Goal: Find contact information: Find contact information

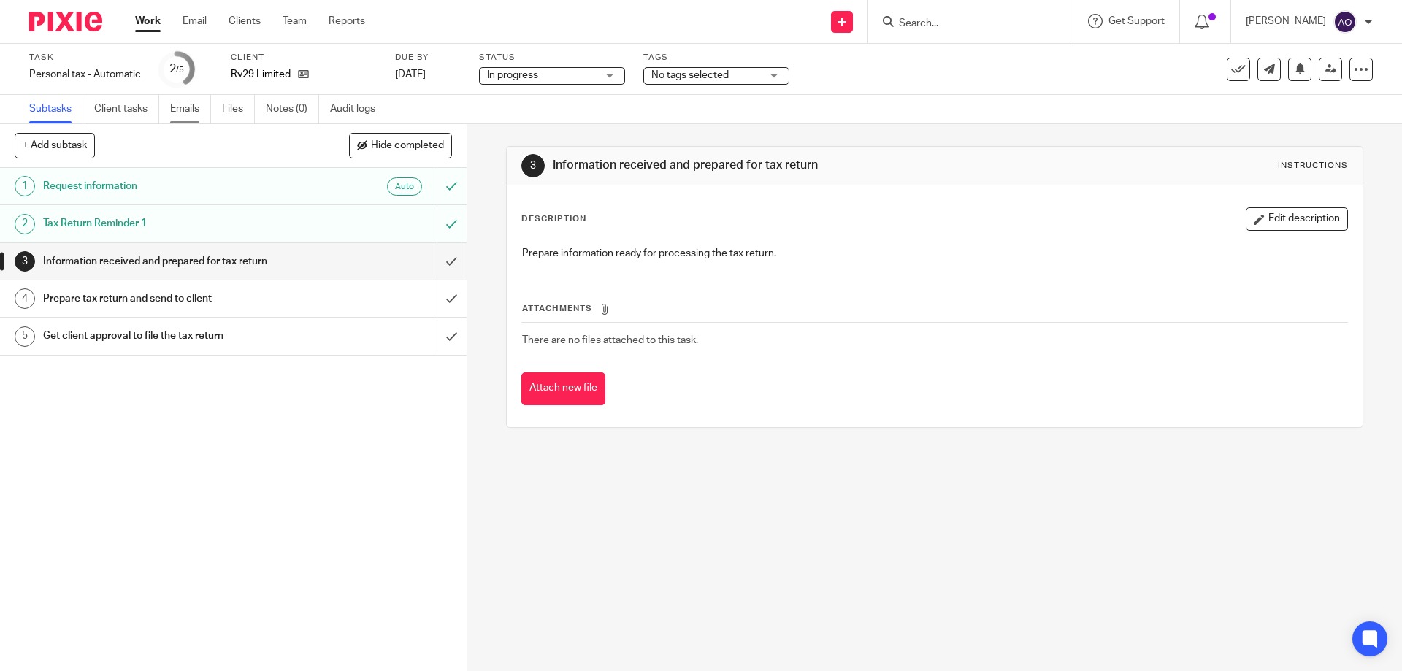
click at [185, 107] on link "Emails" at bounding box center [190, 109] width 41 height 28
click at [191, 111] on link "Emails" at bounding box center [190, 109] width 41 height 28
click at [196, 105] on link "Emails" at bounding box center [190, 109] width 41 height 28
click at [174, 104] on link "Emails" at bounding box center [190, 109] width 41 height 28
click at [188, 114] on link "Emails" at bounding box center [190, 109] width 41 height 28
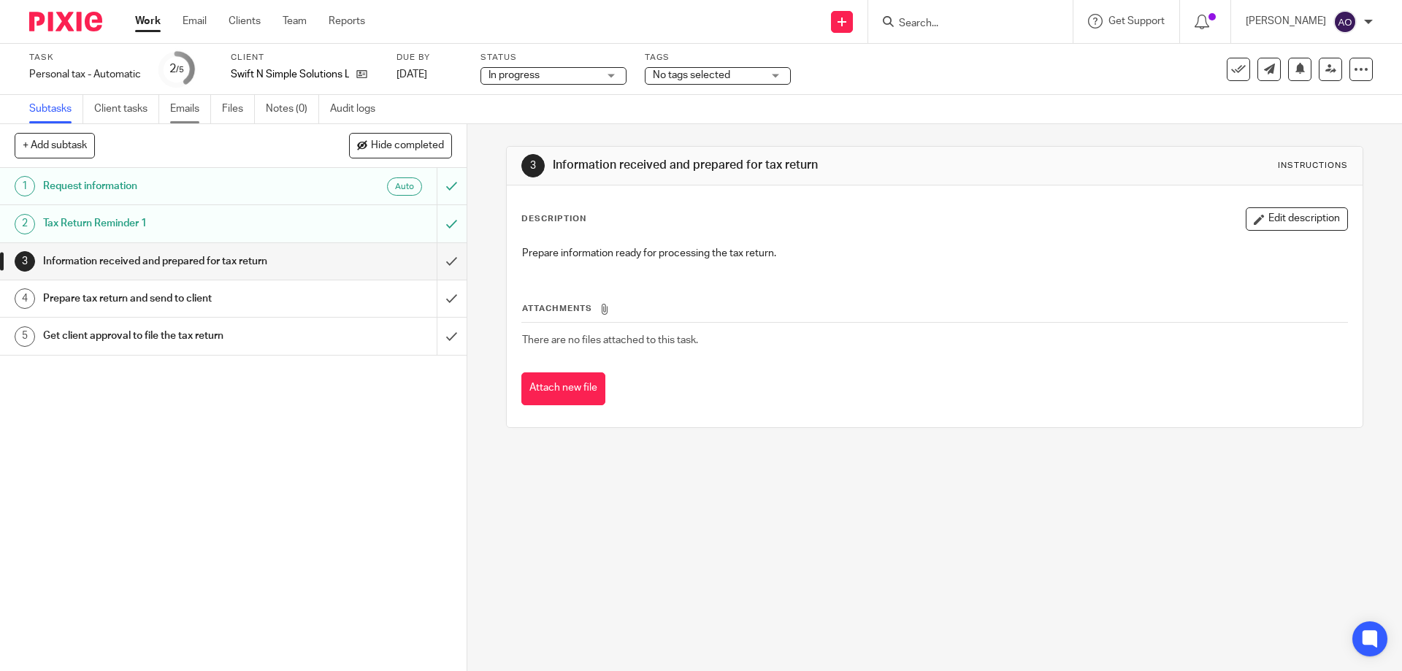
click at [194, 103] on link "Emails" at bounding box center [190, 109] width 41 height 28
click at [187, 107] on link "Emails" at bounding box center [190, 109] width 41 height 28
click at [174, 109] on link "Emails" at bounding box center [190, 109] width 41 height 28
click at [189, 107] on link "Emails" at bounding box center [190, 109] width 41 height 28
click at [179, 107] on link "Emails" at bounding box center [190, 109] width 41 height 28
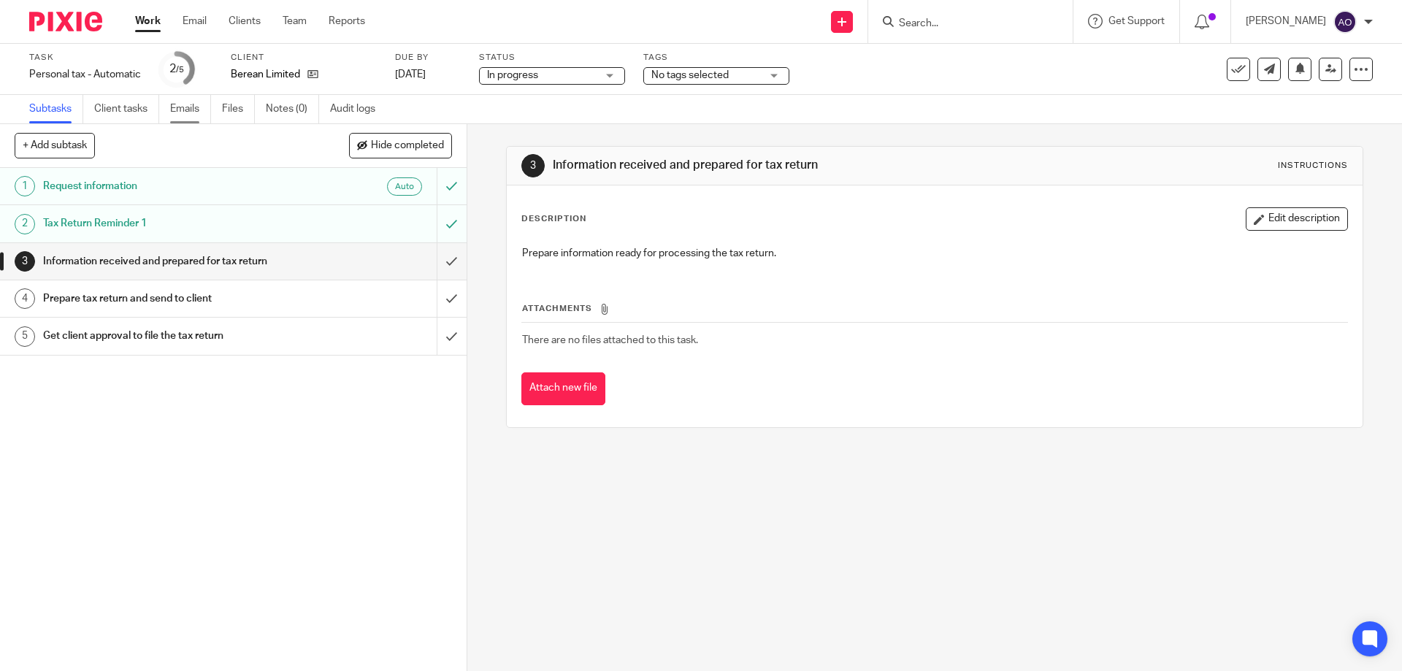
click at [182, 105] on link "Emails" at bounding box center [190, 109] width 41 height 28
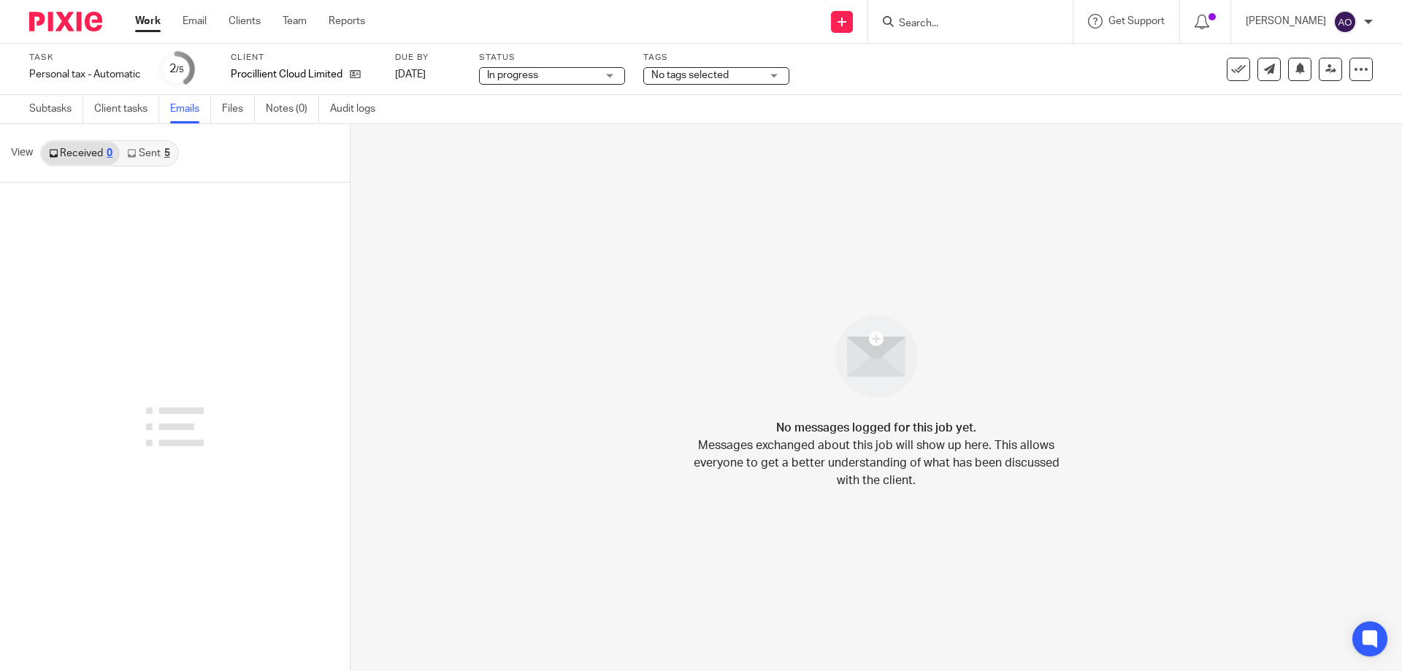
click at [164, 156] on div "5" at bounding box center [167, 153] width 6 height 10
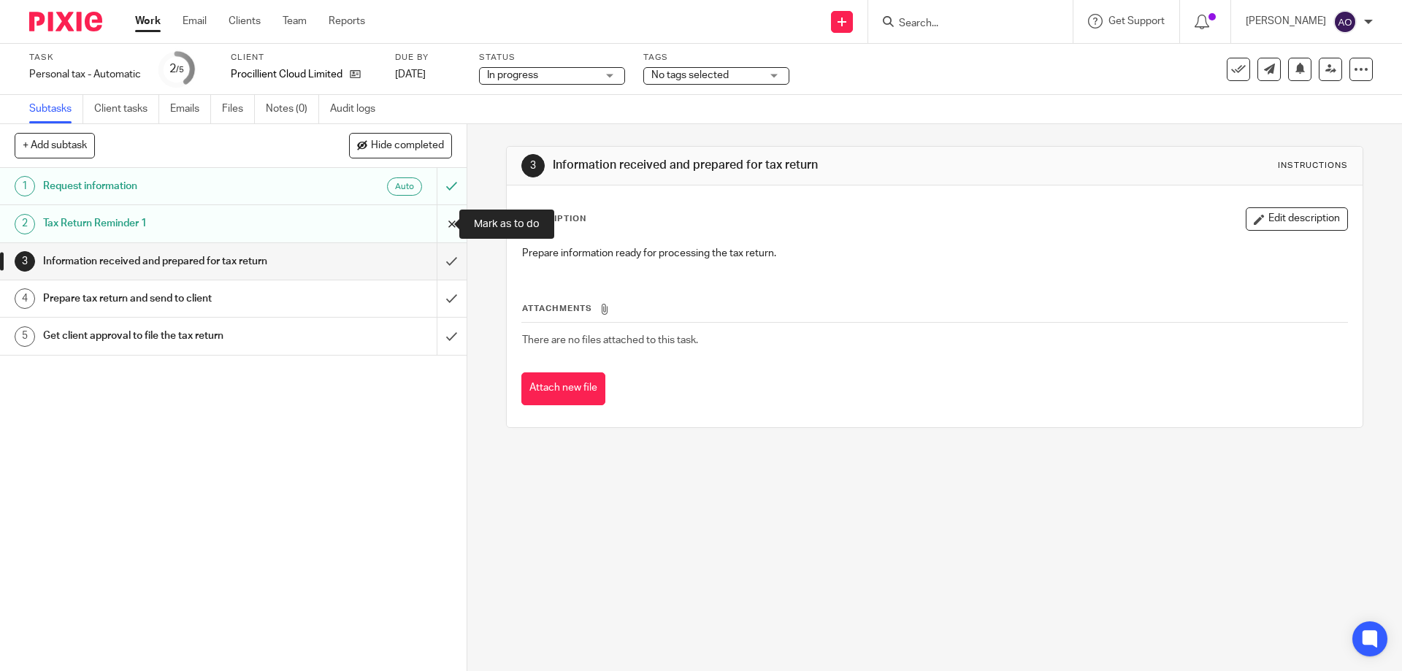
click at [439, 220] on input "submit" at bounding box center [233, 223] width 466 height 37
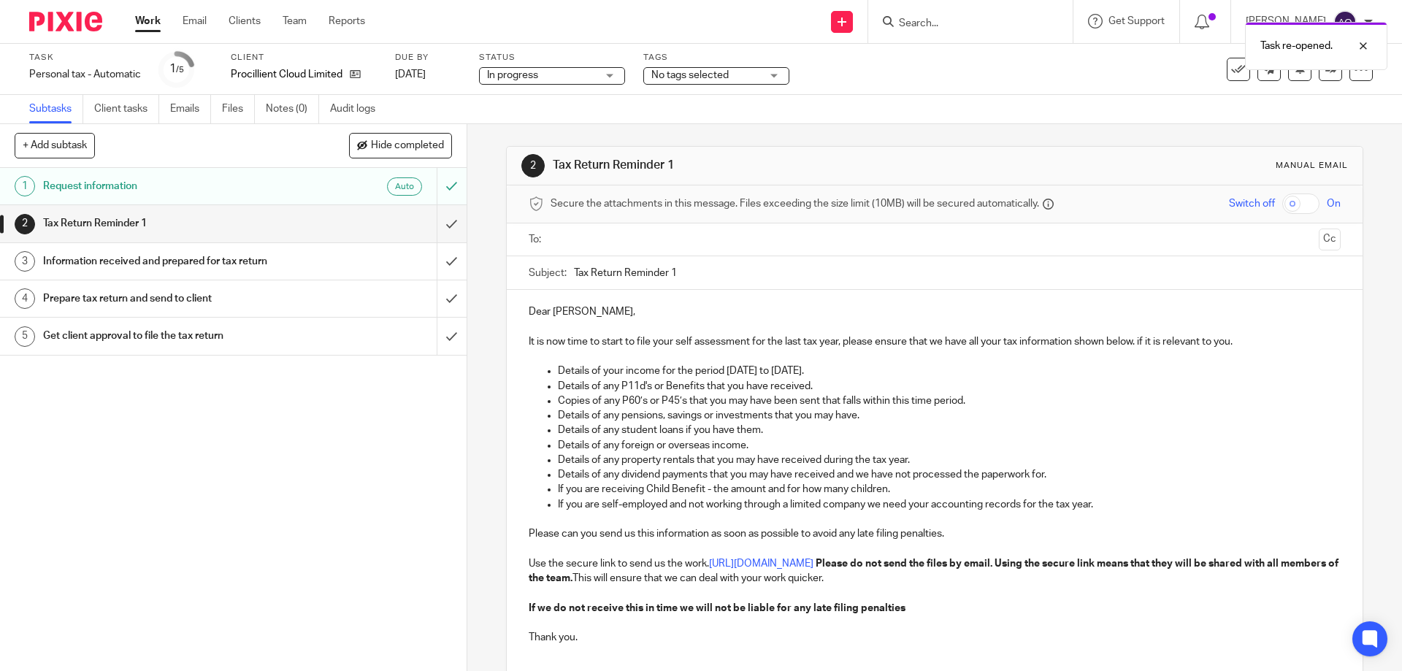
click at [580, 243] on input "text" at bounding box center [934, 239] width 756 height 17
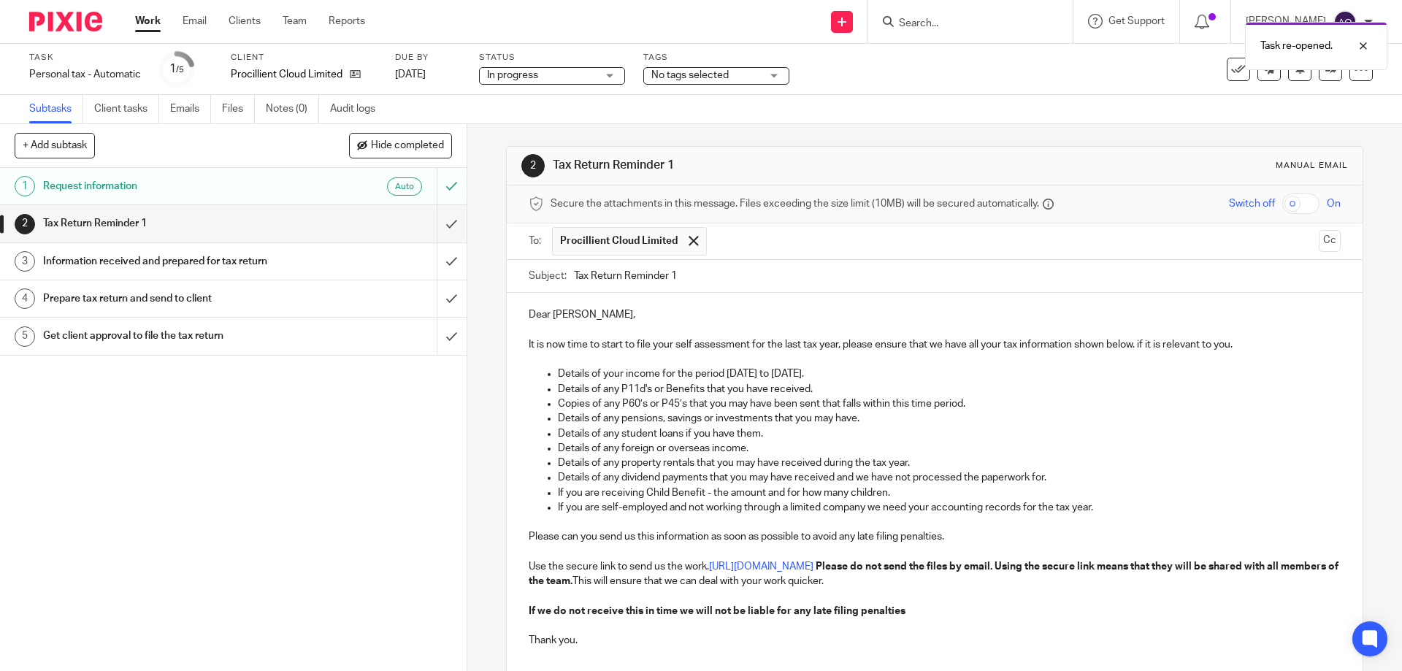
drag, startPoint x: 667, startPoint y: 274, endPoint x: 677, endPoint y: 272, distance: 11.0
click at [677, 272] on input "Tax Return Reminder 1" at bounding box center [957, 276] width 766 height 33
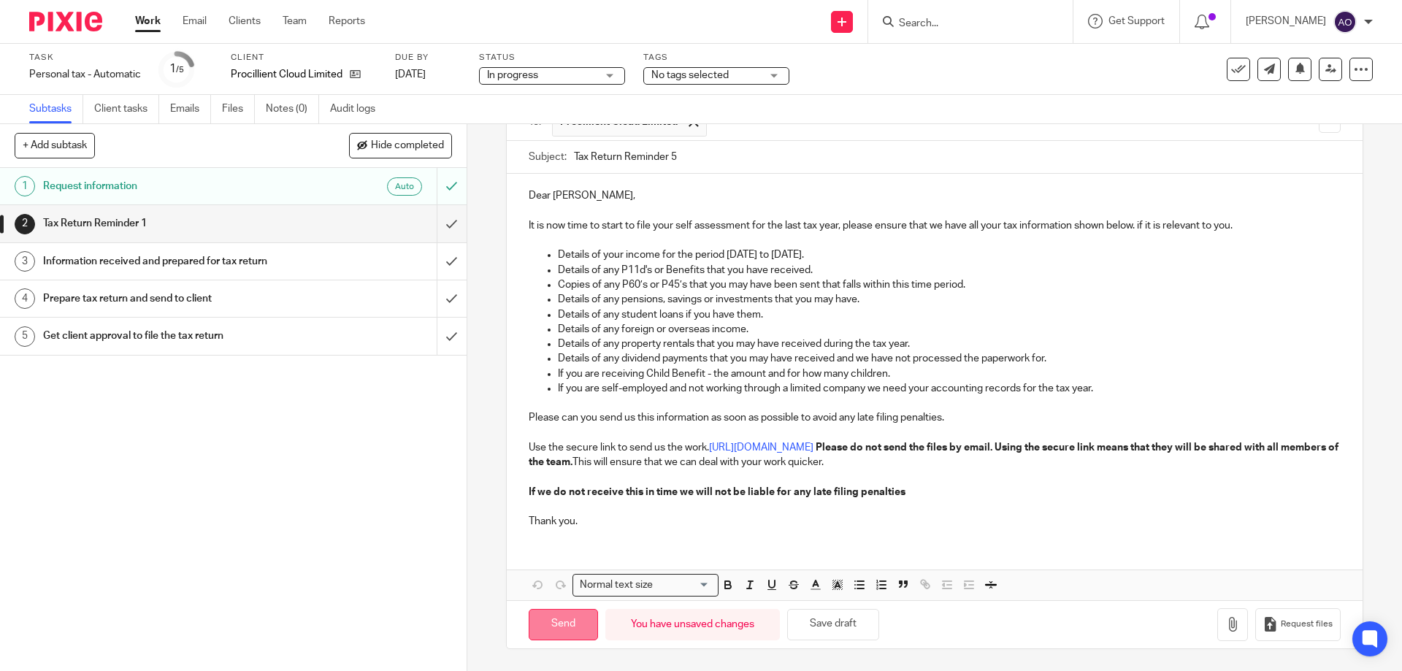
type input "Tax Return Reminder 5"
click at [577, 621] on input "Send" at bounding box center [563, 624] width 69 height 31
type input "Sent"
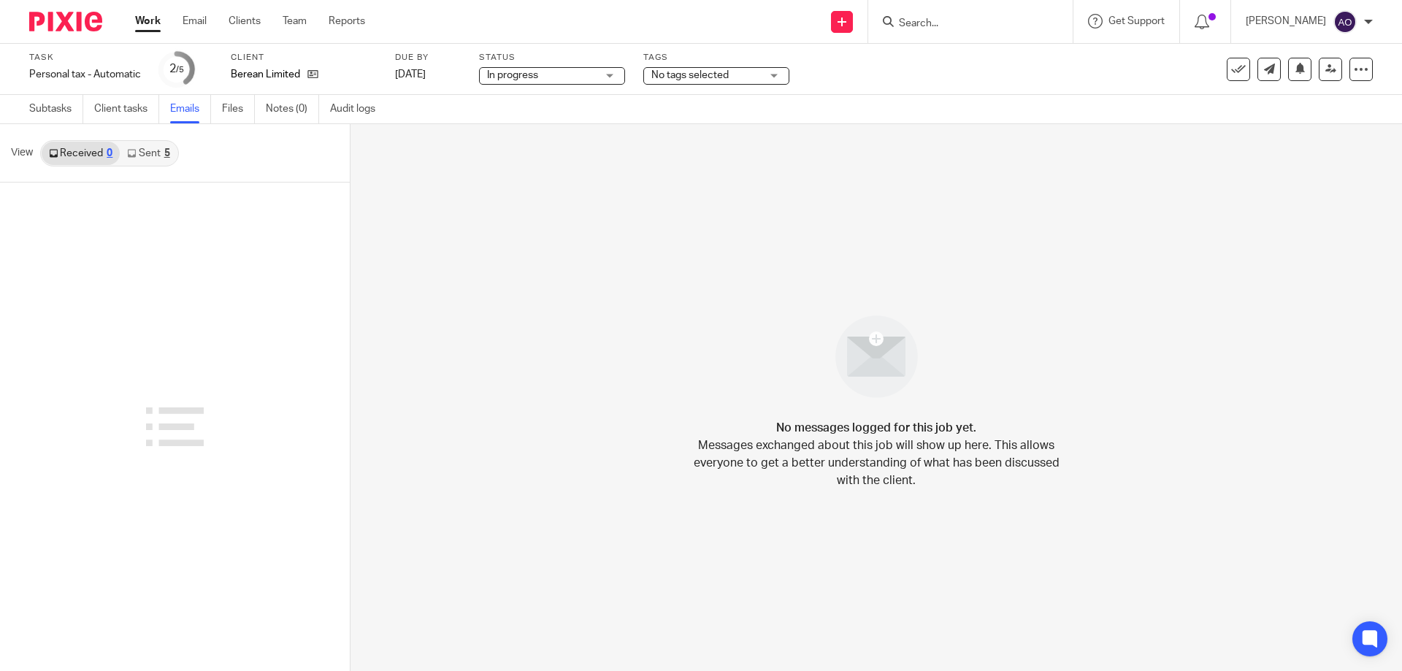
click at [145, 153] on link "Sent 5" at bounding box center [148, 153] width 57 height 23
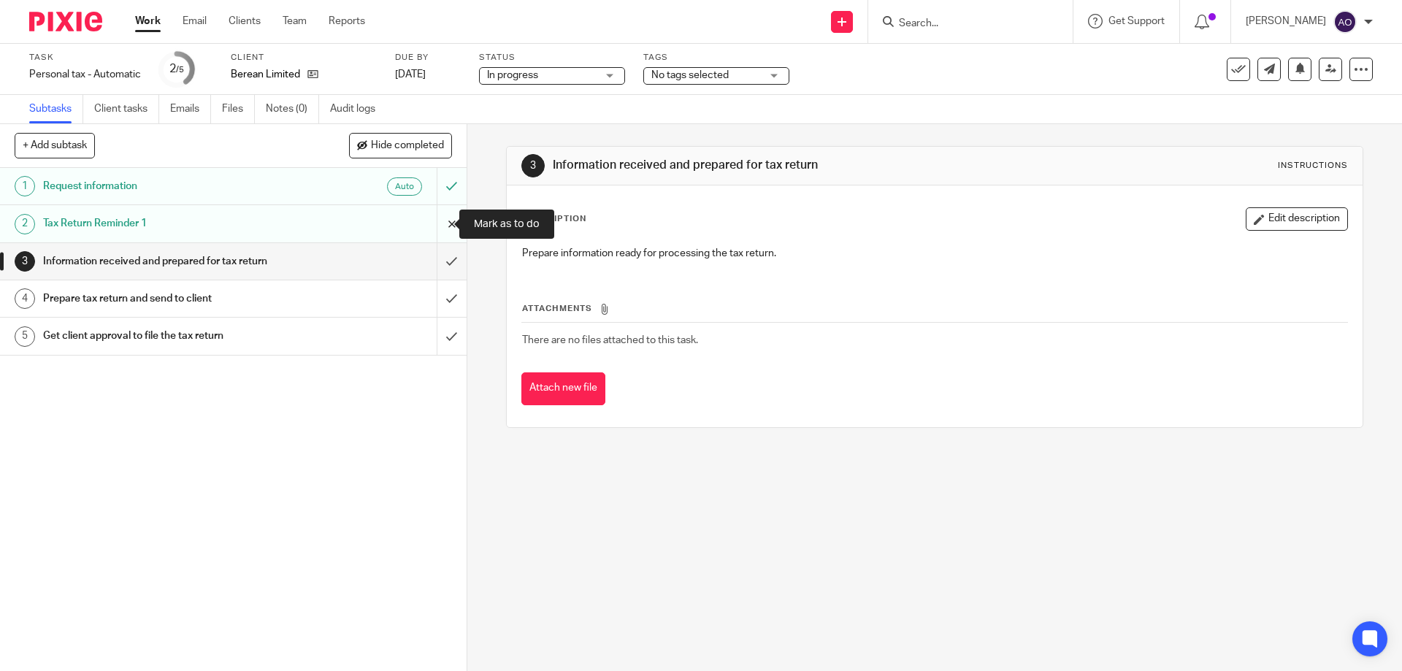
click at [437, 217] on input "submit" at bounding box center [233, 223] width 466 height 37
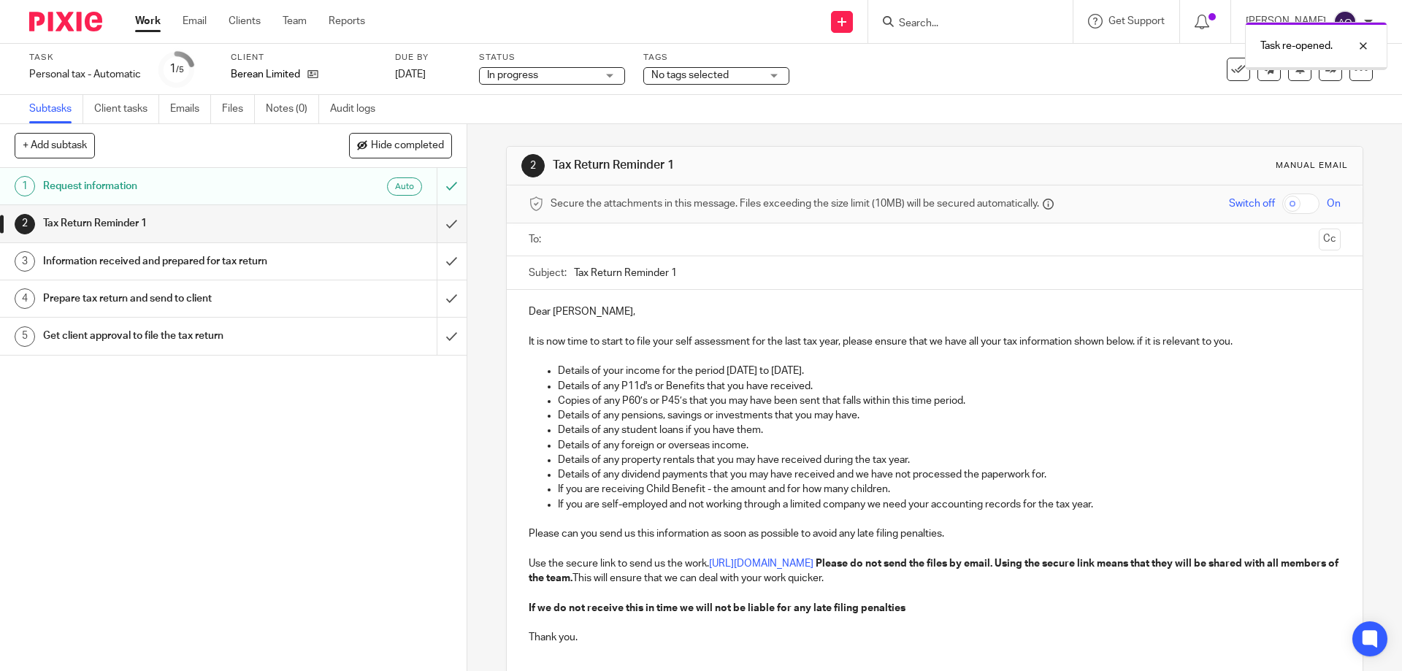
click at [583, 234] on input "text" at bounding box center [934, 239] width 756 height 17
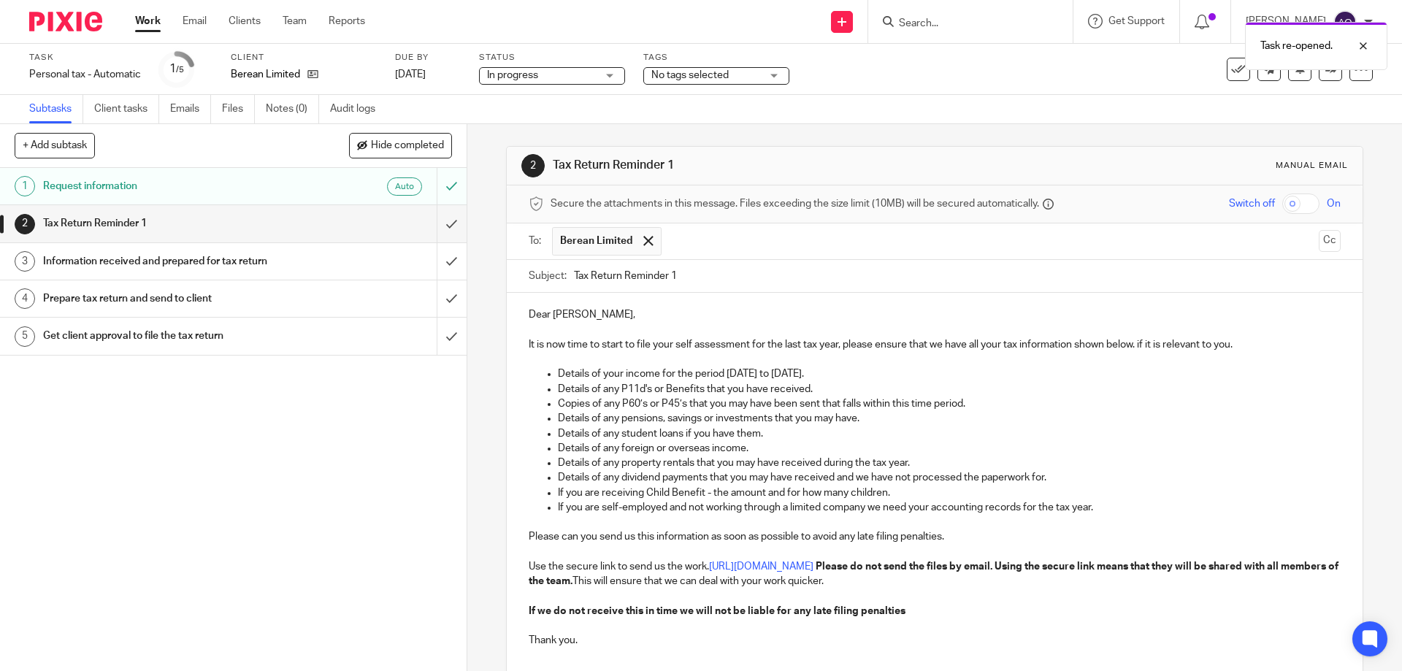
drag, startPoint x: 667, startPoint y: 272, endPoint x: 689, endPoint y: 274, distance: 22.0
click at [689, 274] on input "Tax Return Reminder 1" at bounding box center [957, 276] width 766 height 33
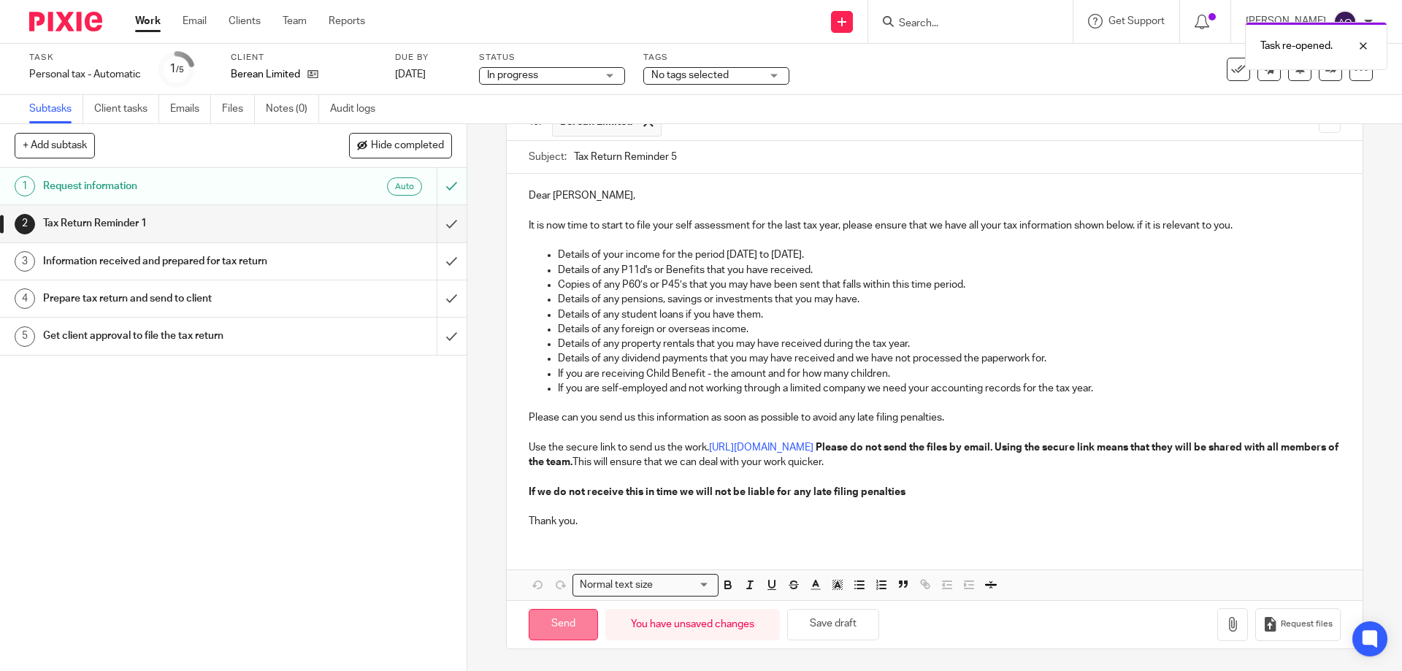
type input "Tax Return Reminder 5"
click at [572, 621] on input "Send" at bounding box center [563, 624] width 69 height 31
type input "Sent"
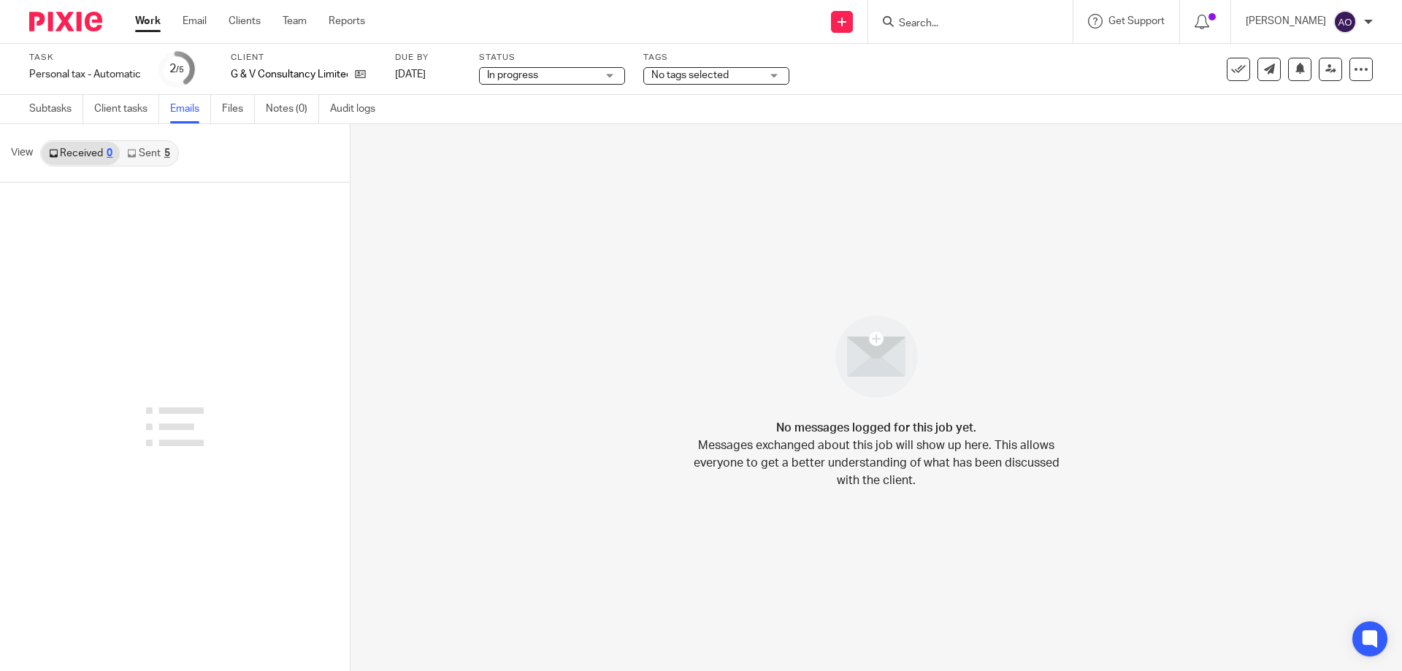
click at [153, 155] on link "Sent 5" at bounding box center [148, 153] width 57 height 23
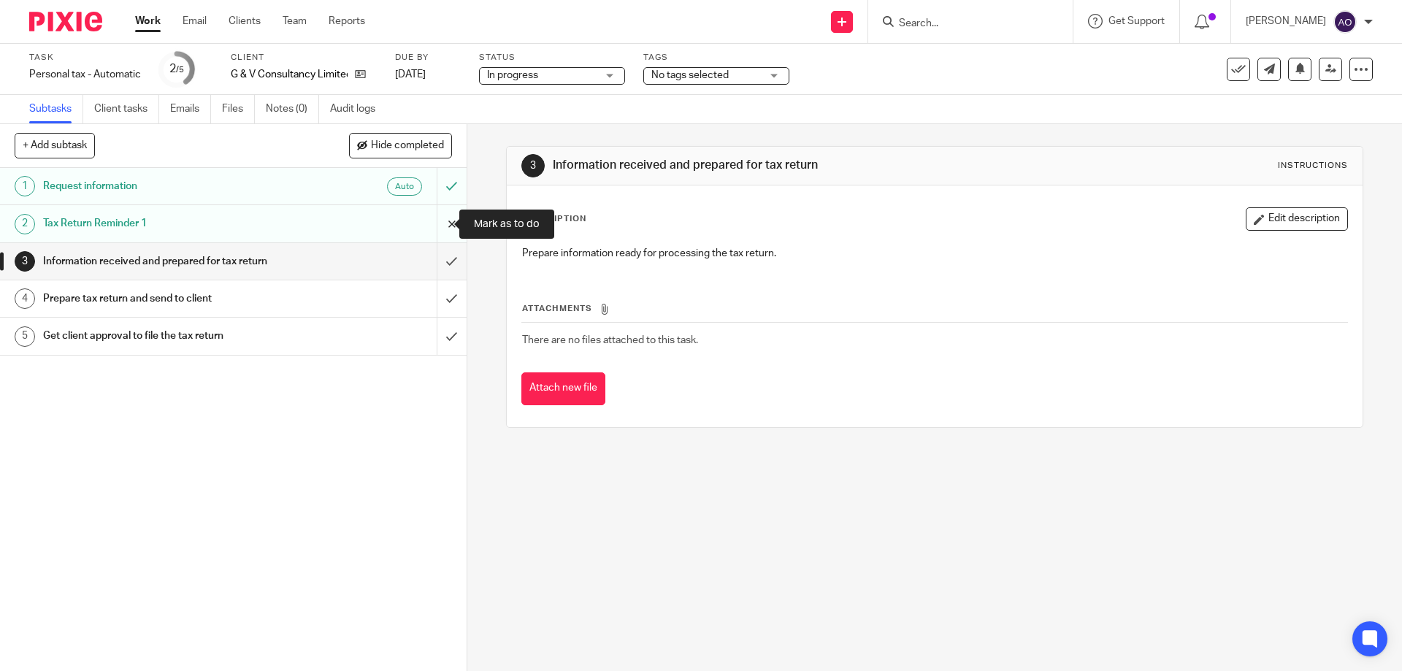
click at [446, 222] on input "submit" at bounding box center [233, 223] width 466 height 37
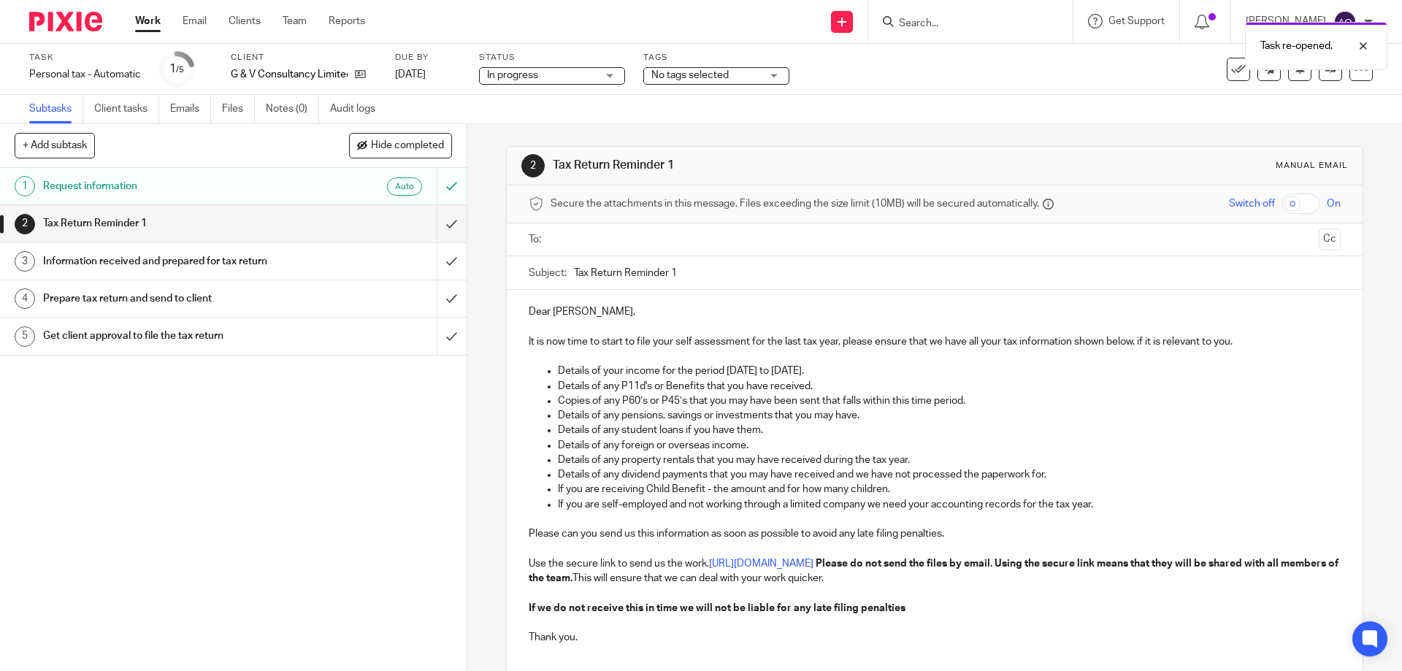
click at [591, 229] on ul at bounding box center [935, 240] width 766 height 24
click at [591, 234] on input "text" at bounding box center [934, 239] width 756 height 17
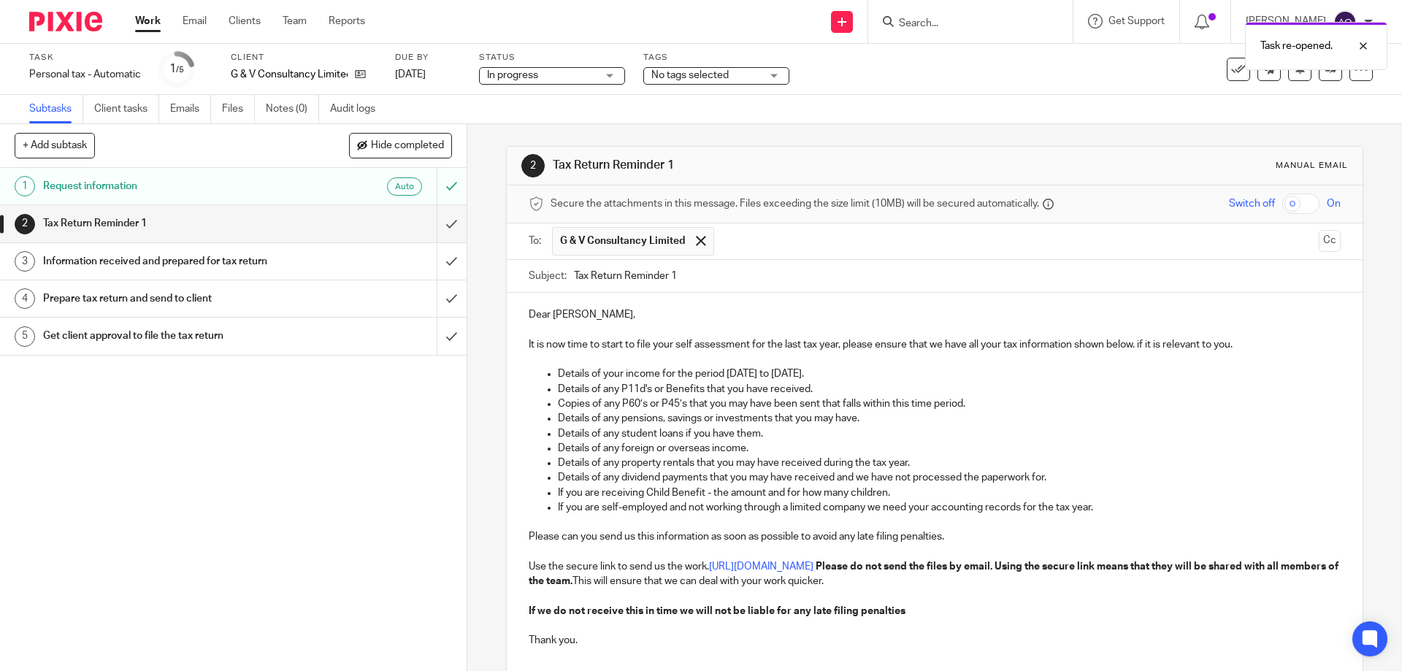
drag, startPoint x: 668, startPoint y: 272, endPoint x: 735, endPoint y: 271, distance: 67.2
click at [733, 272] on input "Tax Return Reminder 1" at bounding box center [957, 276] width 766 height 33
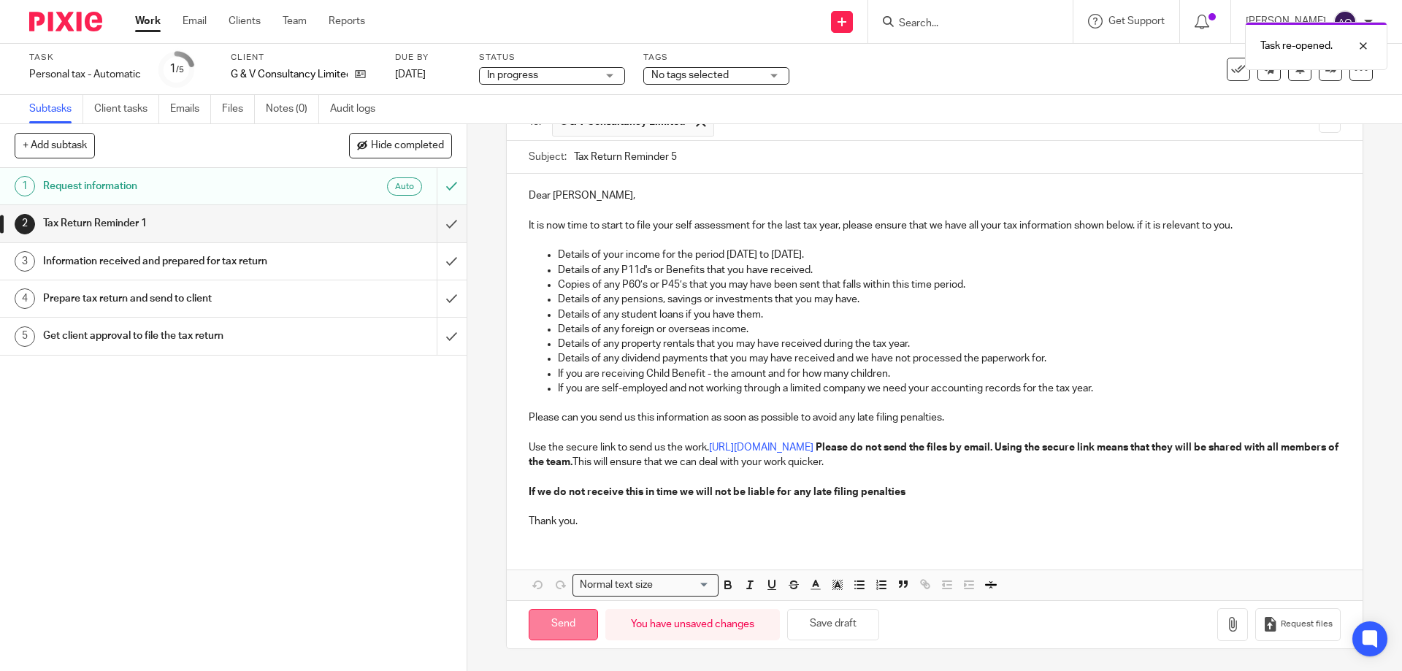
type input "Tax Return Reminder 5"
click at [564, 616] on input "Send" at bounding box center [563, 624] width 69 height 31
type input "Sent"
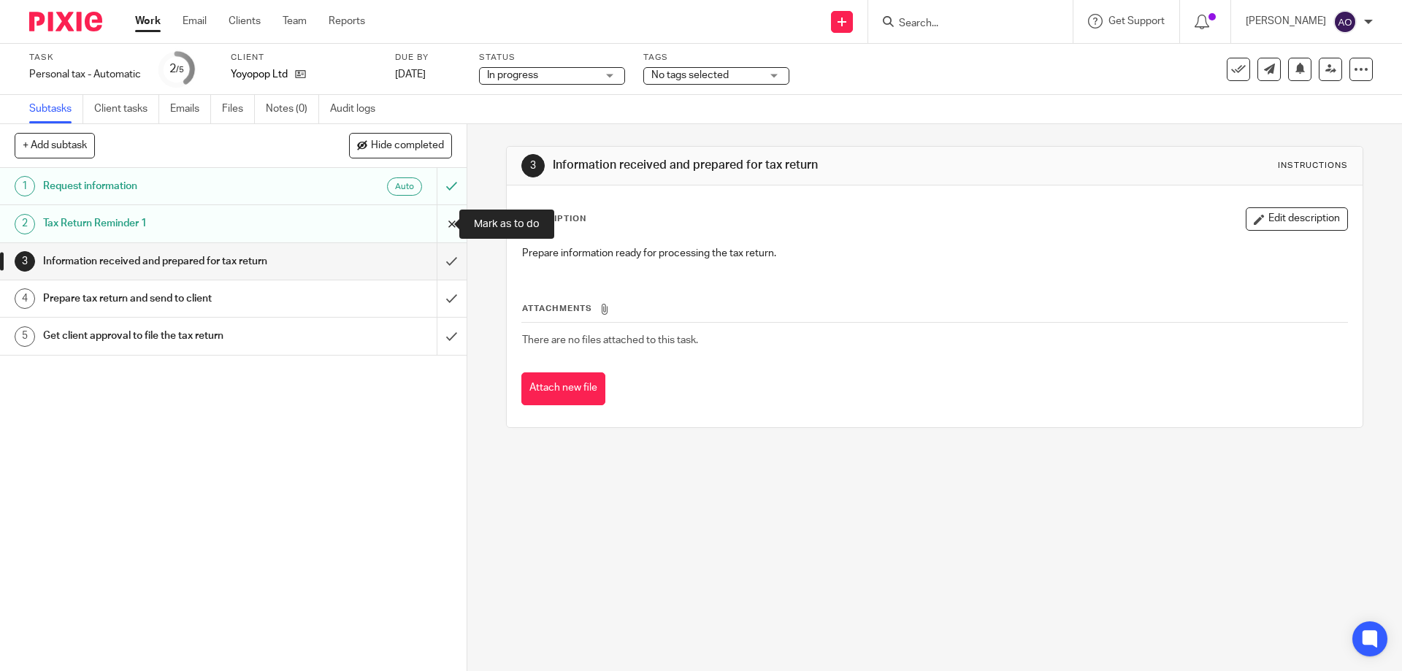
click at [442, 221] on input "submit" at bounding box center [233, 223] width 466 height 37
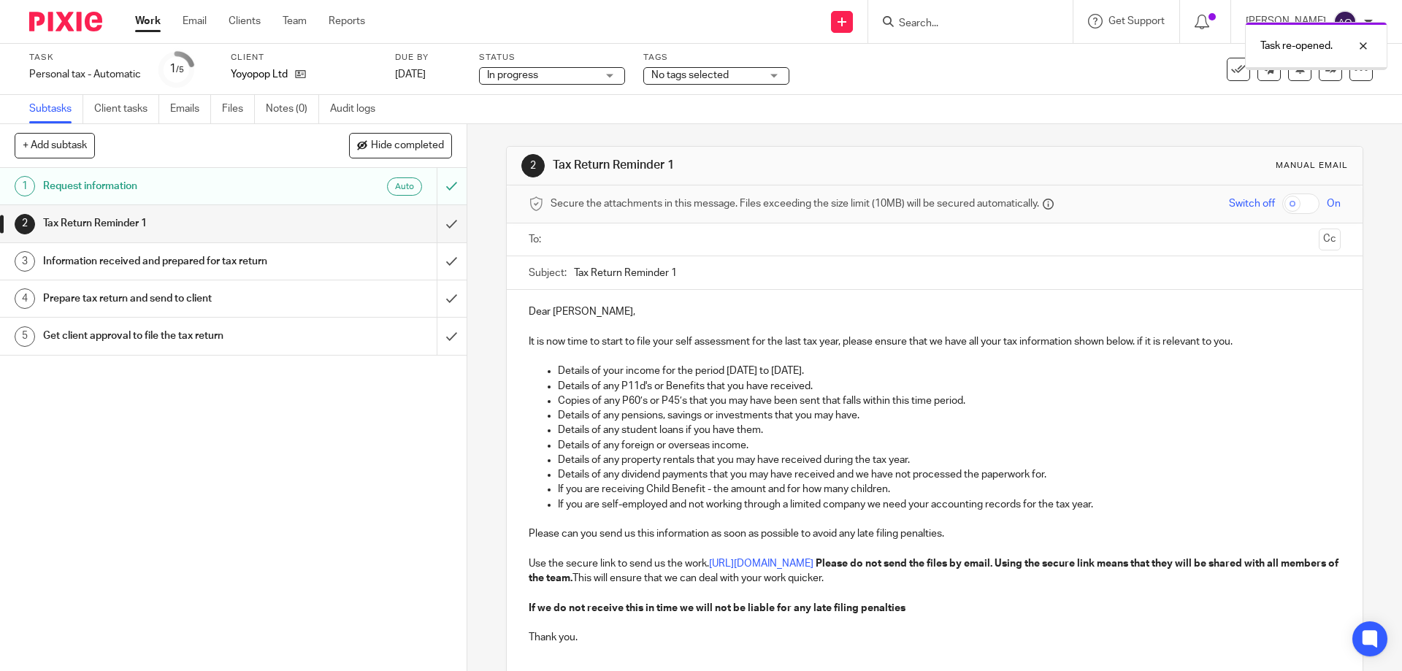
click at [614, 235] on input "text" at bounding box center [934, 239] width 756 height 17
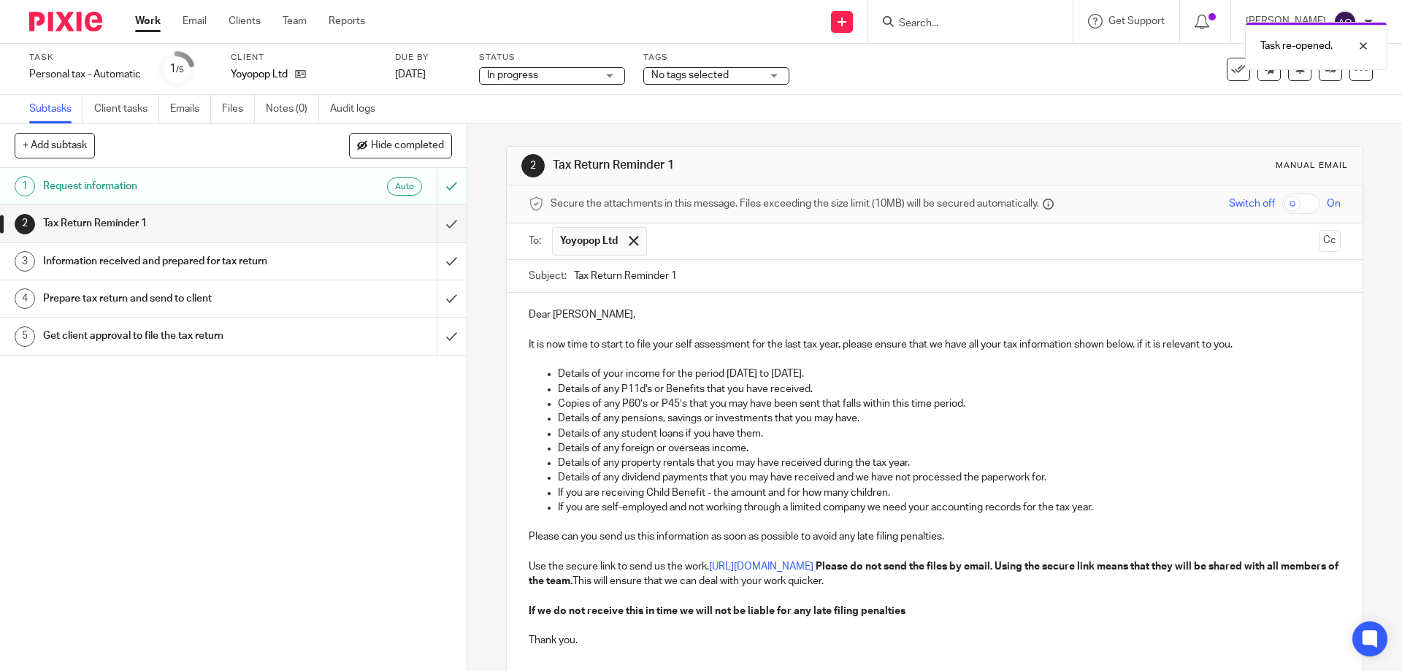
drag, startPoint x: 678, startPoint y: 274, endPoint x: 691, endPoint y: 274, distance: 13.1
click at [688, 274] on input "Tax Return Reminder 1" at bounding box center [957, 276] width 766 height 33
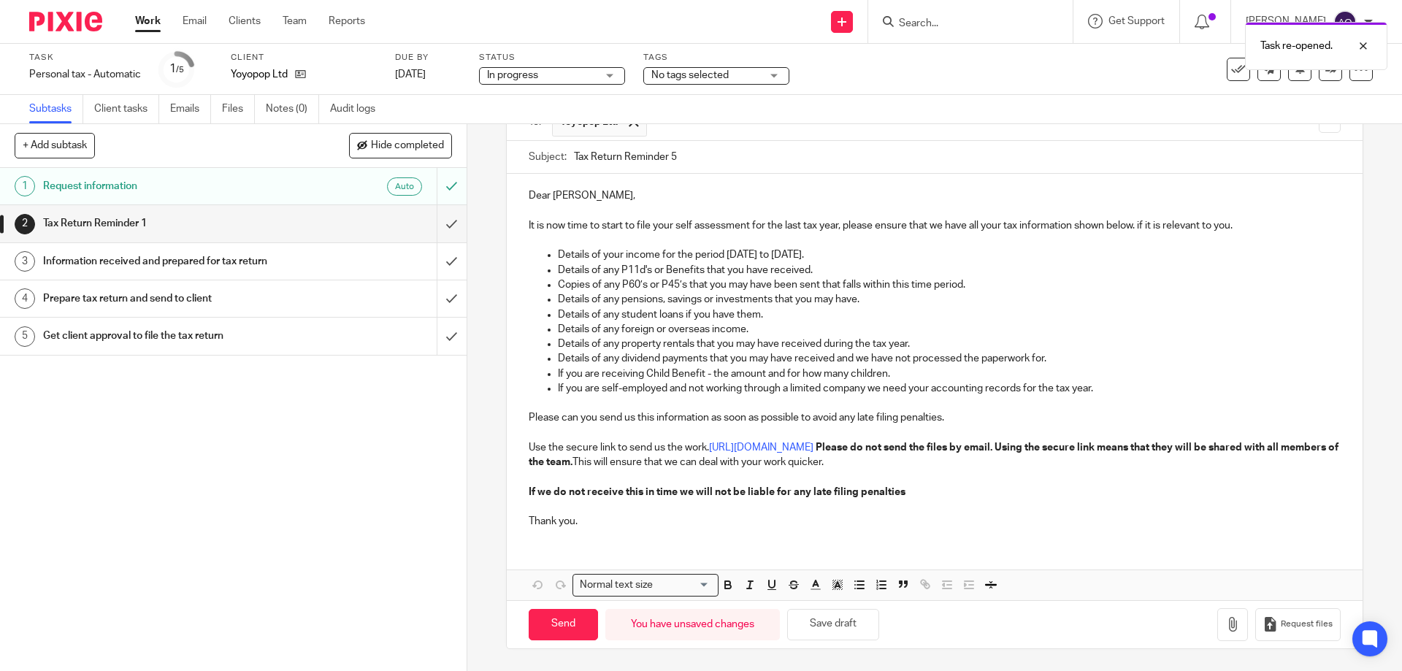
drag, startPoint x: 667, startPoint y: 155, endPoint x: 684, endPoint y: 152, distance: 17.0
click at [684, 152] on input "Tax Return Reminder 5" at bounding box center [957, 157] width 766 height 33
type input "Tax Return Reminder 3"
click at [575, 619] on input "Send" at bounding box center [563, 624] width 69 height 31
type input "Sent"
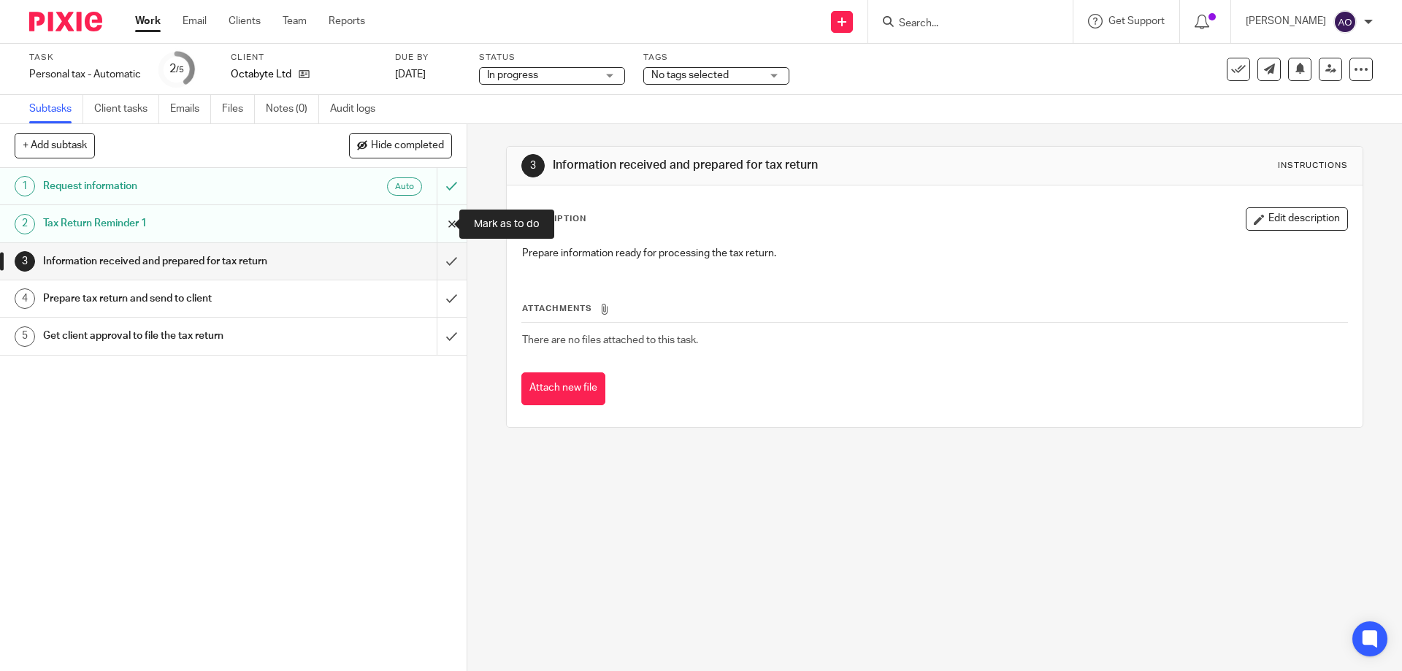
click at [435, 223] on input "submit" at bounding box center [233, 223] width 466 height 37
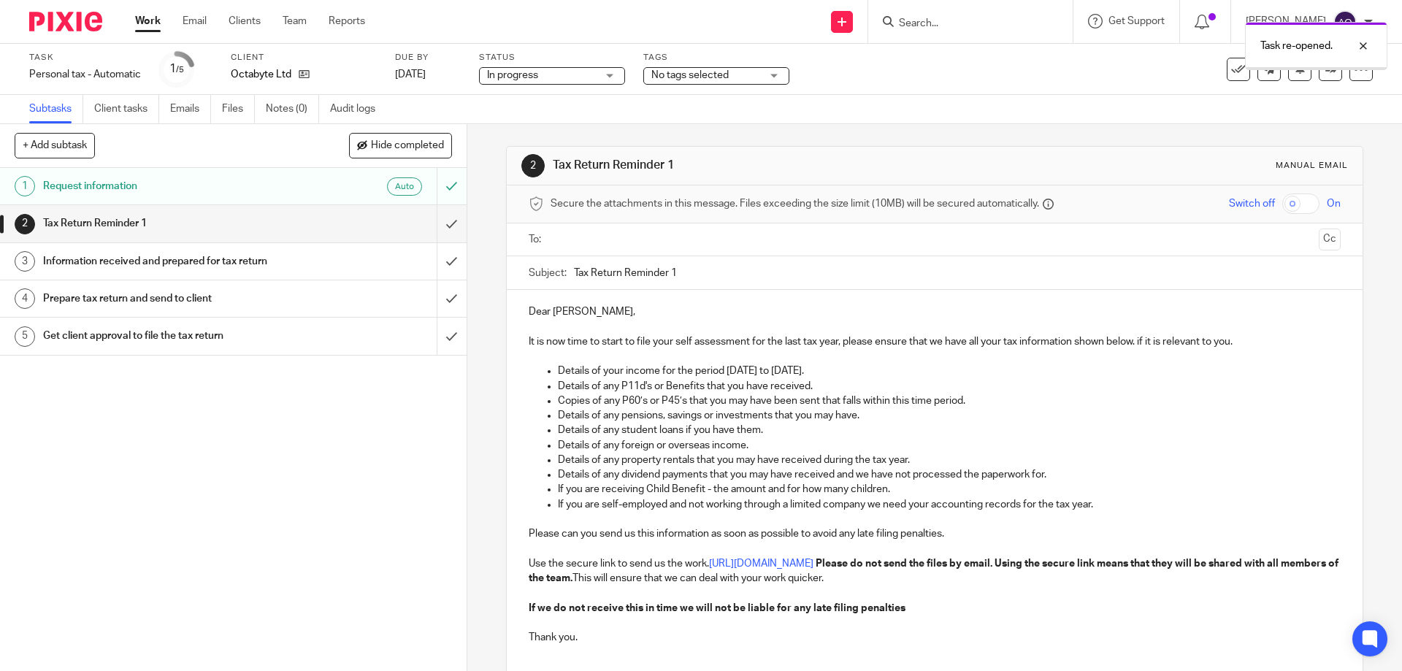
click at [593, 236] on input "text" at bounding box center [934, 239] width 756 height 17
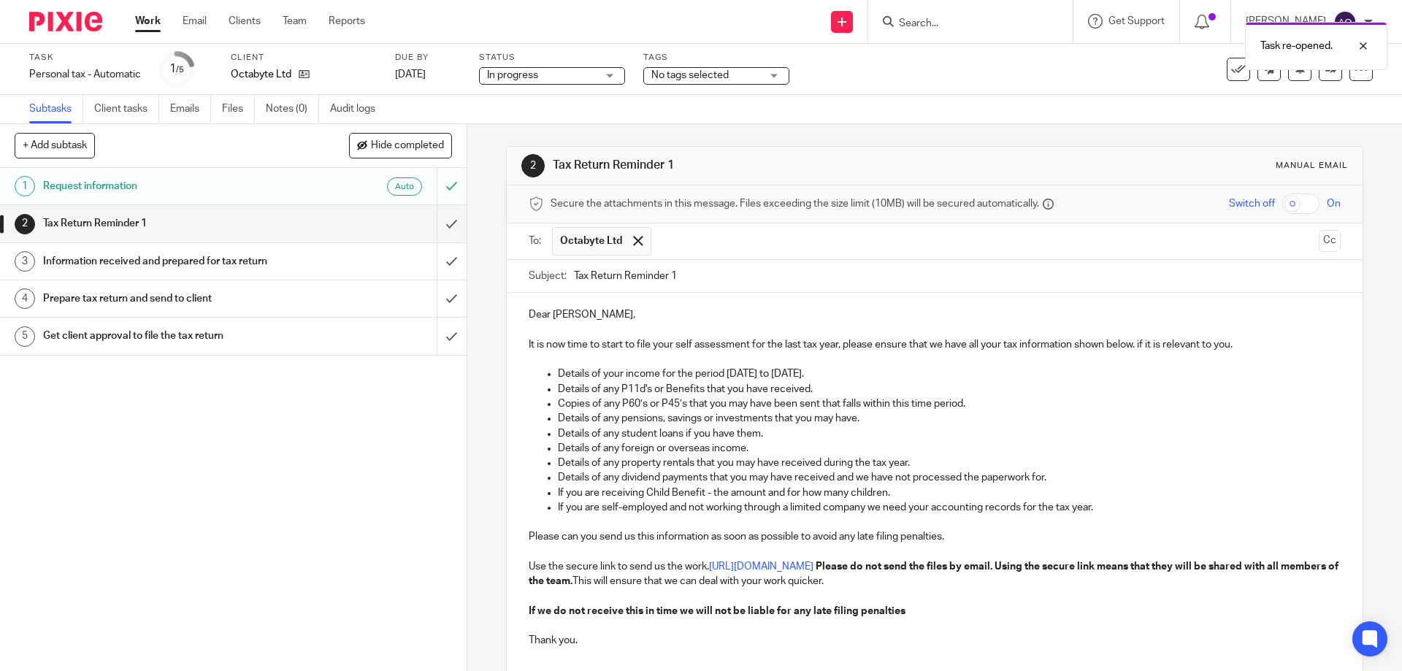
drag, startPoint x: 667, startPoint y: 271, endPoint x: 687, endPoint y: 272, distance: 19.7
click at [687, 272] on input "Tax Return Reminder 1" at bounding box center [957, 276] width 766 height 33
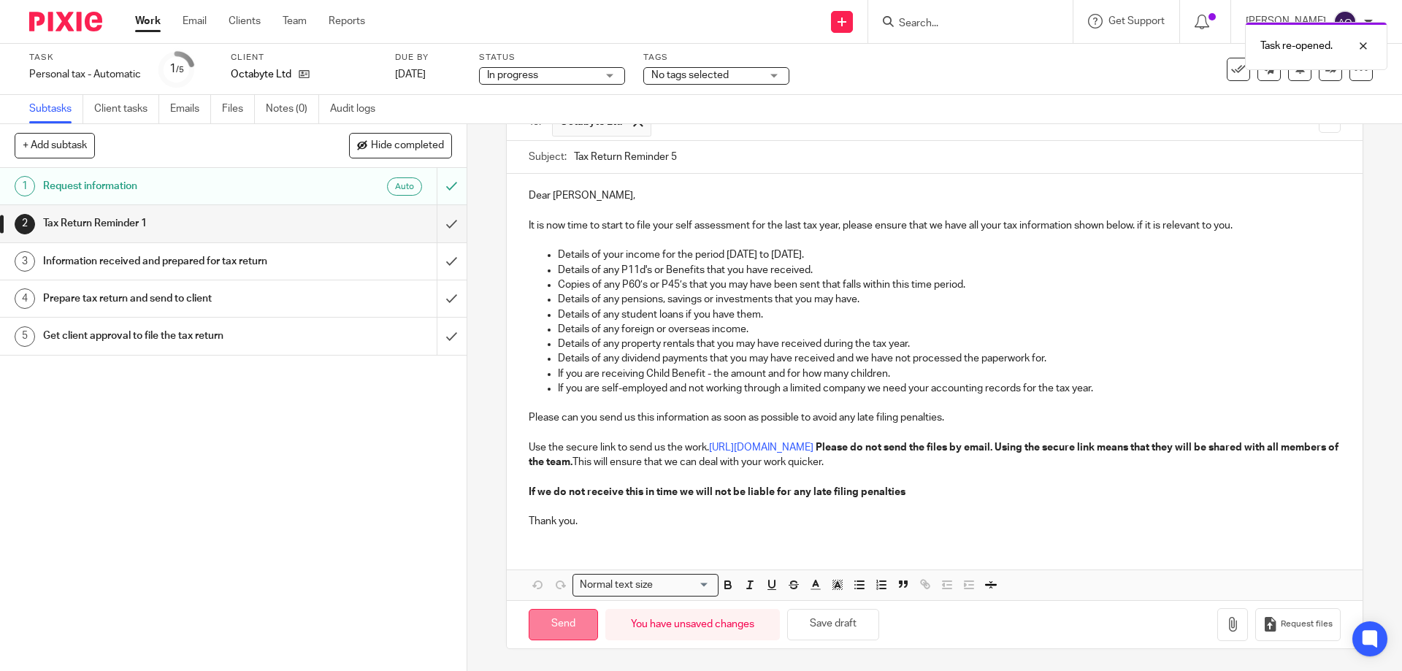
type input "Tax Return Reminder 5"
click at [574, 627] on input "Send" at bounding box center [563, 624] width 69 height 31
type input "Sent"
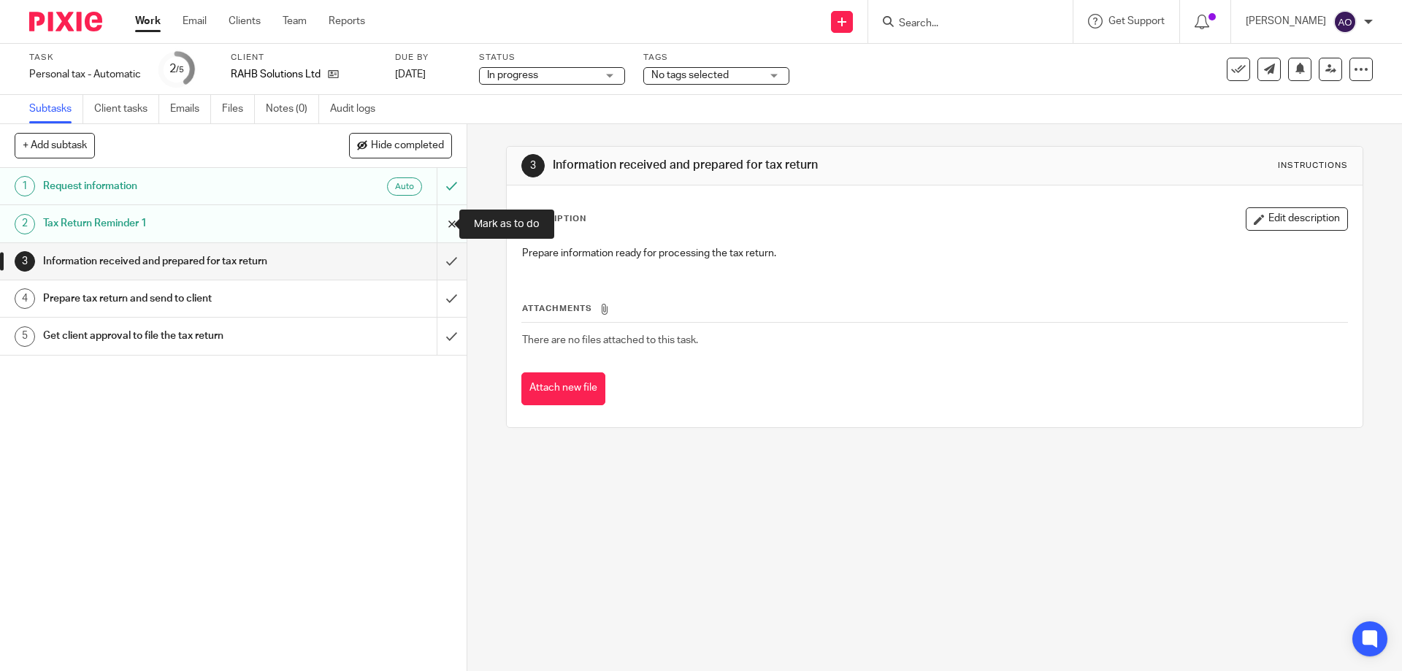
click at [440, 219] on input "submit" at bounding box center [233, 223] width 466 height 37
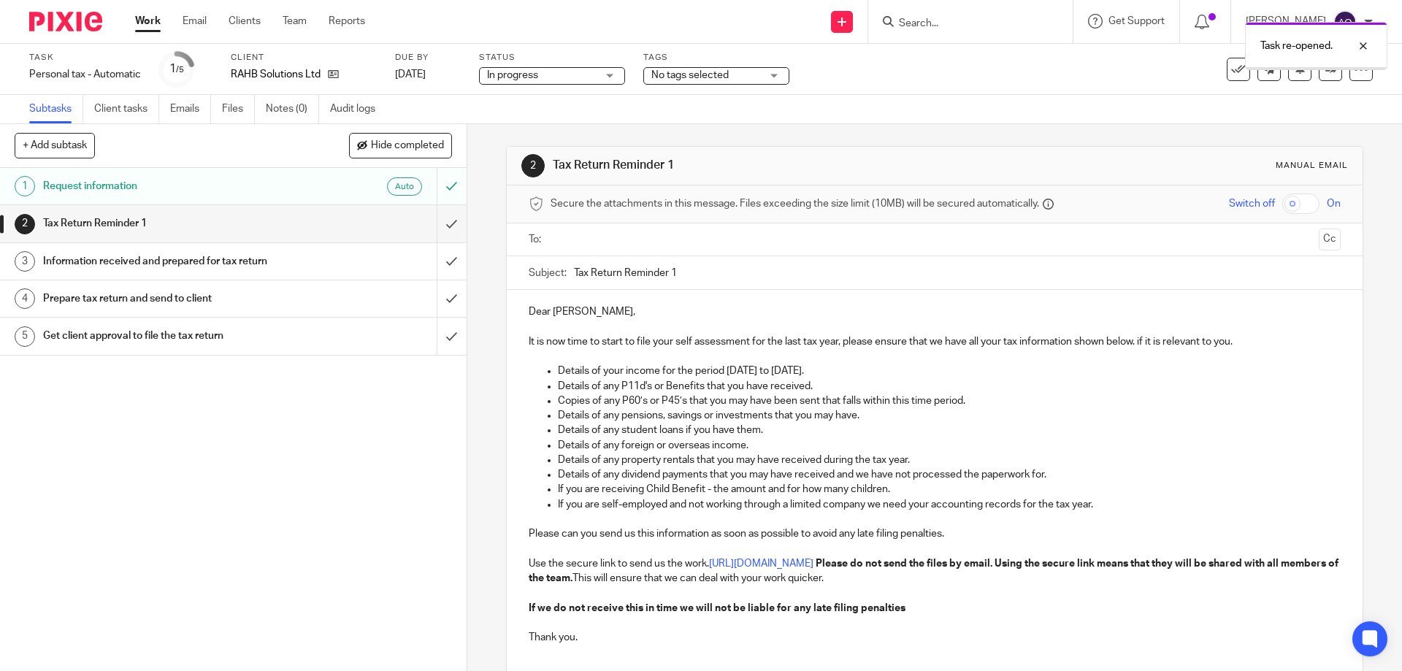
click at [609, 236] on input "text" at bounding box center [934, 239] width 756 height 17
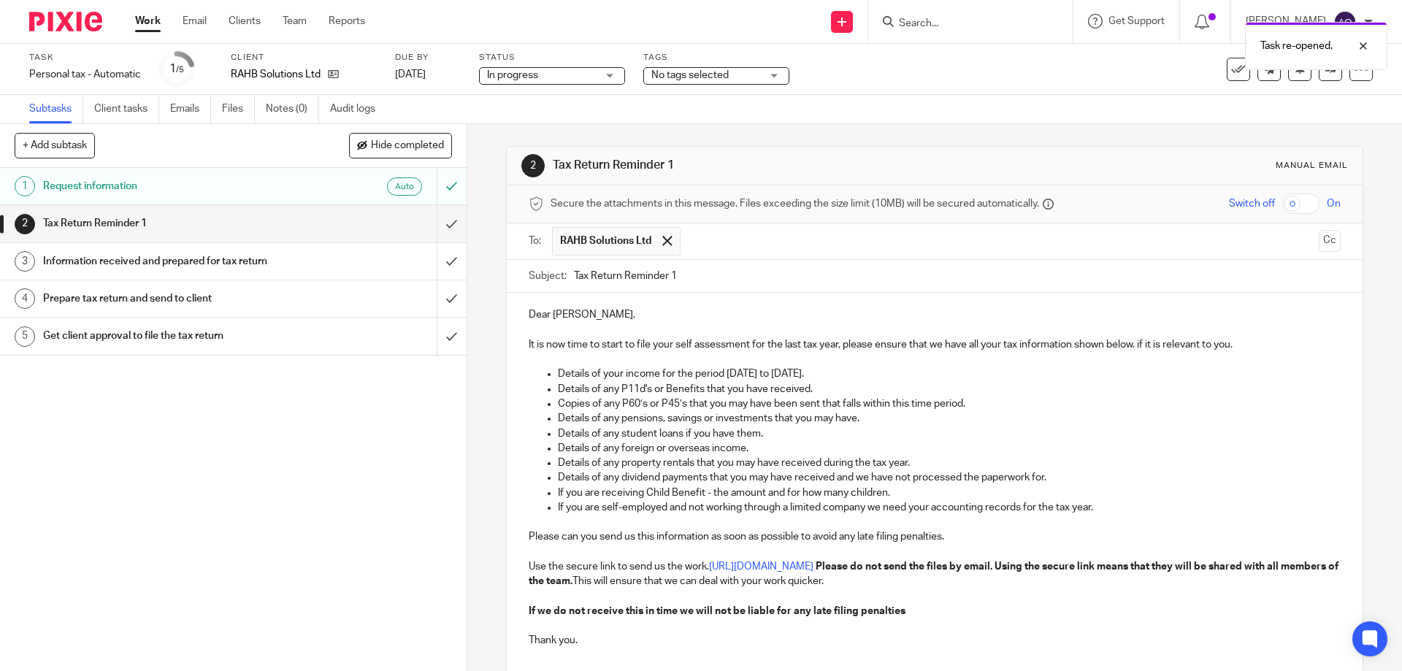
drag, startPoint x: 667, startPoint y: 272, endPoint x: 696, endPoint y: 270, distance: 29.3
click at [696, 270] on input "Tax Return Reminder 1" at bounding box center [957, 276] width 766 height 33
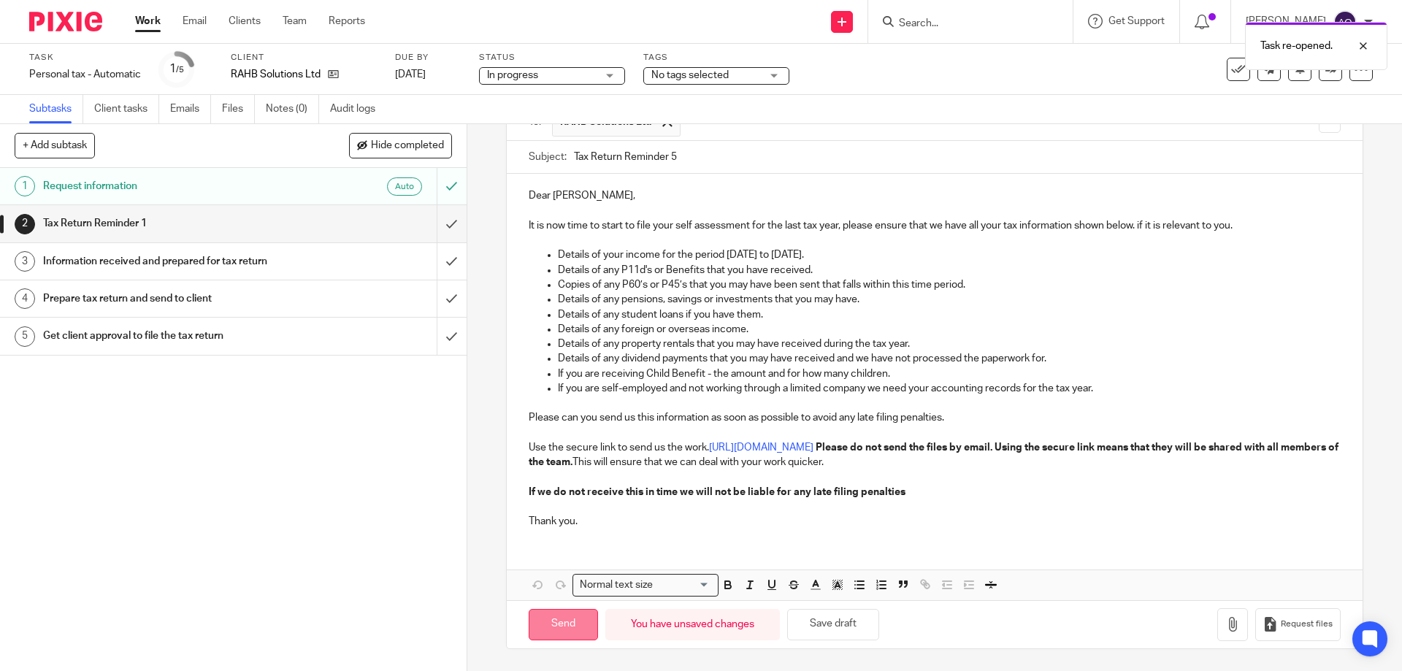
type input "Tax Return Reminder 5"
click at [579, 623] on input "Send" at bounding box center [563, 624] width 69 height 31
type input "Sent"
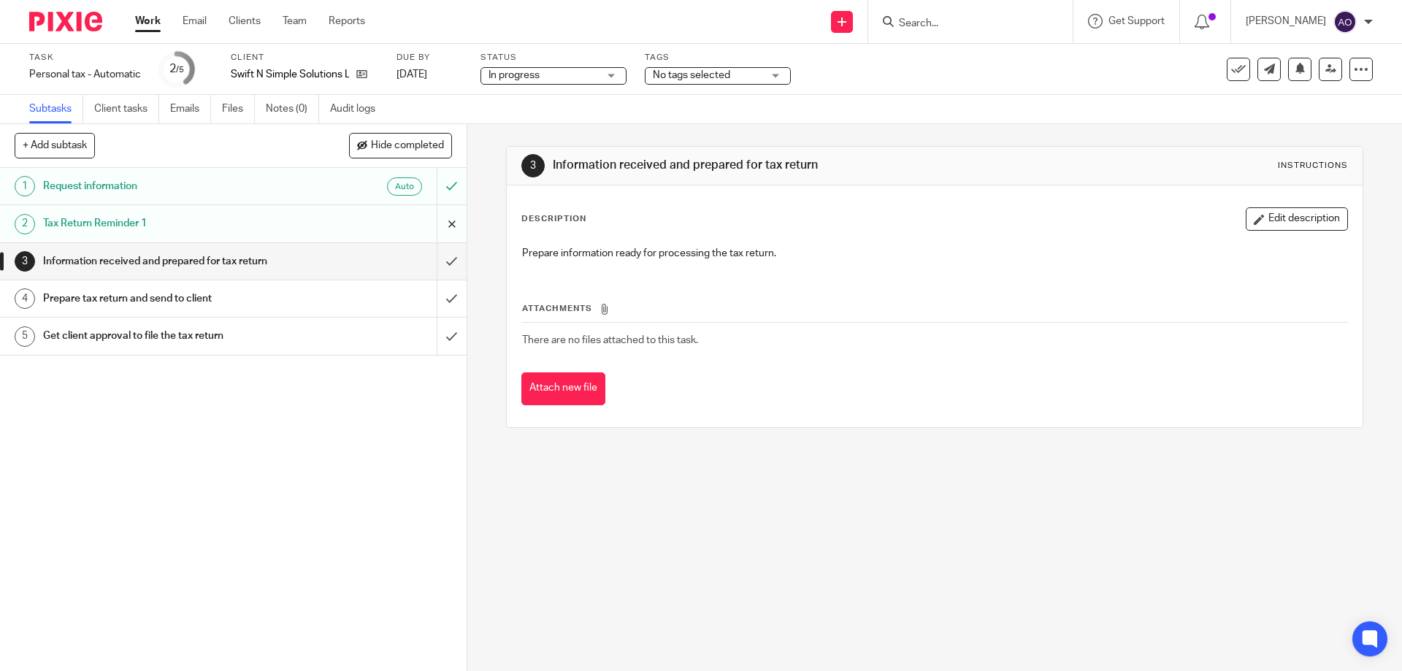
click at [433, 226] on input "submit" at bounding box center [233, 223] width 466 height 37
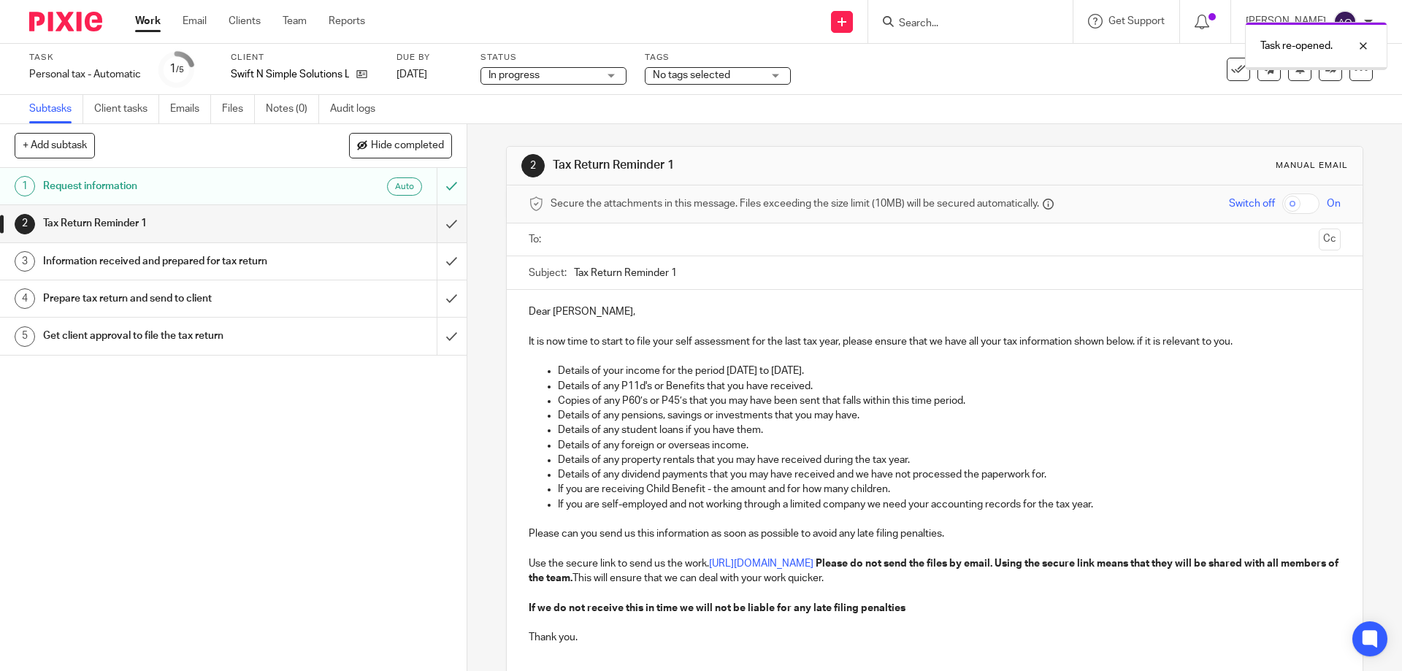
click at [567, 239] on input "text" at bounding box center [934, 239] width 756 height 17
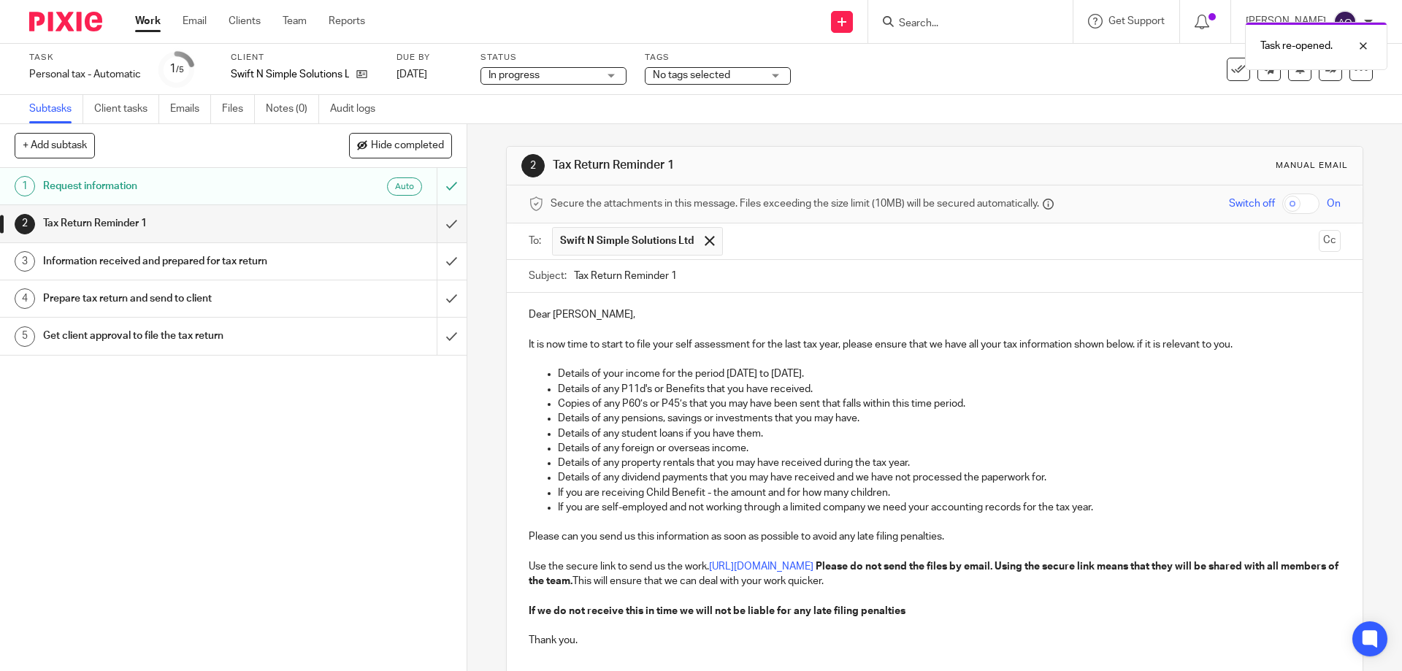
drag, startPoint x: 669, startPoint y: 272, endPoint x: 683, endPoint y: 271, distance: 13.9
click at [683, 271] on input "Tax Return Reminder 1" at bounding box center [957, 276] width 766 height 33
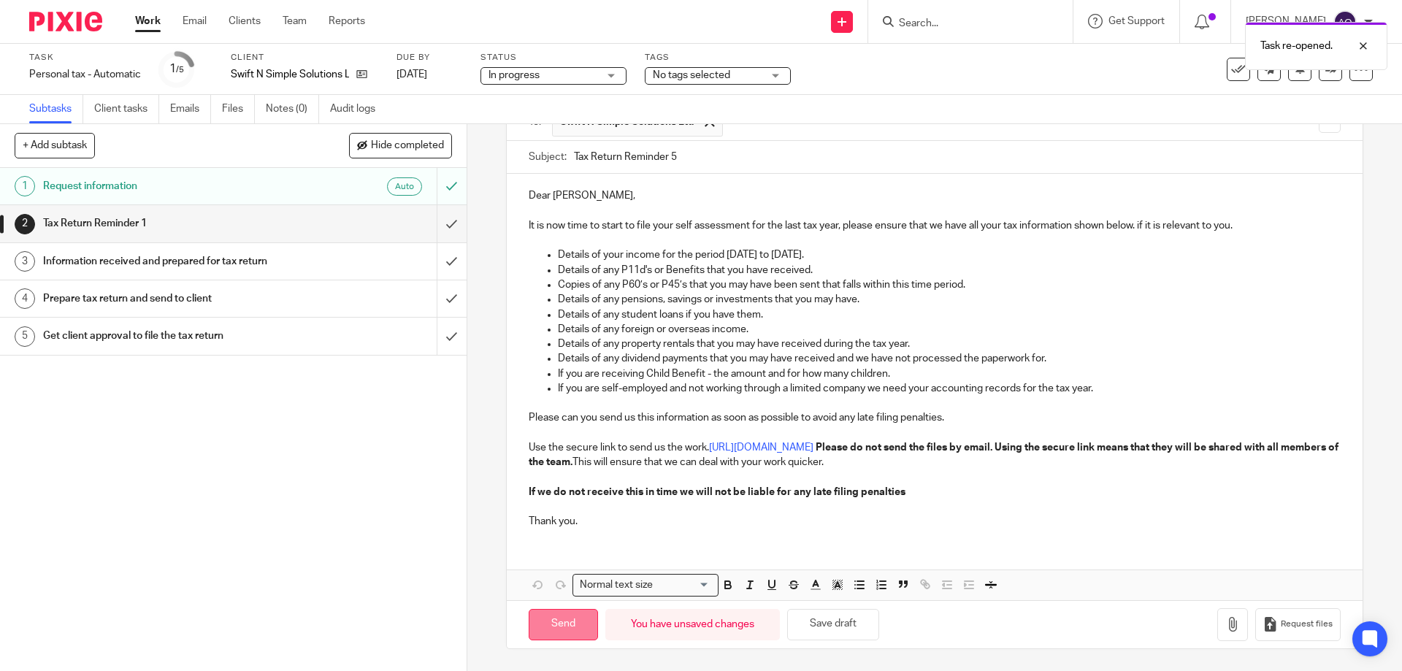
type input "Tax Return Reminder 5"
click at [561, 616] on input "Send" at bounding box center [563, 624] width 69 height 31
type input "Sent"
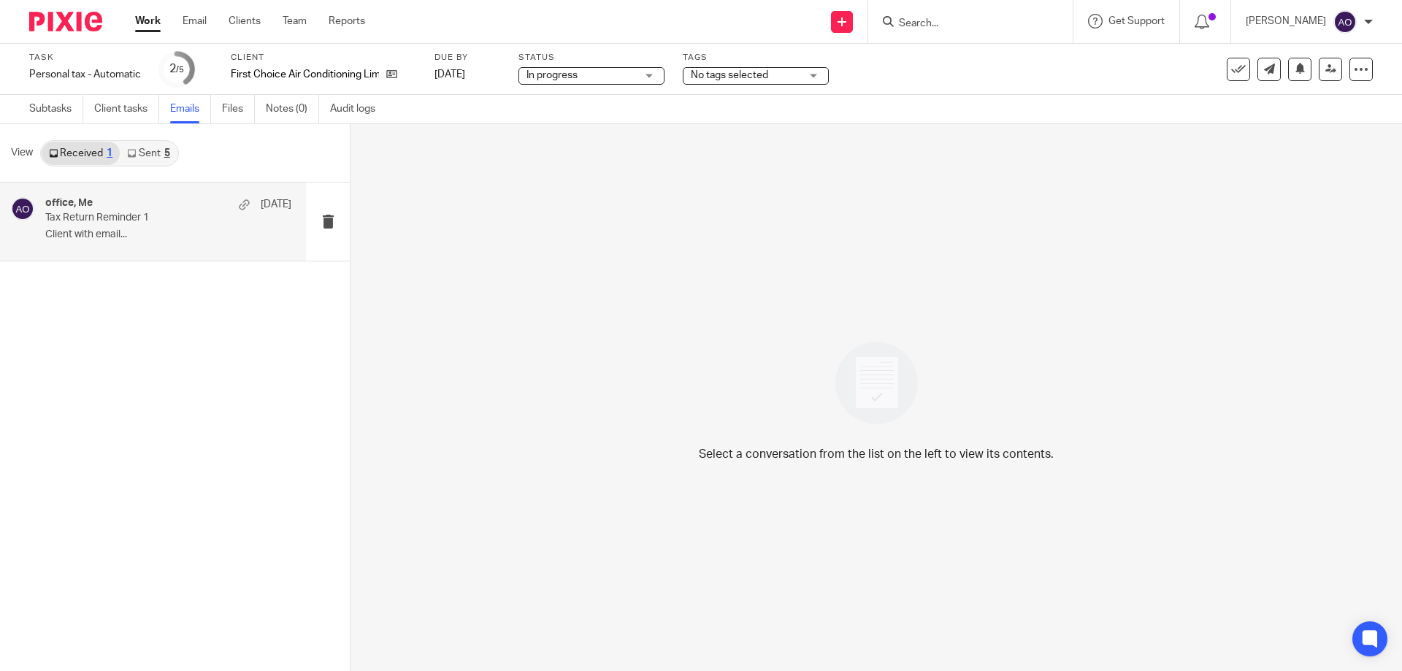
click at [91, 209] on h4 "office, Me" at bounding box center [68, 203] width 47 height 12
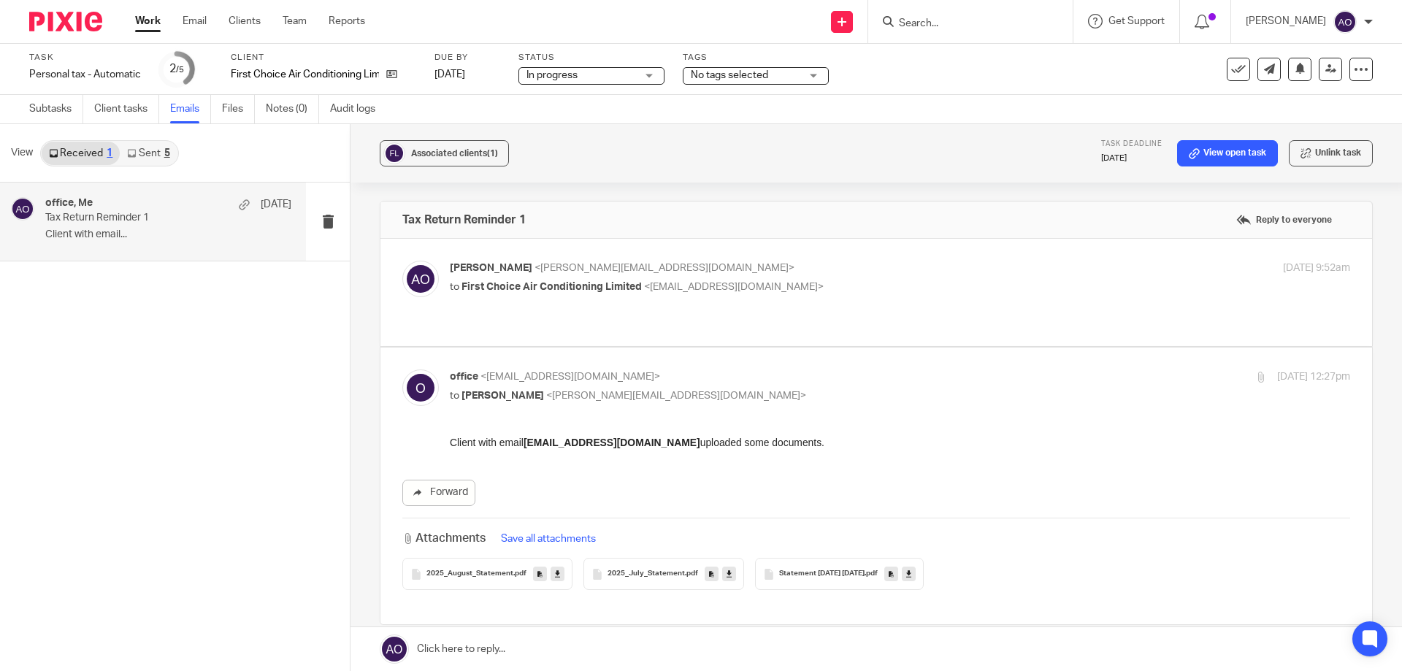
click at [141, 151] on link "Sent 5" at bounding box center [148, 153] width 57 height 23
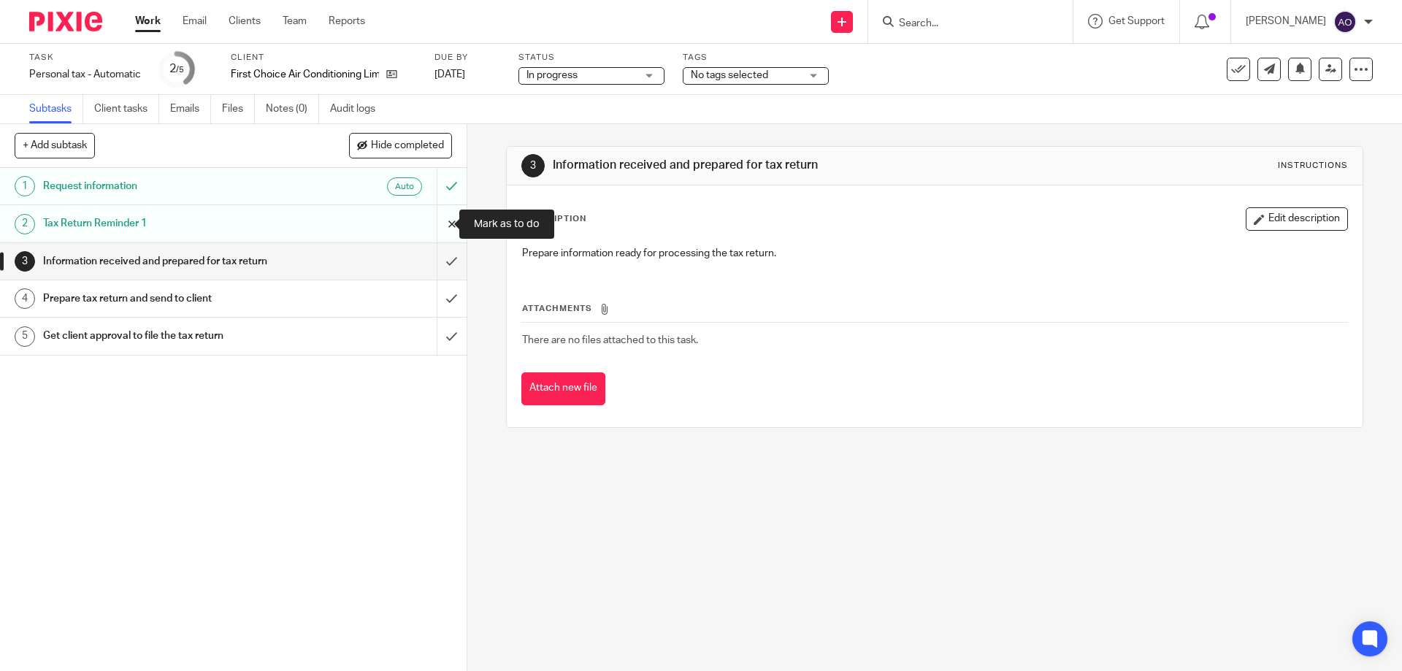
click at [443, 217] on input "submit" at bounding box center [233, 223] width 466 height 37
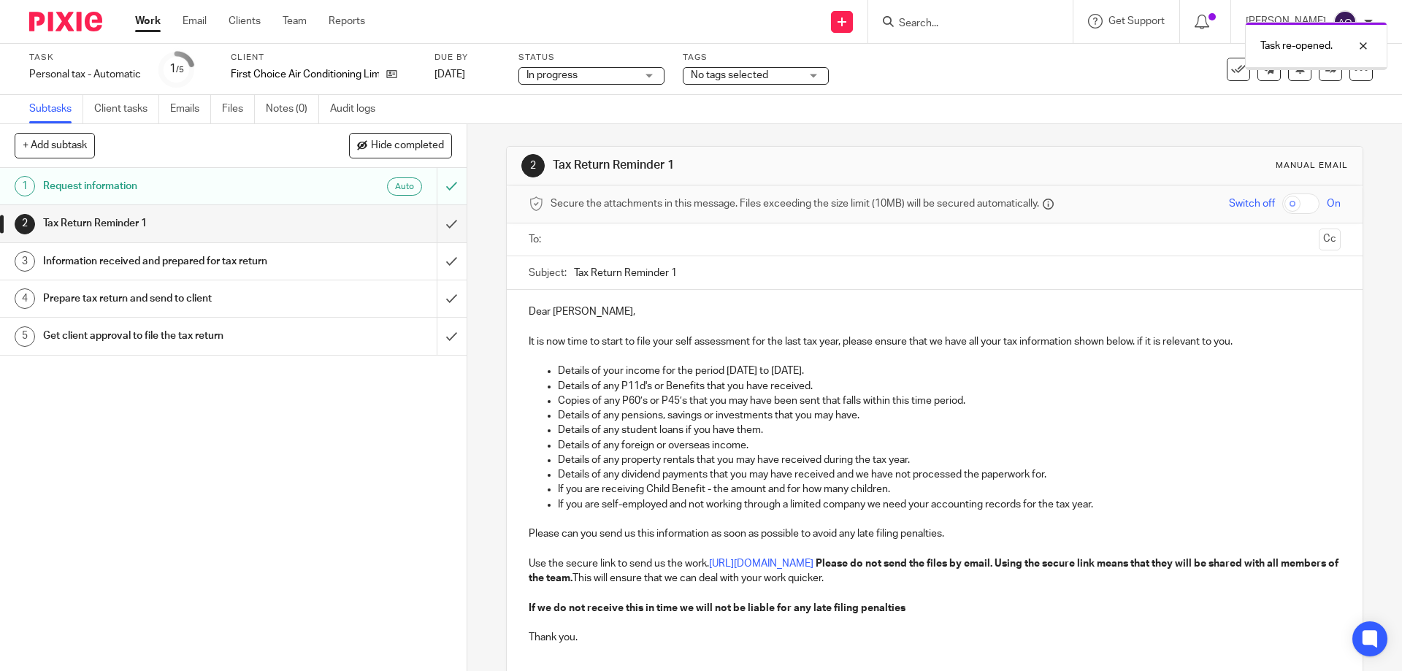
click at [591, 235] on input "text" at bounding box center [934, 239] width 756 height 17
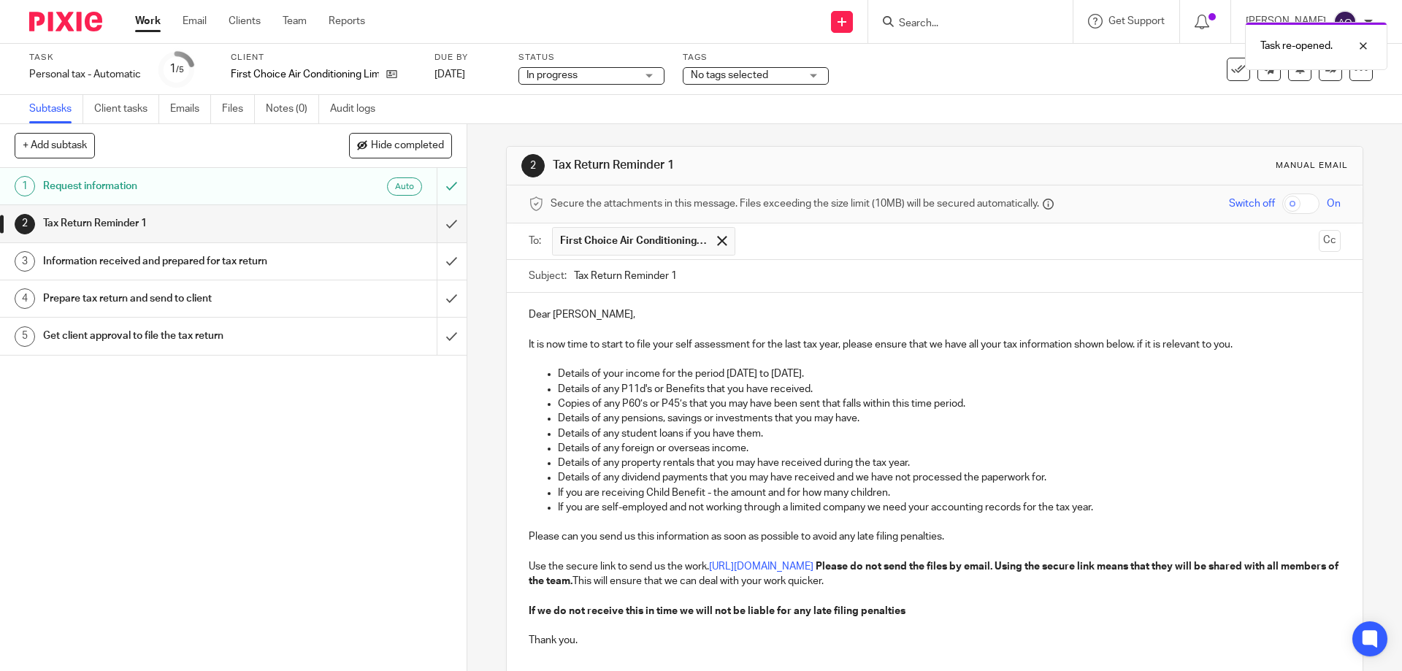
drag, startPoint x: 678, startPoint y: 274, endPoint x: 693, endPoint y: 273, distance: 14.7
click at [693, 273] on input "Tax Return Reminder 1" at bounding box center [957, 276] width 766 height 33
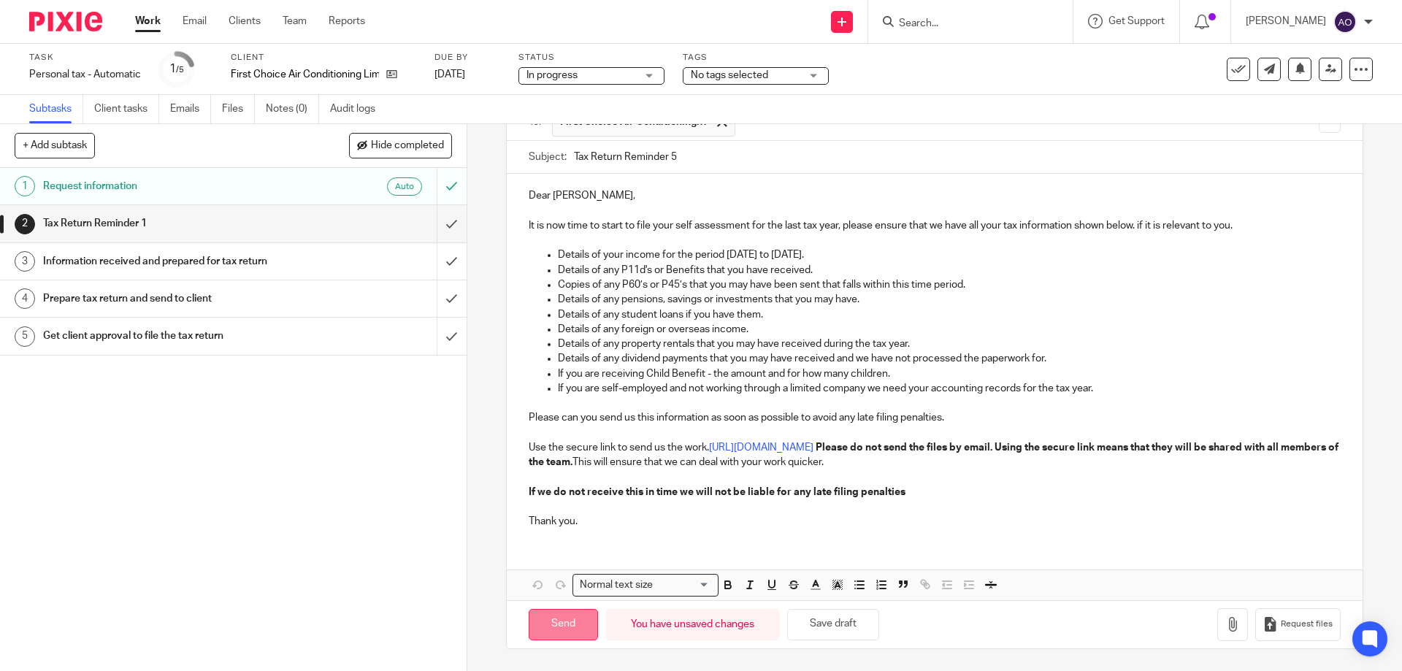
type input "Tax Return Reminder 5"
click at [585, 615] on input "Send" at bounding box center [563, 624] width 69 height 31
type input "Sent"
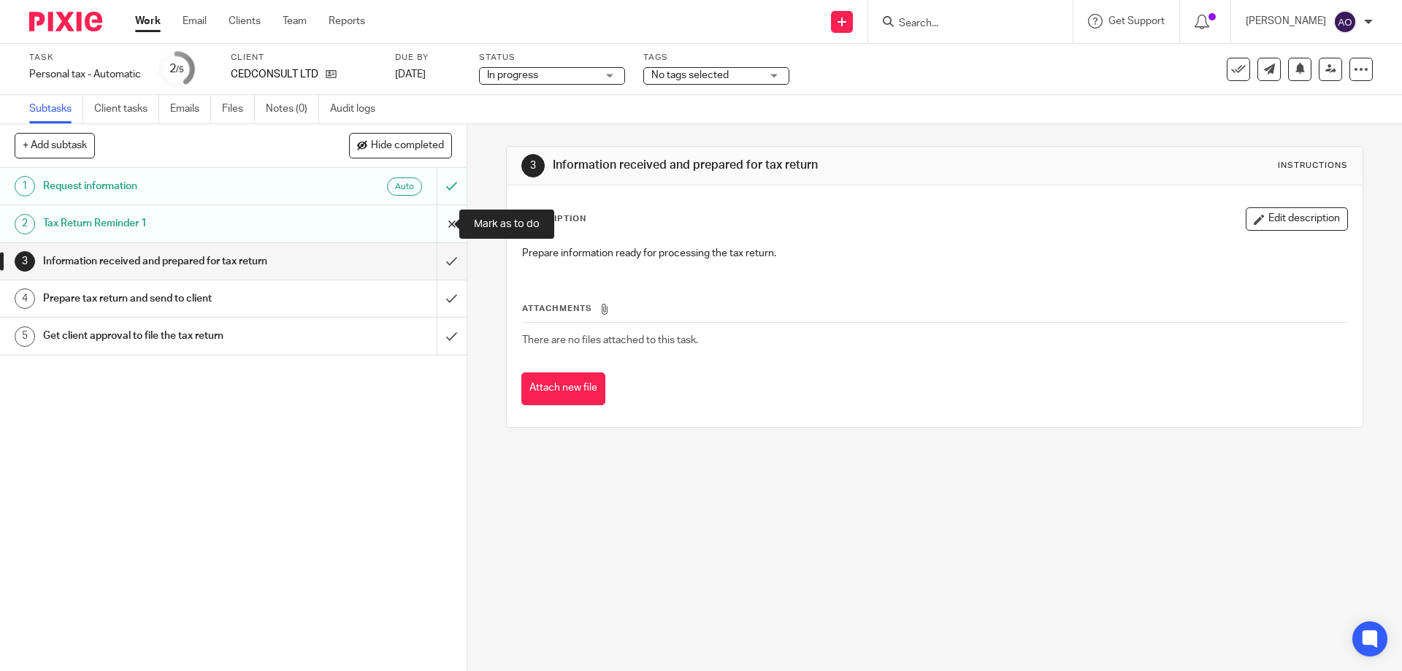
click at [431, 221] on input "submit" at bounding box center [233, 223] width 466 height 37
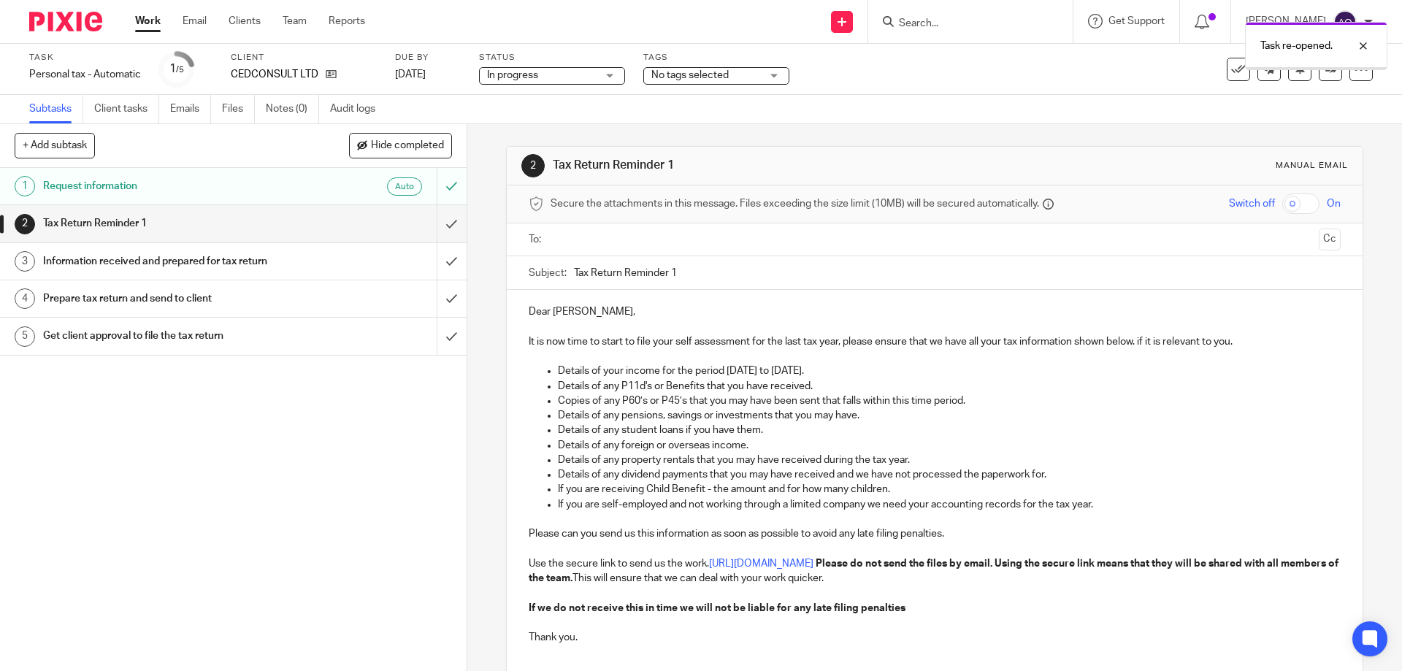
click at [594, 236] on input "text" at bounding box center [934, 239] width 756 height 17
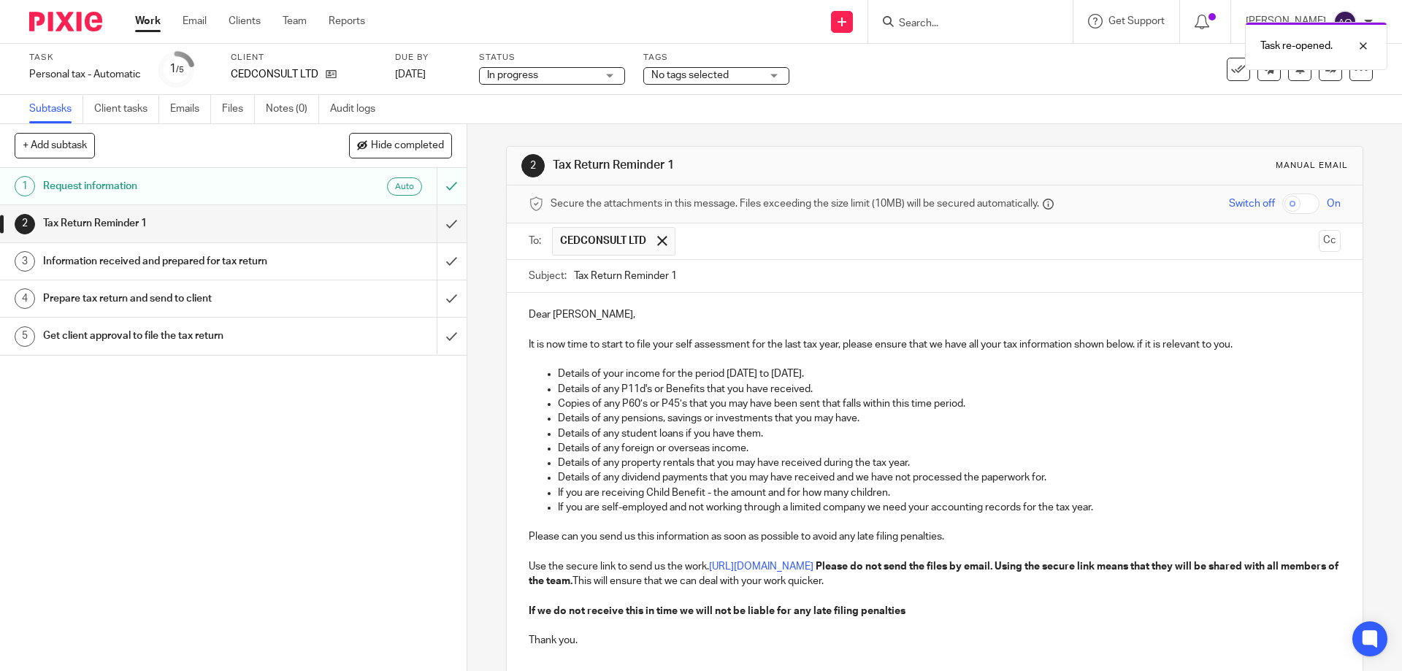
drag, startPoint x: 667, startPoint y: 272, endPoint x: 701, endPoint y: 271, distance: 34.3
click at [701, 271] on input "Tax Return Reminder 1" at bounding box center [957, 276] width 766 height 33
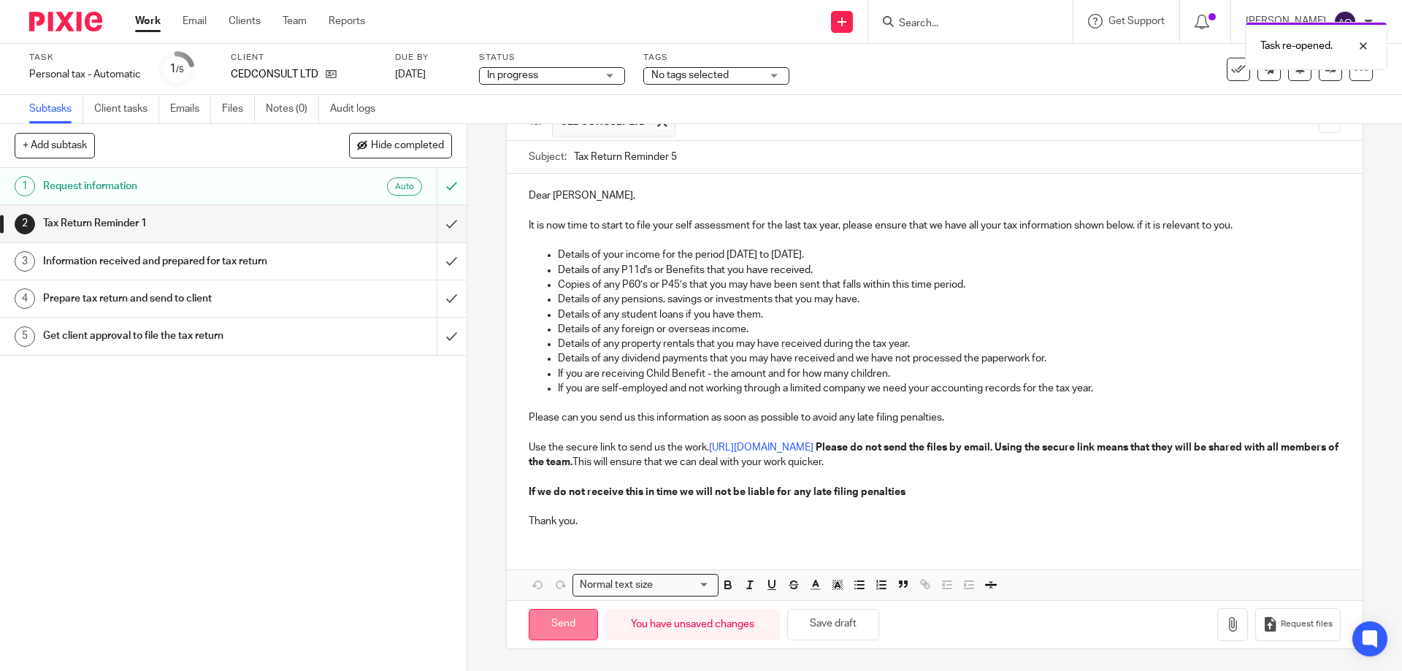
type input "Tax Return Reminder 5"
click at [563, 622] on input "Send" at bounding box center [563, 624] width 69 height 31
type input "Sent"
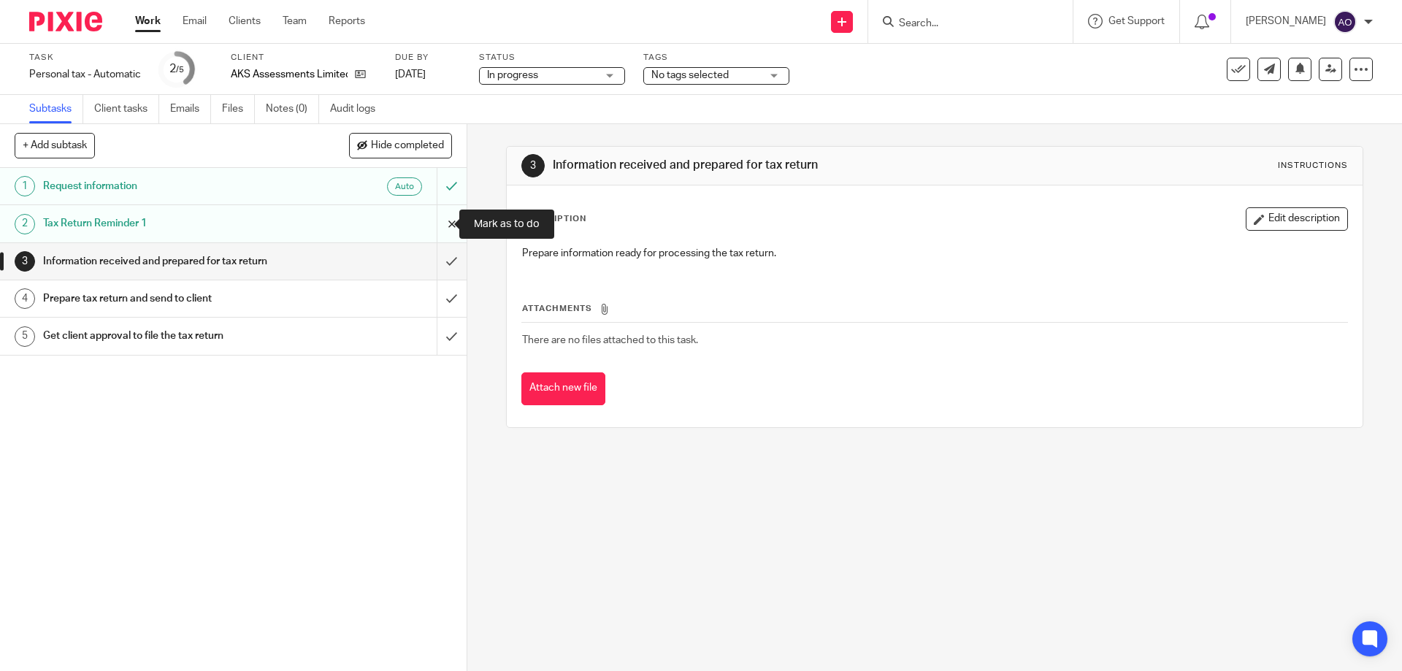
click at [433, 219] on input "submit" at bounding box center [233, 223] width 466 height 37
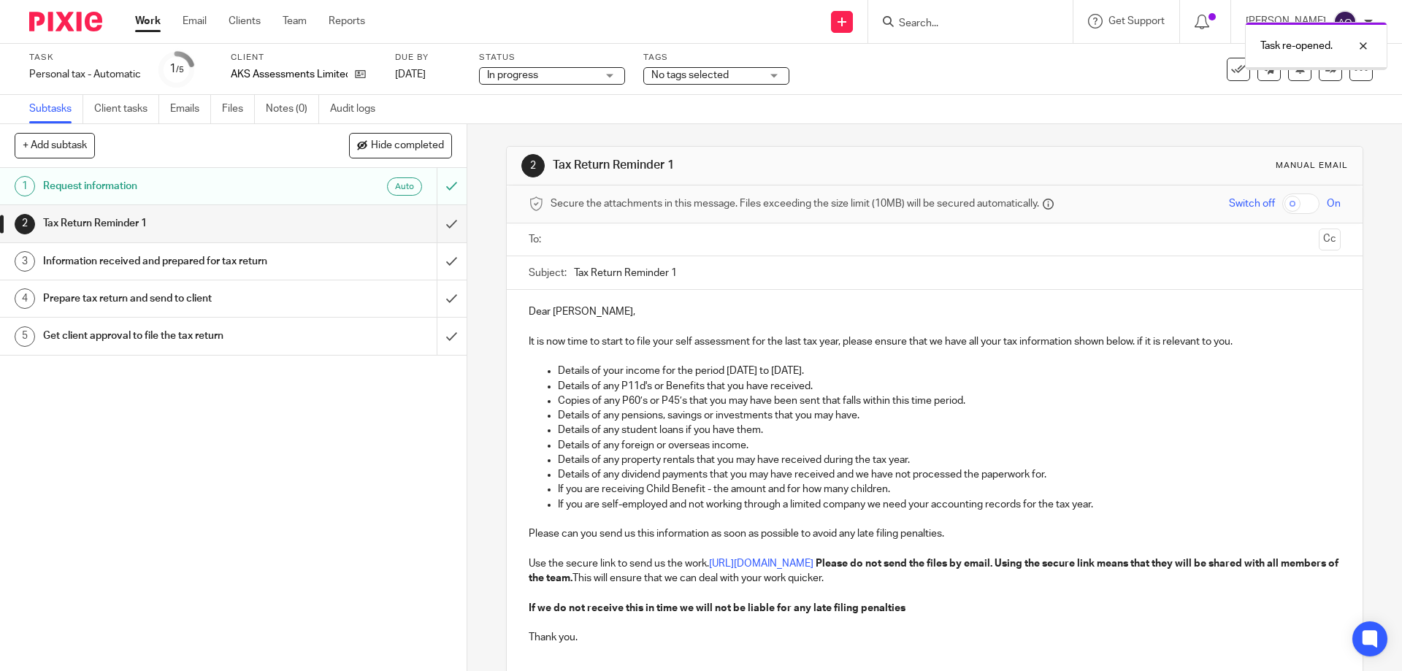
click at [650, 243] on input "text" at bounding box center [934, 239] width 756 height 17
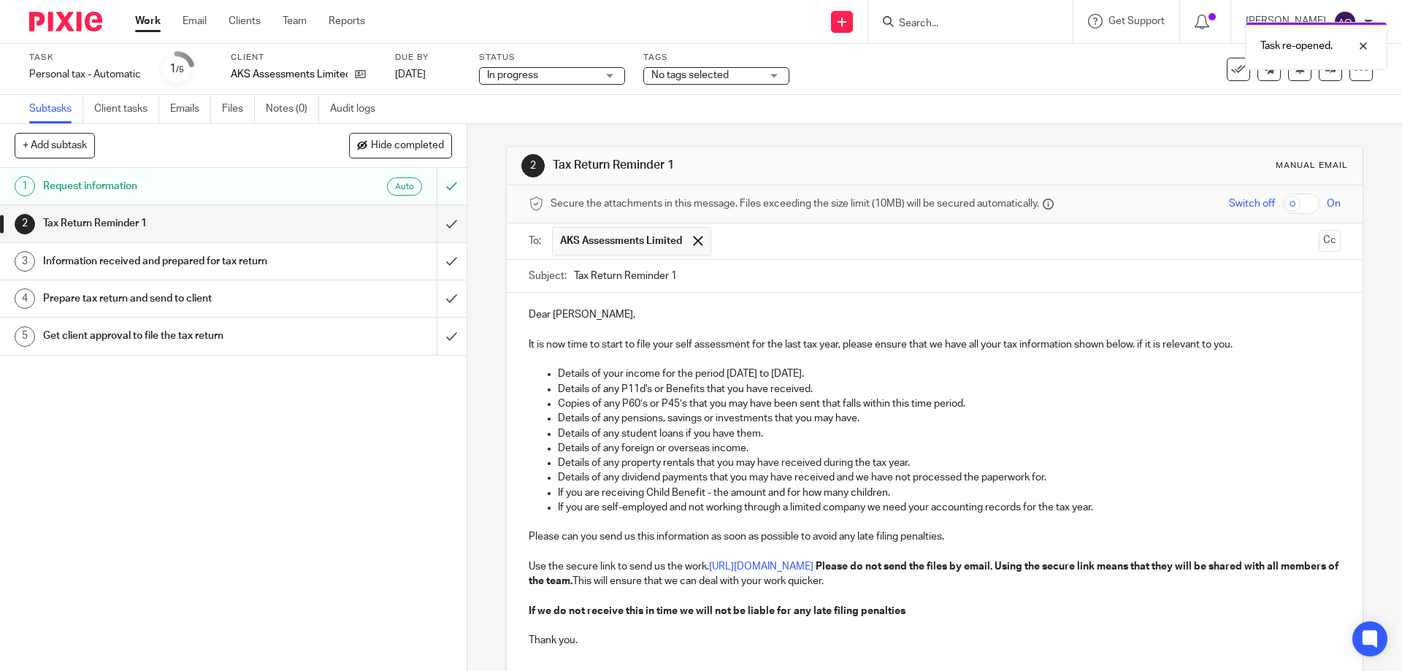
drag, startPoint x: 667, startPoint y: 272, endPoint x: 685, endPoint y: 273, distance: 18.3
click at [681, 273] on input "Tax Return Reminder 1" at bounding box center [957, 276] width 766 height 33
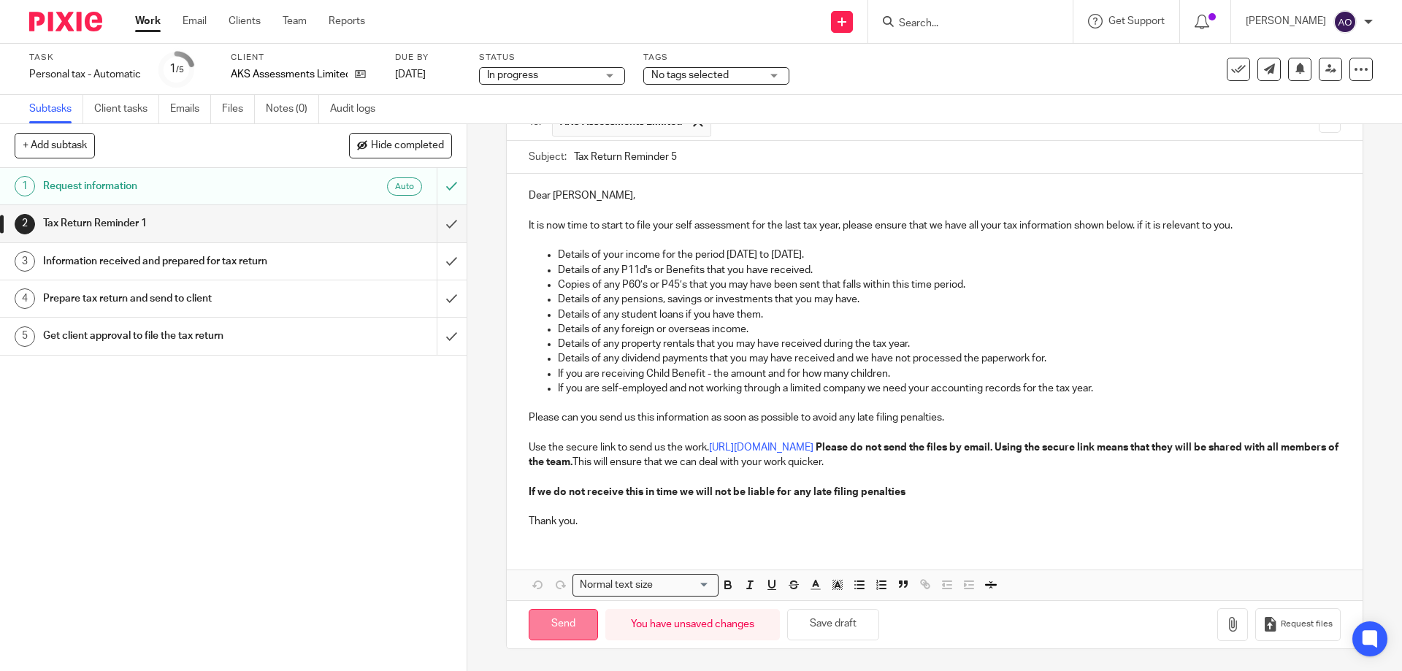
type input "Tax Return Reminder 5"
click at [572, 610] on input "Send" at bounding box center [563, 624] width 69 height 31
type input "Sent"
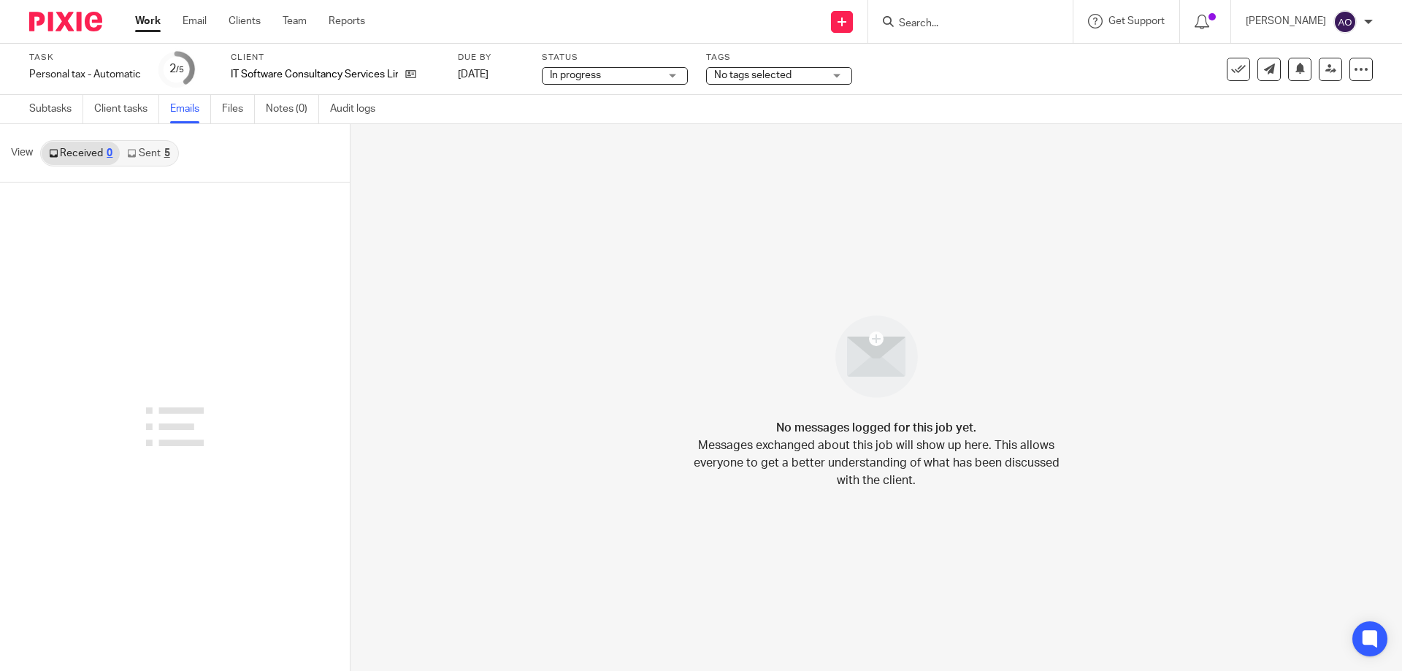
click at [139, 154] on link "Sent 5" at bounding box center [148, 153] width 57 height 23
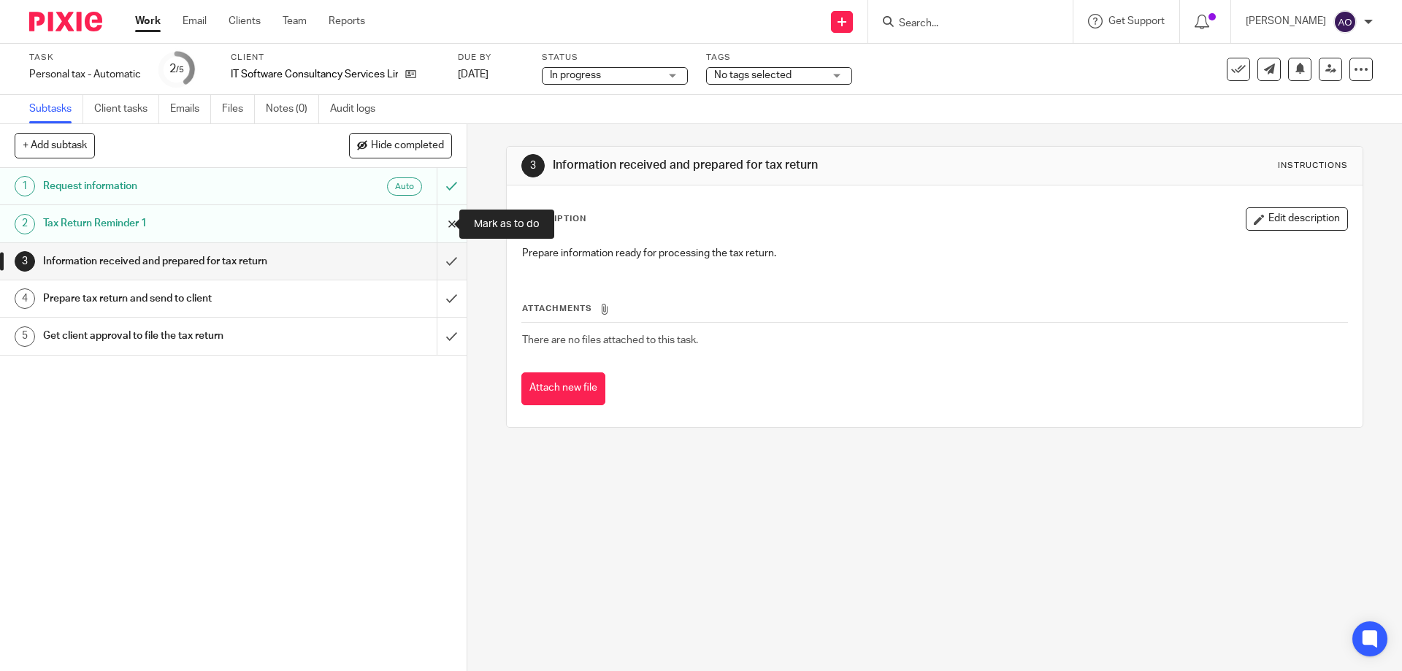
click at [441, 223] on input "submit" at bounding box center [233, 223] width 466 height 37
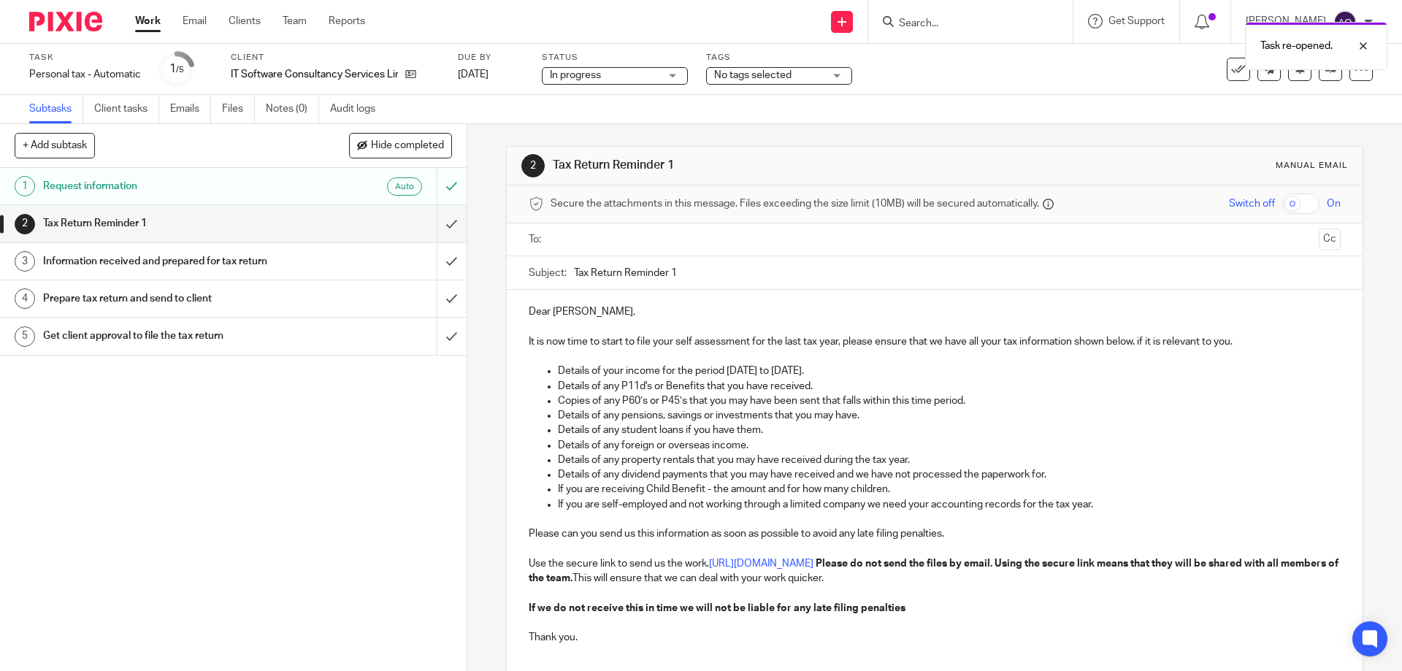
click at [607, 239] on input "text" at bounding box center [934, 239] width 756 height 17
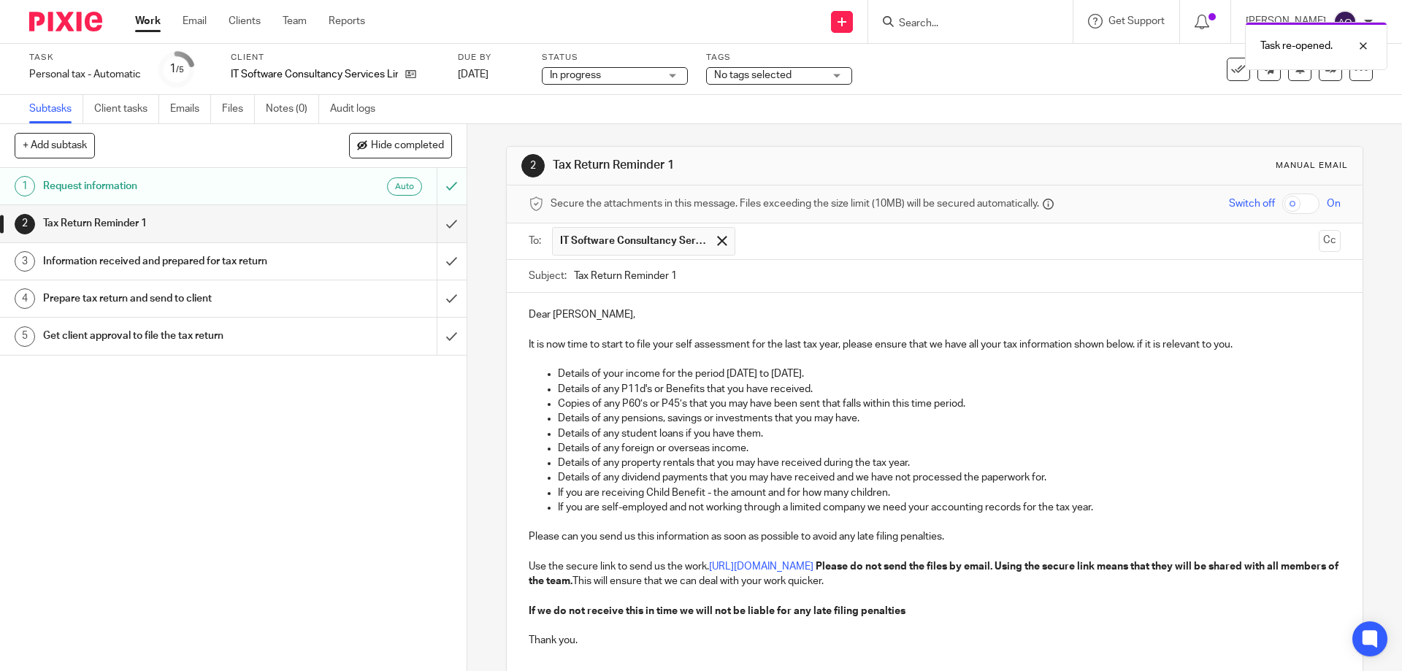
drag, startPoint x: 668, startPoint y: 273, endPoint x: 750, endPoint y: 269, distance: 81.8
click at [714, 272] on input "Tax Return Reminder 1" at bounding box center [957, 276] width 766 height 33
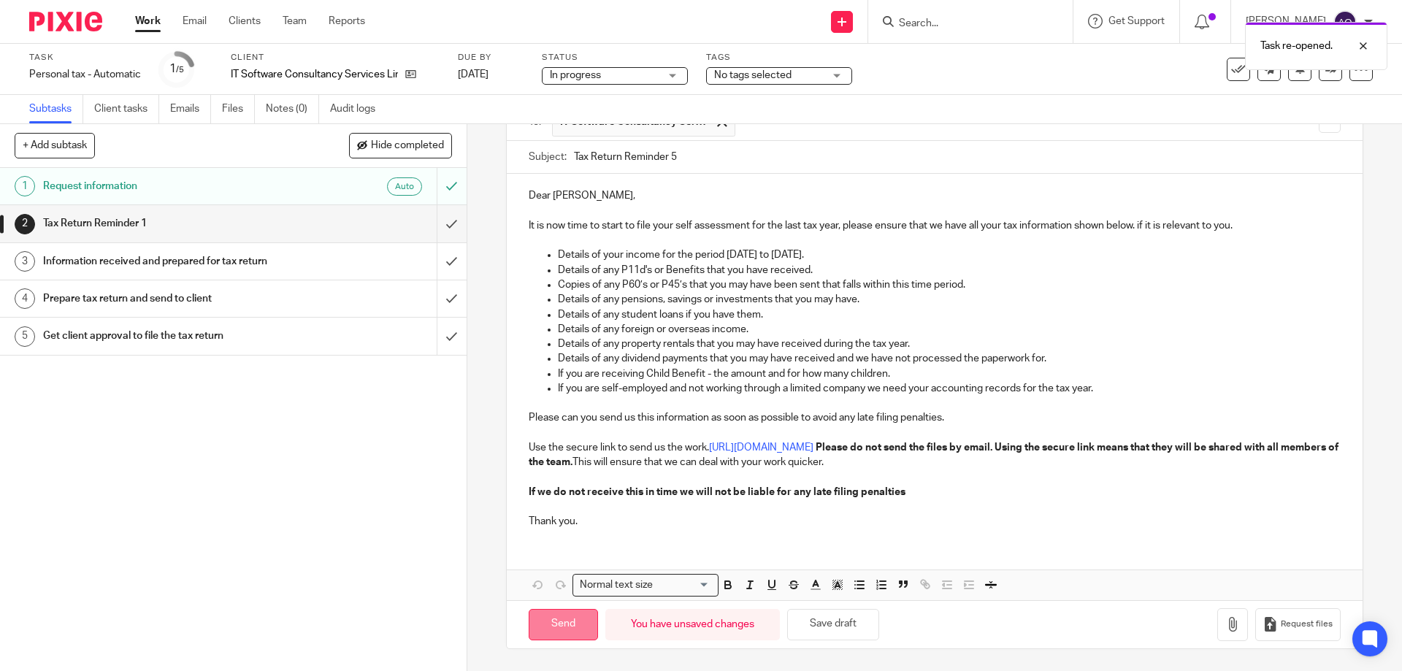
type input "Tax Return Reminder 5"
click at [587, 623] on input "Send" at bounding box center [563, 624] width 69 height 31
type input "Sent"
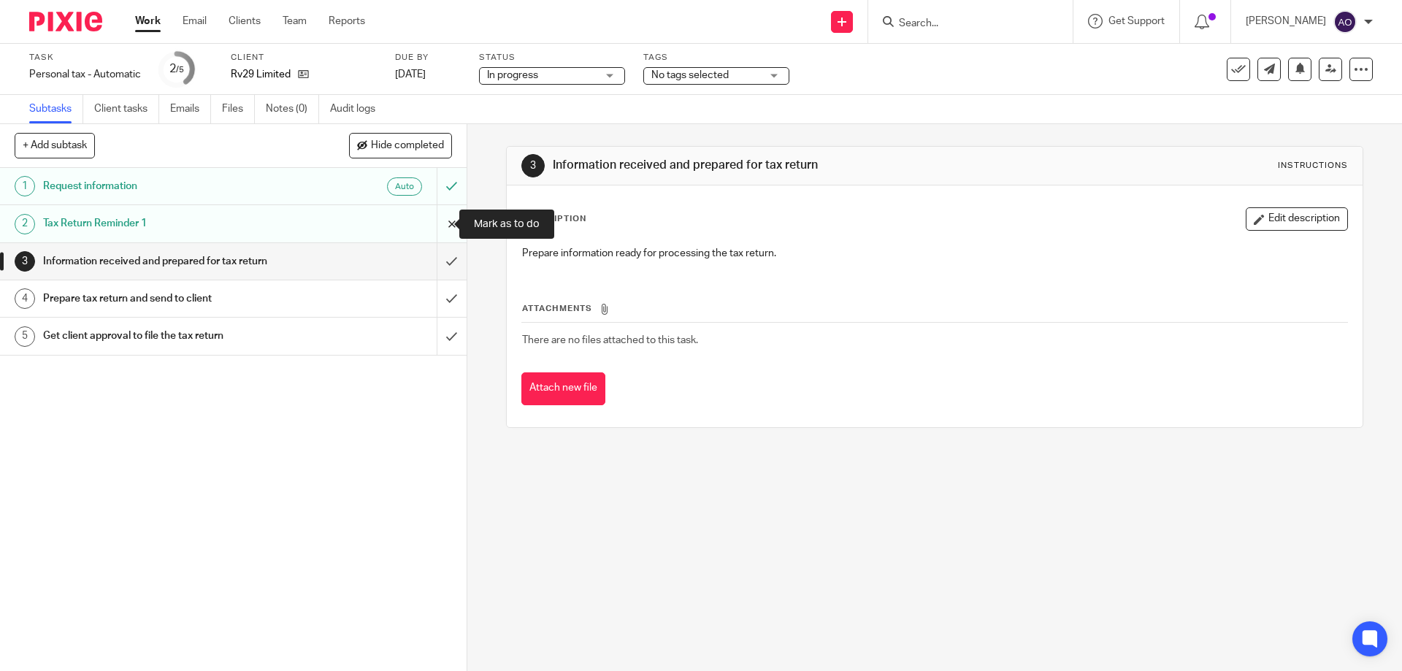
click at [440, 223] on input "submit" at bounding box center [233, 223] width 466 height 37
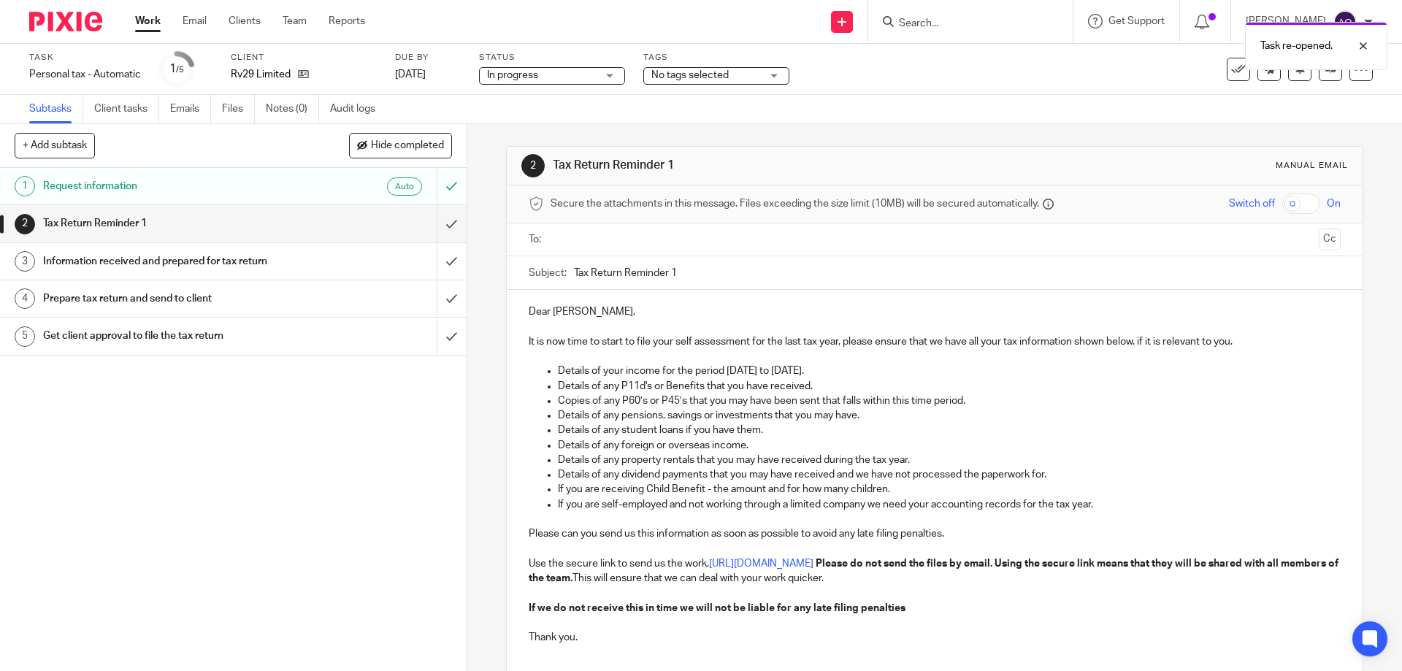
click at [562, 234] on input "text" at bounding box center [934, 239] width 756 height 17
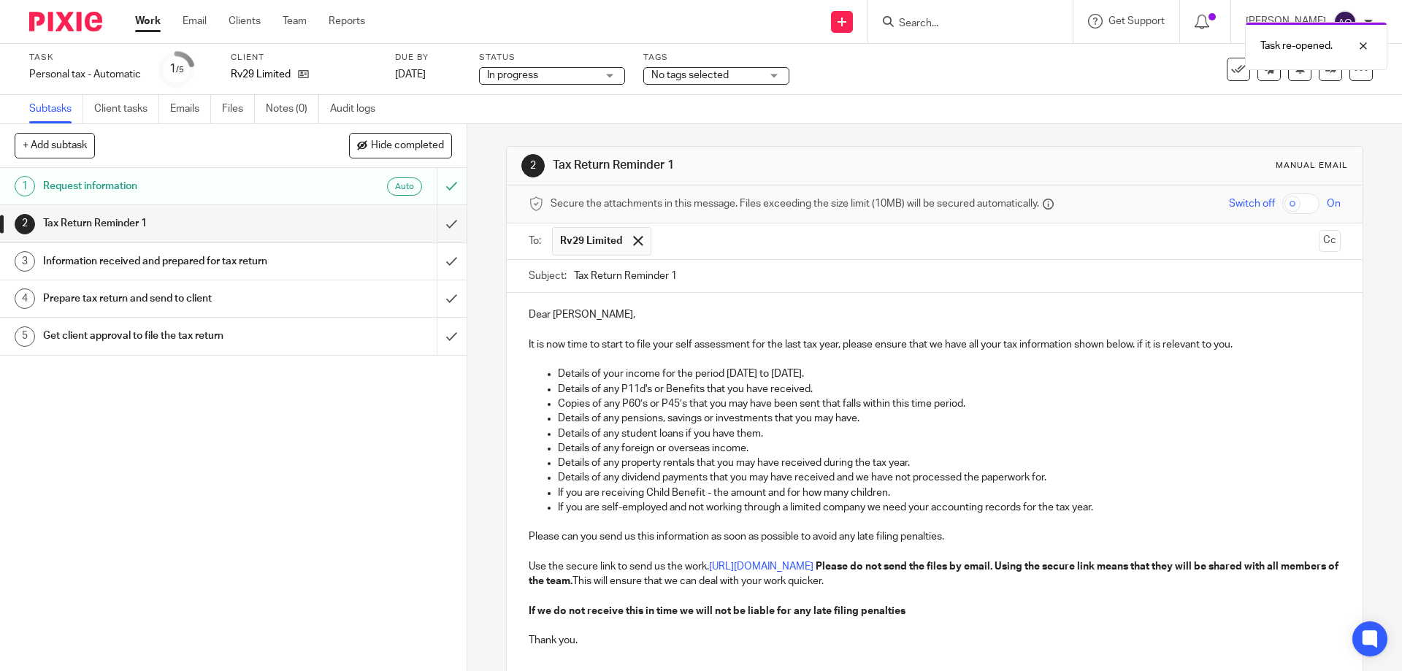
click at [669, 272] on input "Tax Return Reminder 1" at bounding box center [957, 276] width 766 height 33
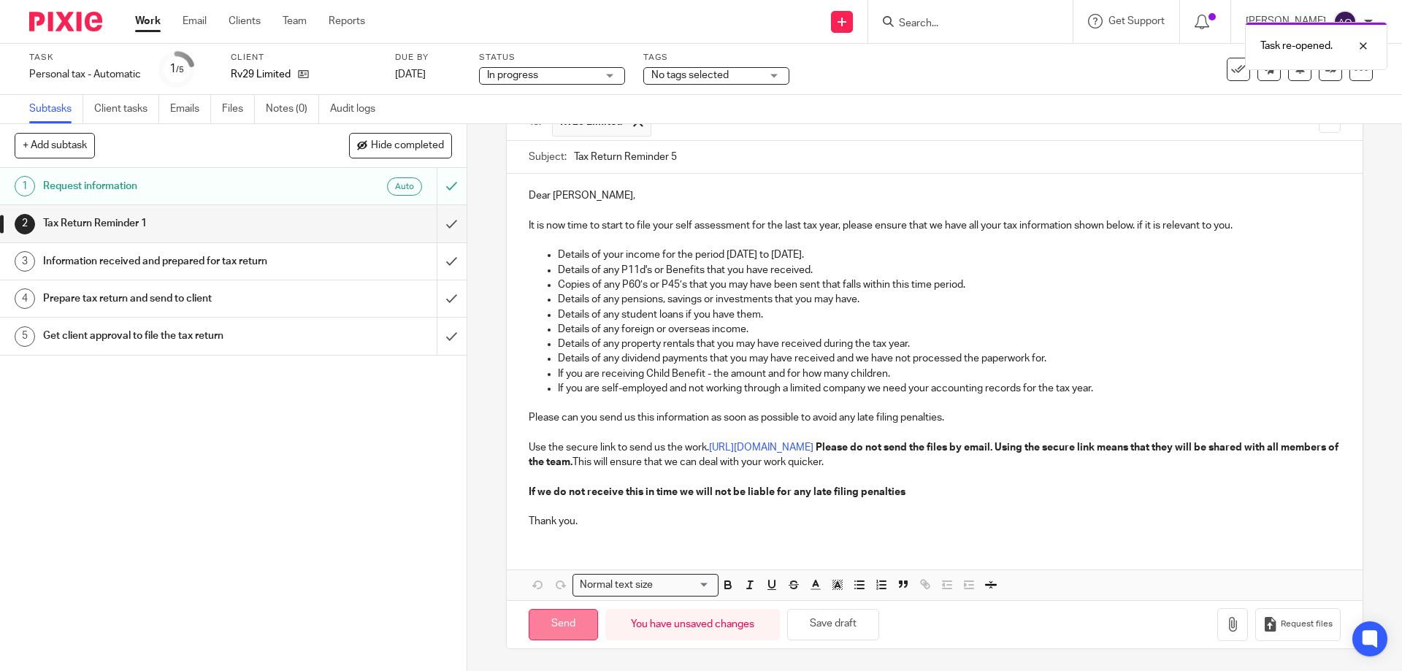
type input "Tax Return Reminder 5"
click at [566, 616] on input "Send" at bounding box center [563, 624] width 69 height 31
type input "Sent"
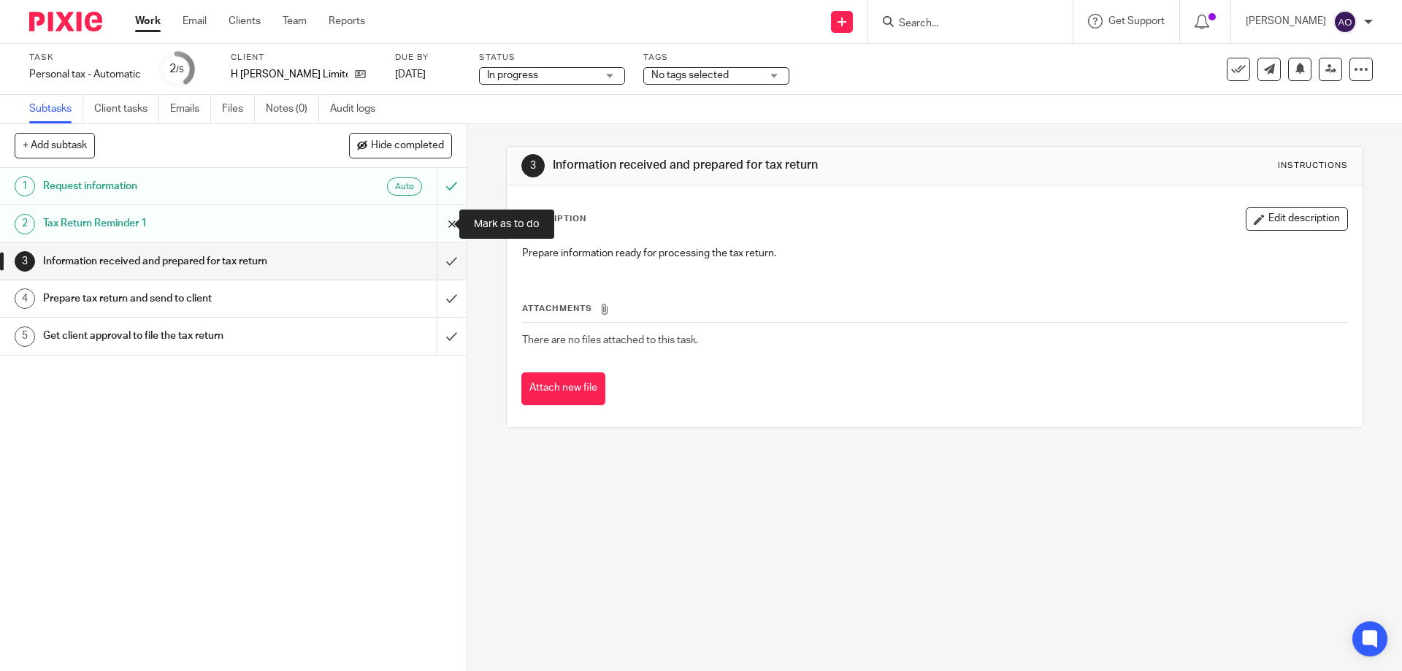
click at [433, 218] on input "submit" at bounding box center [233, 223] width 466 height 37
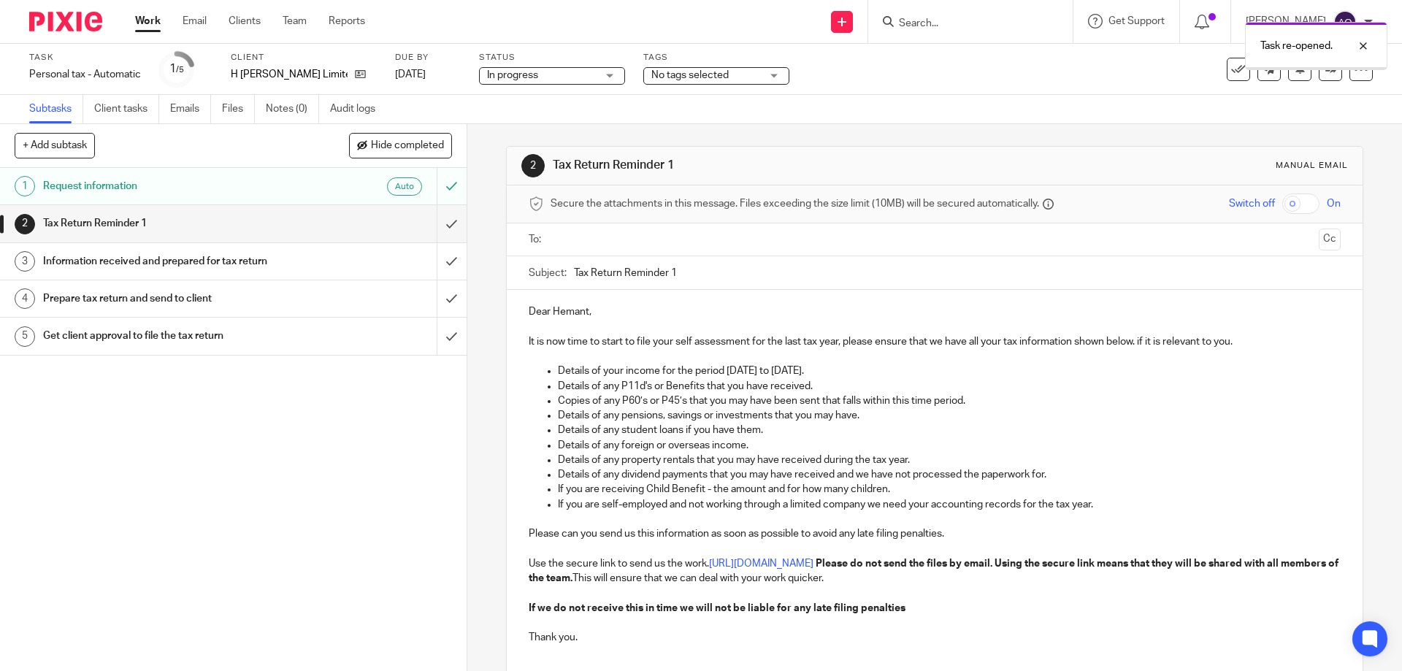
click at [598, 243] on input "text" at bounding box center [934, 239] width 756 height 17
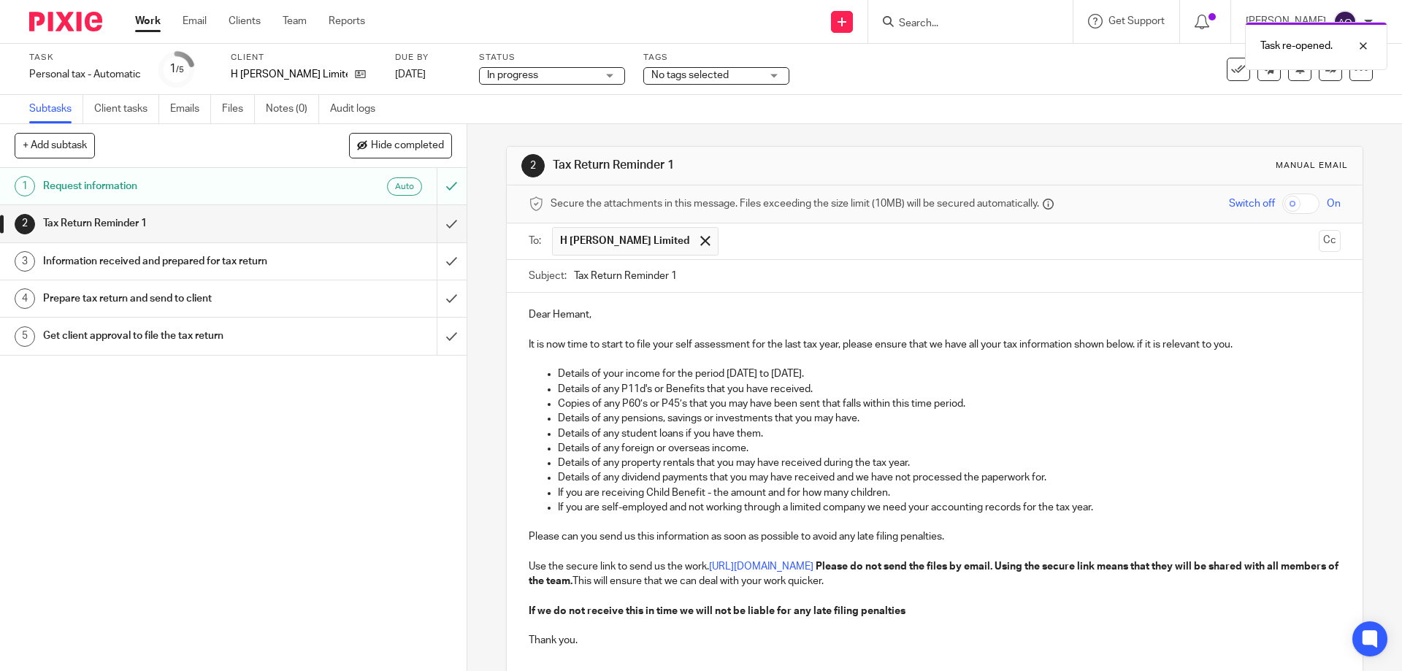
drag, startPoint x: 669, startPoint y: 273, endPoint x: 694, endPoint y: 271, distance: 24.2
click at [694, 271] on input "Tax Return Reminder 1" at bounding box center [957, 276] width 766 height 33
drag, startPoint x: 672, startPoint y: 273, endPoint x: 714, endPoint y: 269, distance: 42.5
click at [698, 269] on input "Tax Return Reminder 1" at bounding box center [957, 276] width 766 height 33
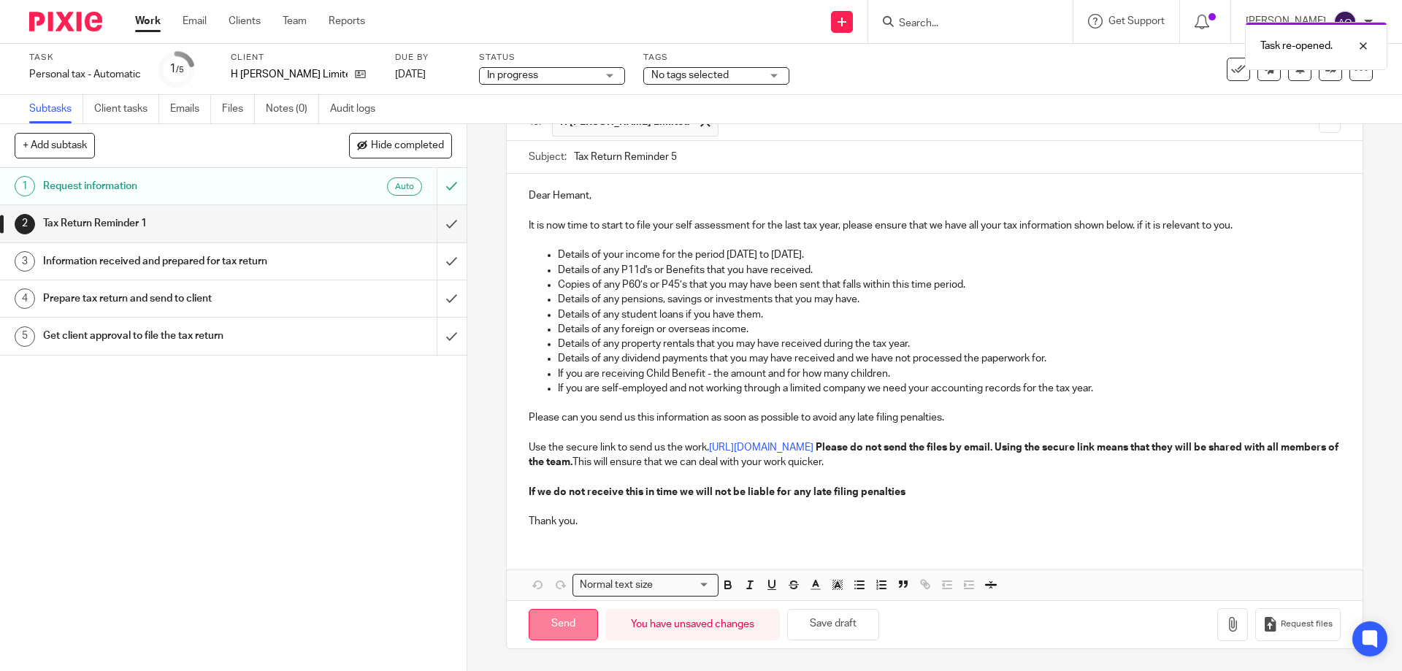
type input "Tax Return Reminder 5"
click at [570, 617] on input "Send" at bounding box center [563, 624] width 69 height 31
type input "Sent"
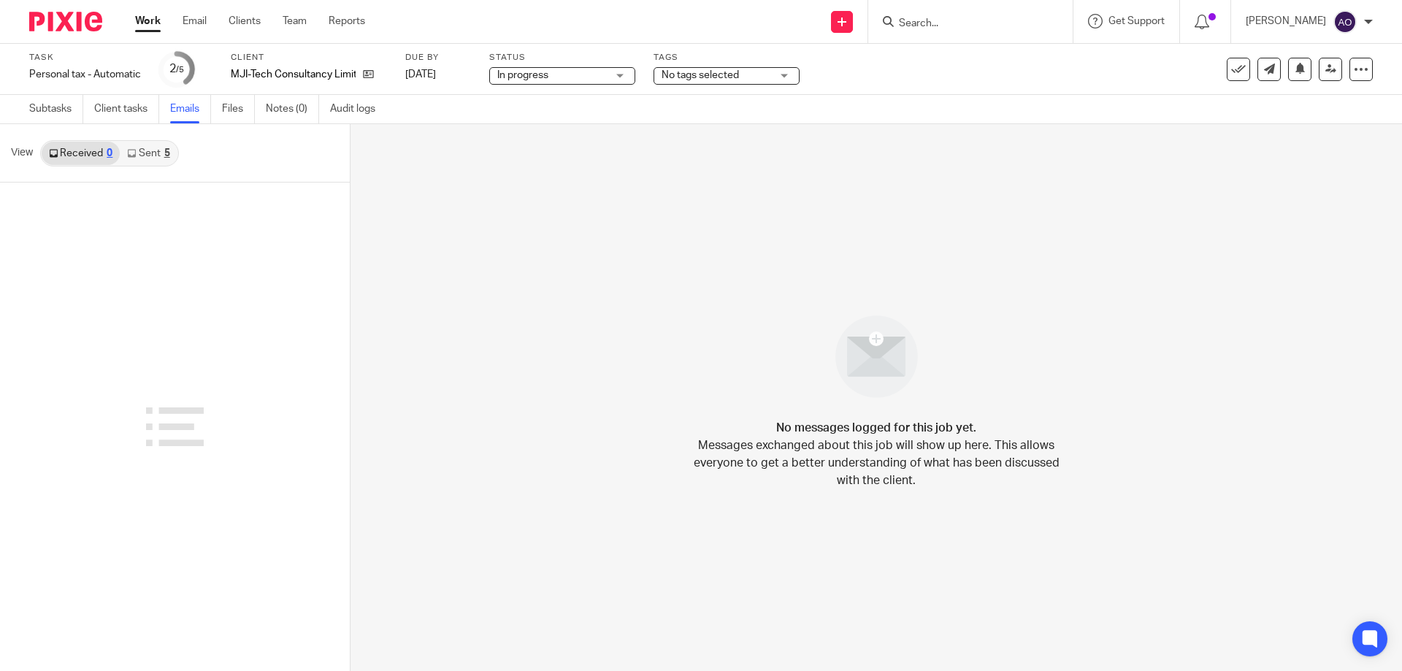
click at [154, 153] on link "Sent 5" at bounding box center [148, 153] width 57 height 23
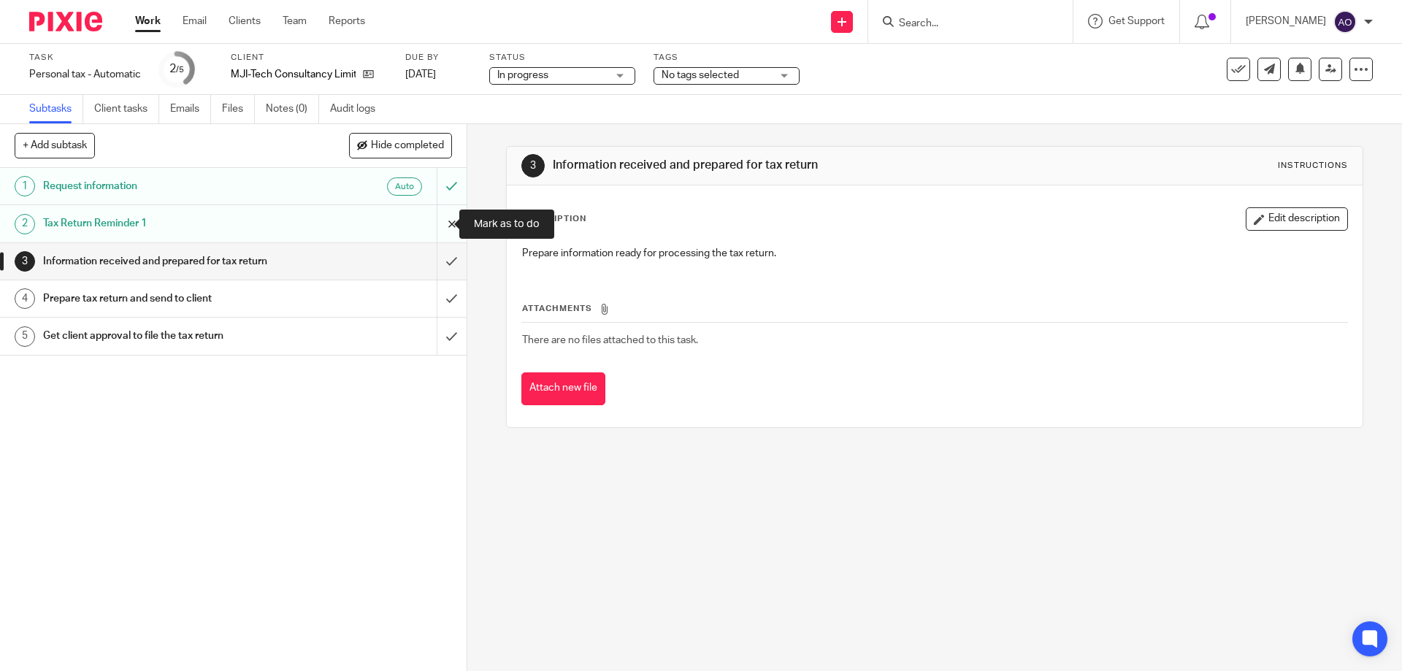
click at [427, 226] on input "submit" at bounding box center [233, 223] width 466 height 37
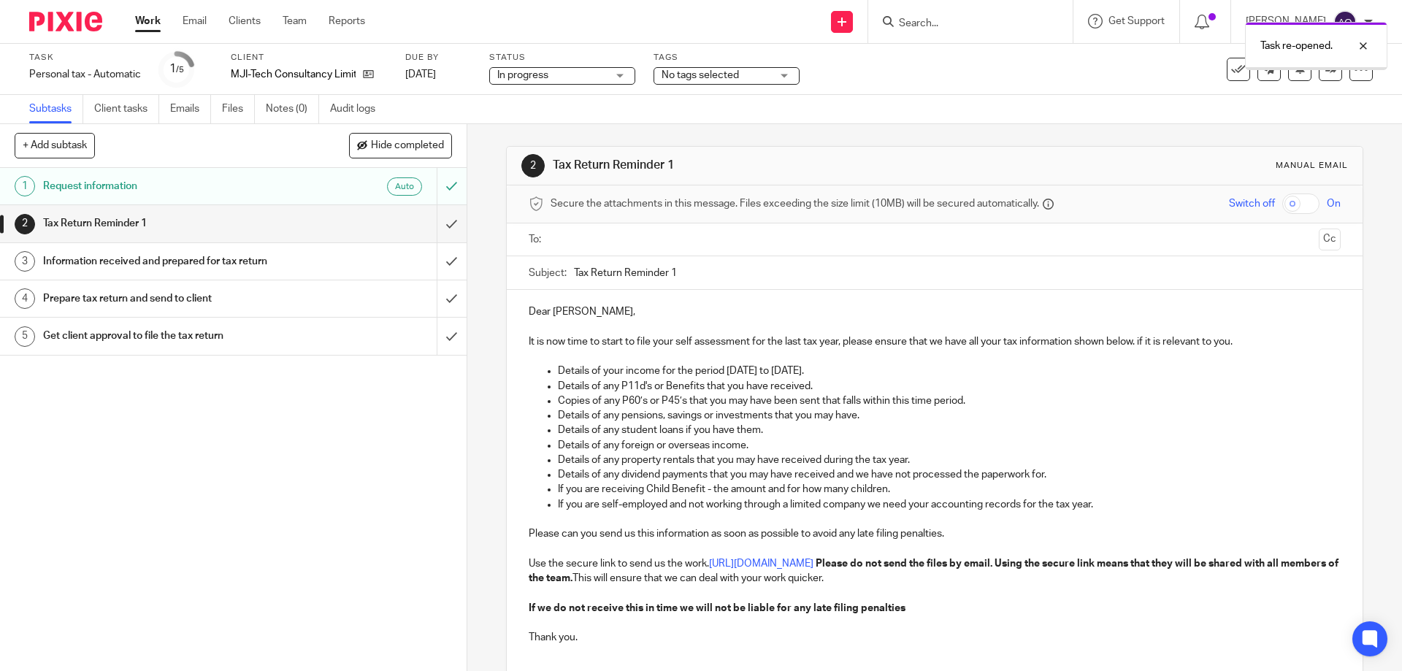
click at [575, 238] on input "text" at bounding box center [934, 239] width 756 height 17
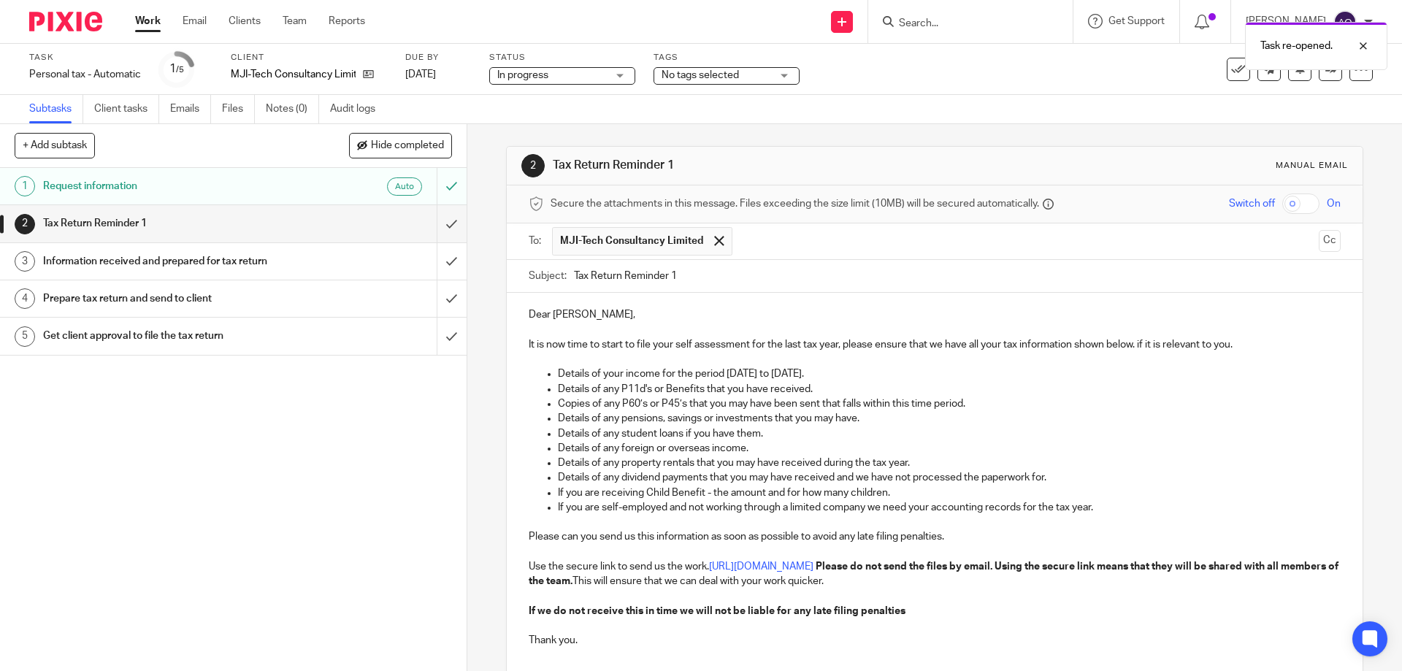
drag, startPoint x: 679, startPoint y: 270, endPoint x: 690, endPoint y: 269, distance: 11.0
click at [690, 269] on input "Tax Return Reminder 1" at bounding box center [957, 276] width 766 height 33
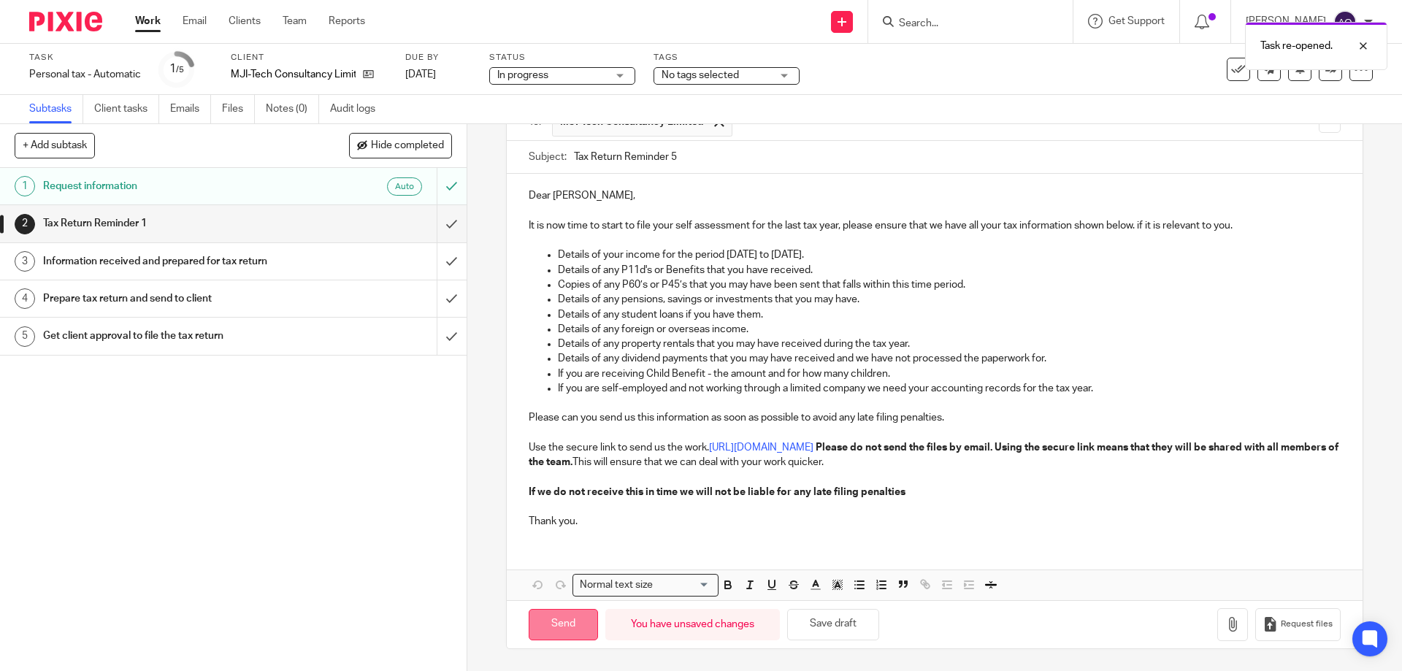
type input "Tax Return Reminder 5"
click at [564, 613] on input "Send" at bounding box center [563, 624] width 69 height 31
type input "Sent"
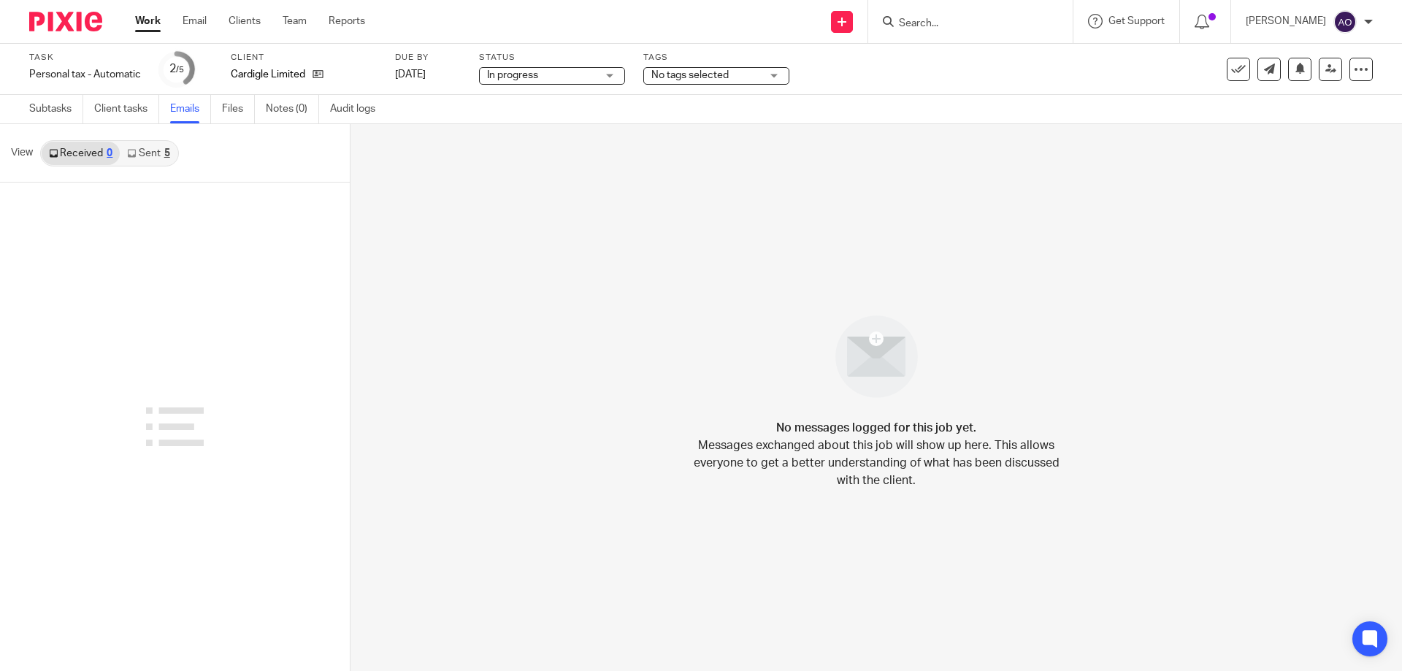
click at [147, 151] on link "Sent 5" at bounding box center [148, 153] width 57 height 23
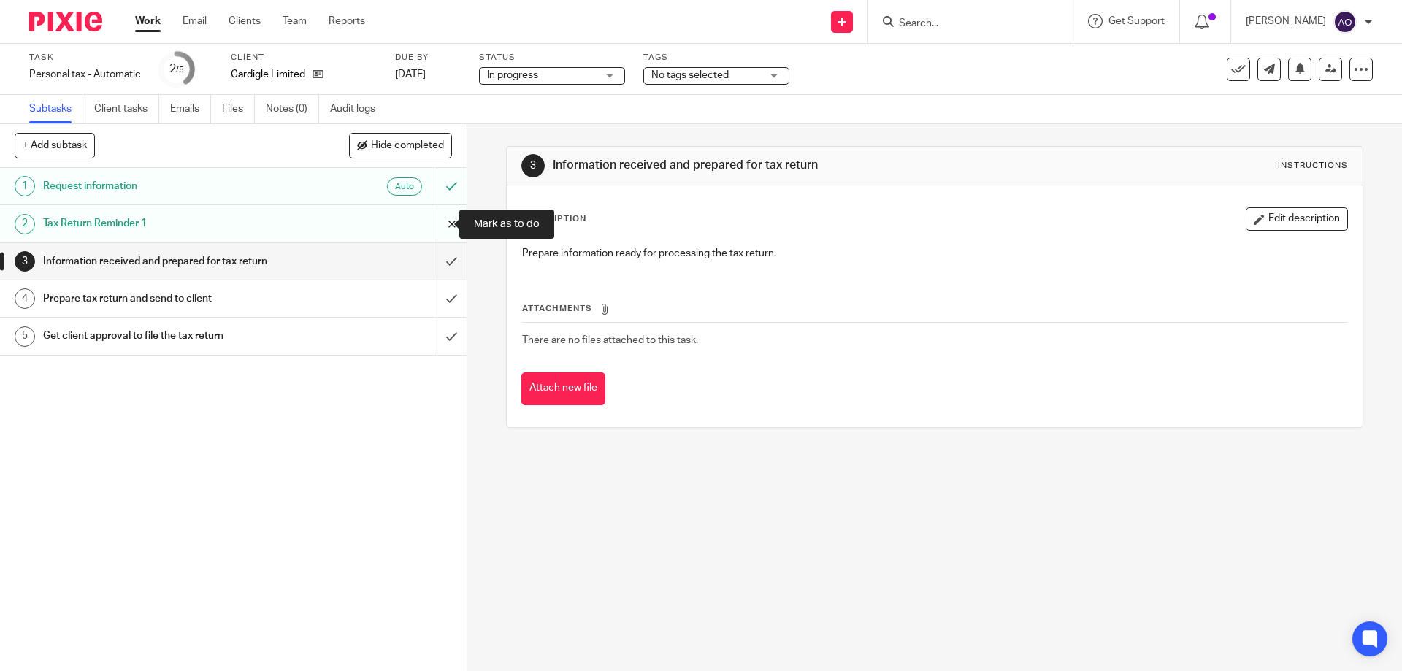
click at [434, 222] on input "submit" at bounding box center [233, 223] width 466 height 37
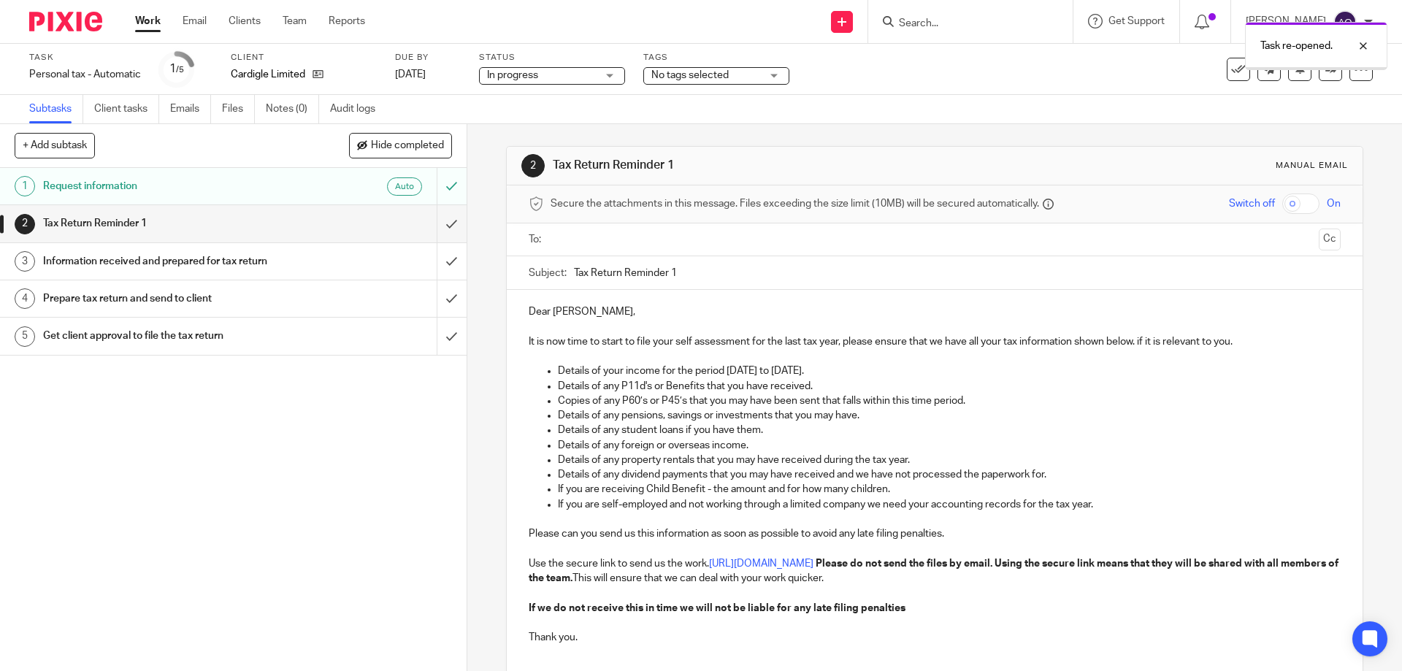
click at [642, 234] on input "text" at bounding box center [934, 239] width 756 height 17
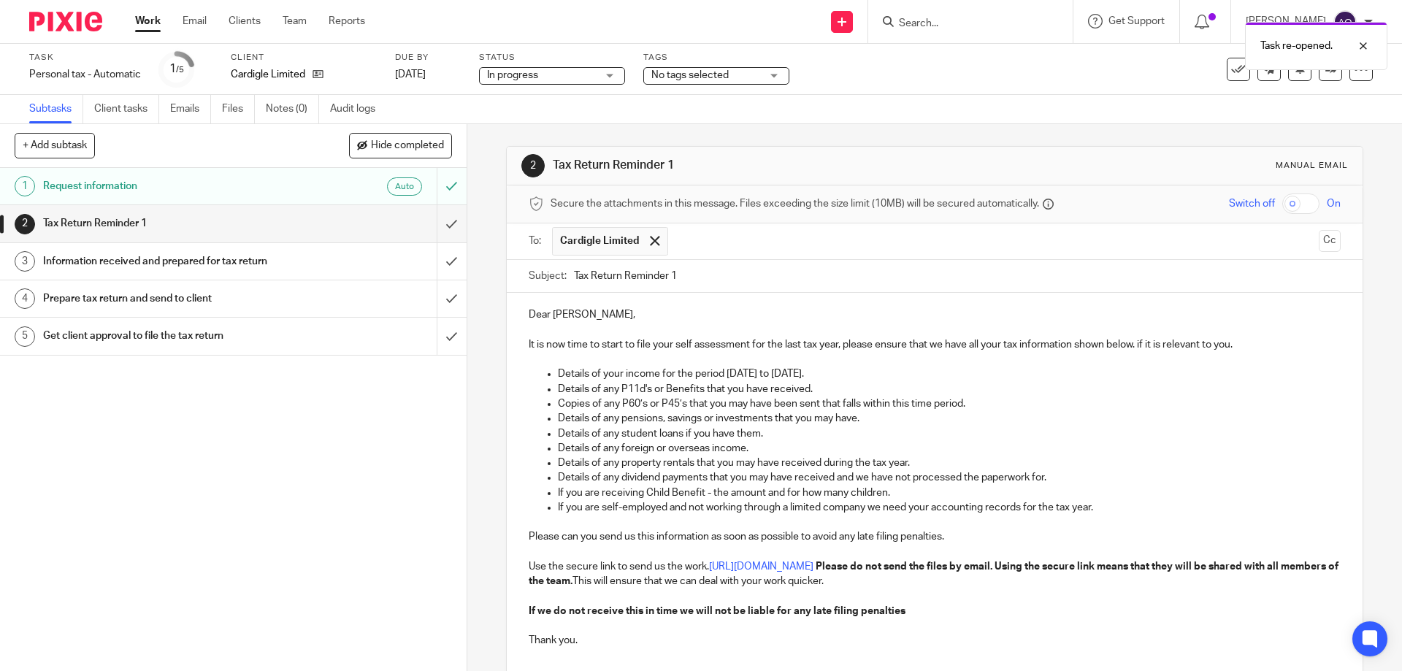
drag, startPoint x: 668, startPoint y: 273, endPoint x: 687, endPoint y: 273, distance: 19.0
click at [687, 273] on input "Tax Return Reminder 1" at bounding box center [957, 276] width 766 height 33
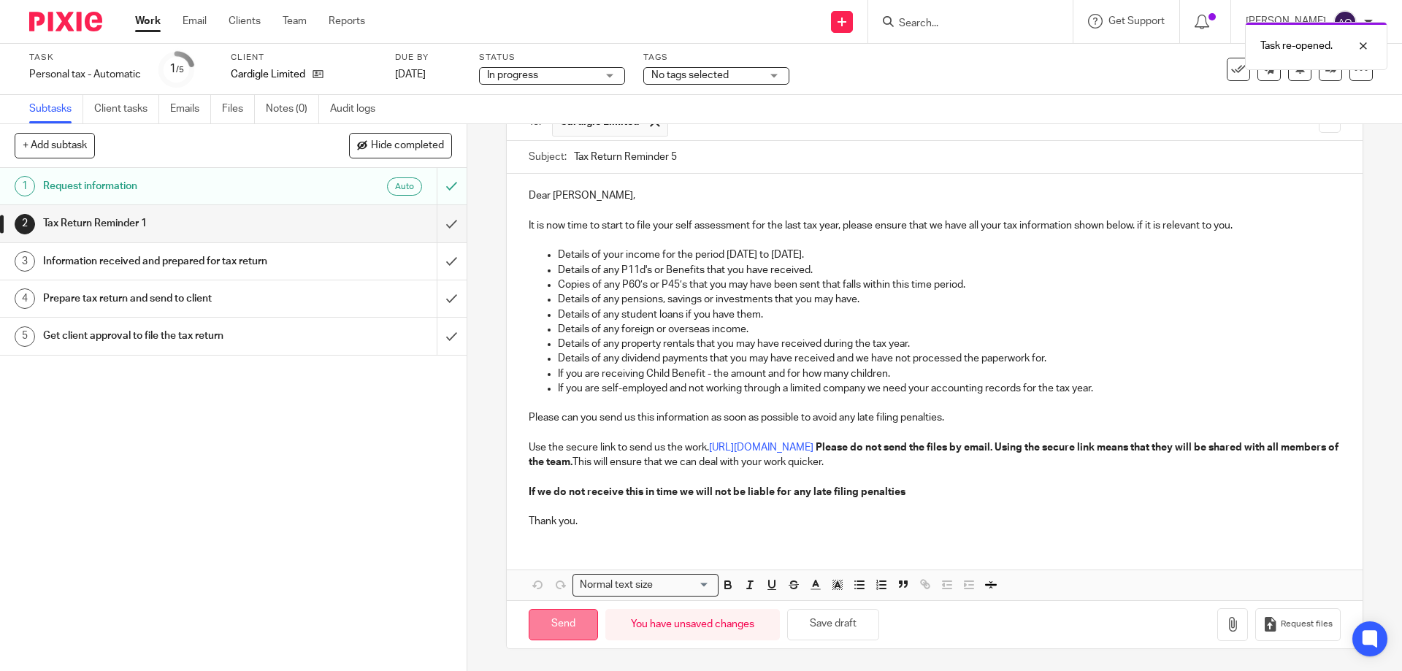
type input "Tax Return Reminder 5"
click at [565, 618] on input "Send" at bounding box center [563, 624] width 69 height 31
type input "Sent"
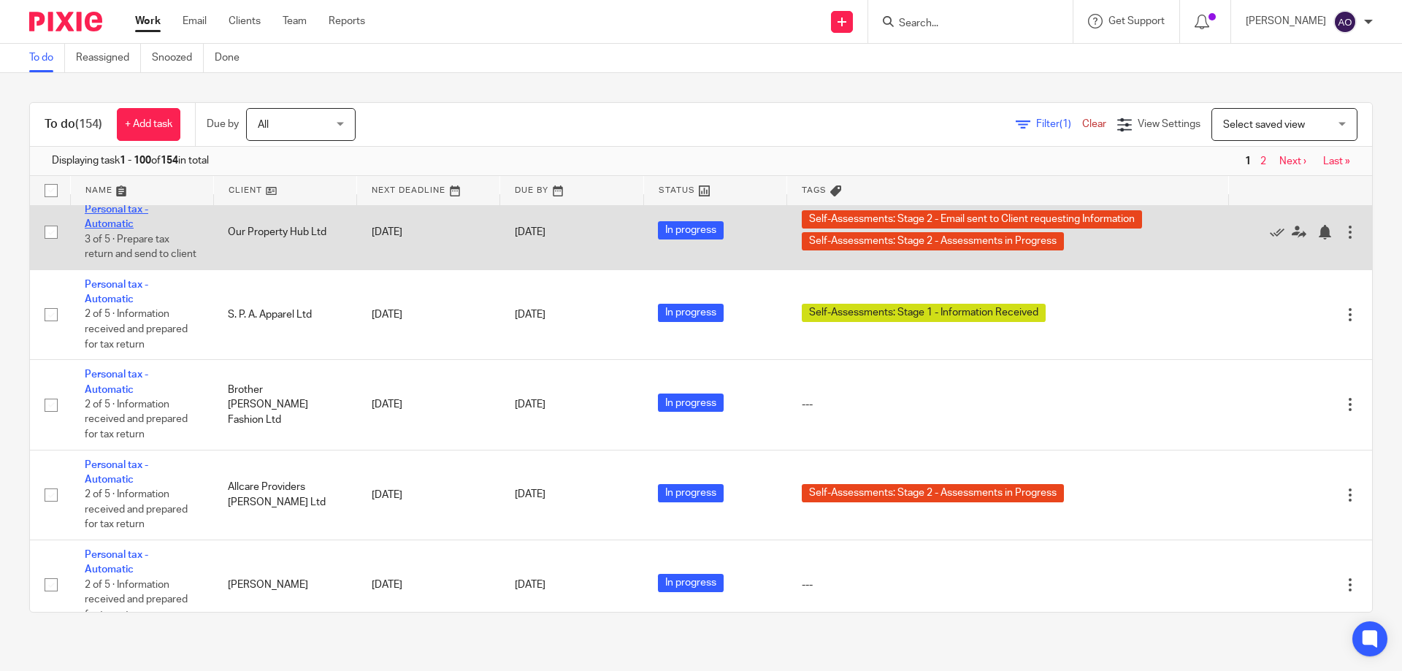
scroll to position [8227, 0]
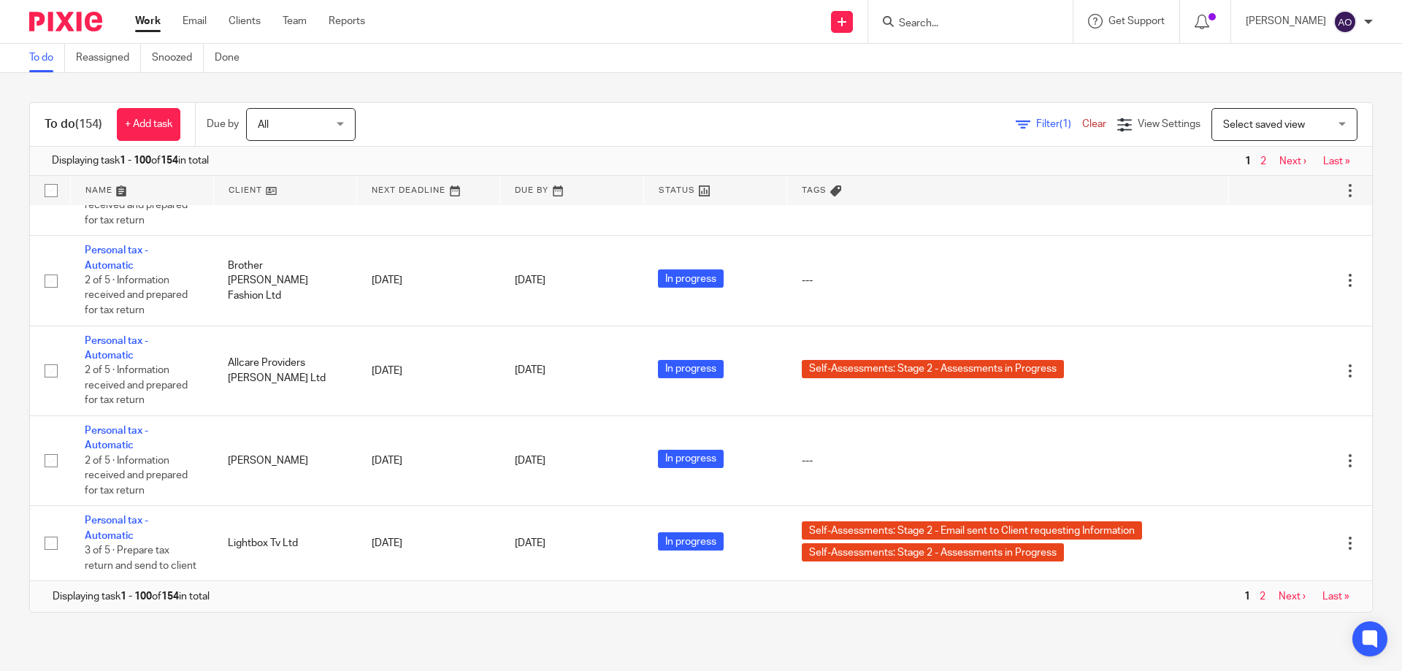
click at [1279, 158] on link "Next ›" at bounding box center [1292, 161] width 27 height 10
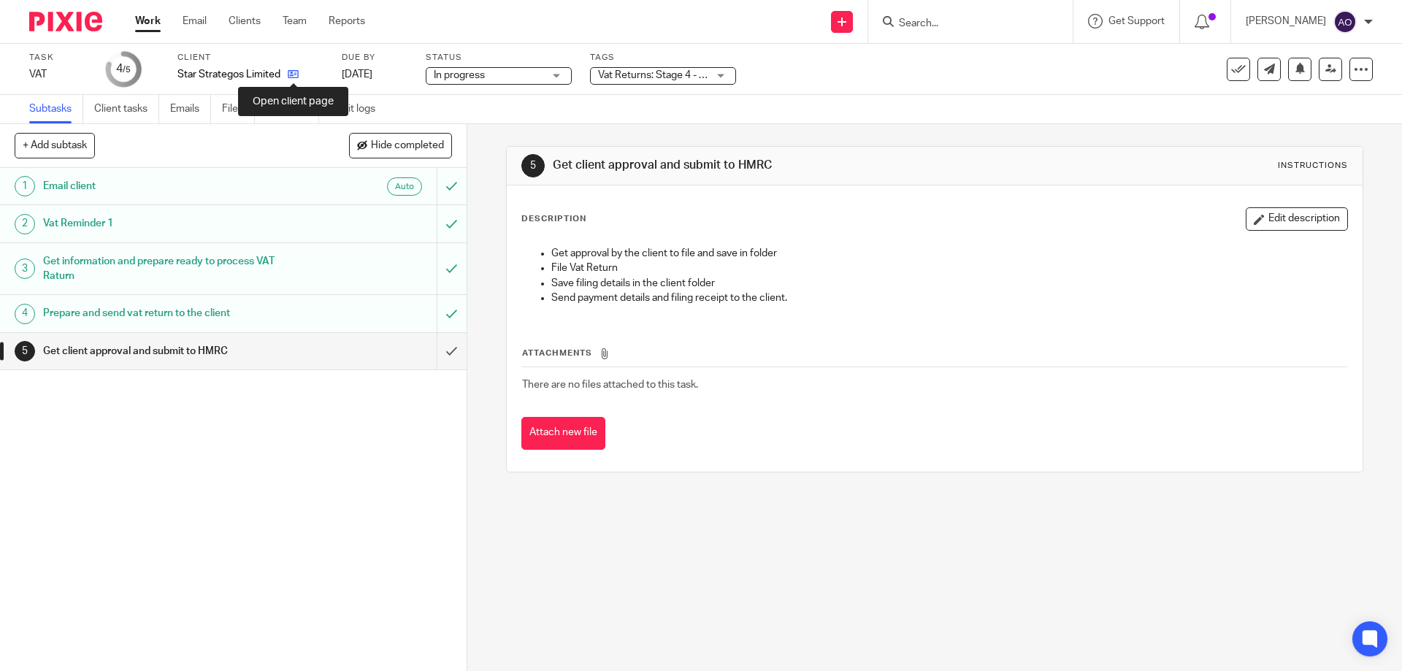
click at [293, 74] on icon at bounding box center [293, 74] width 11 height 11
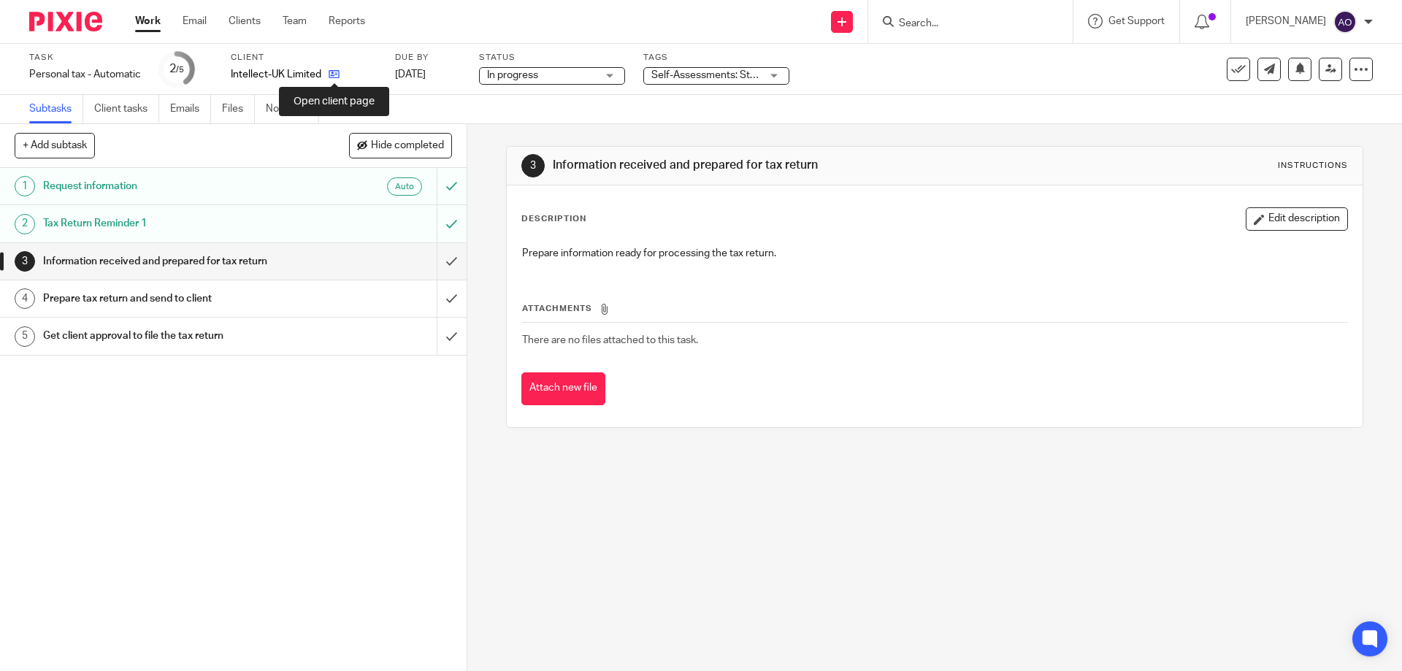
click at [333, 72] on icon at bounding box center [334, 74] width 11 height 11
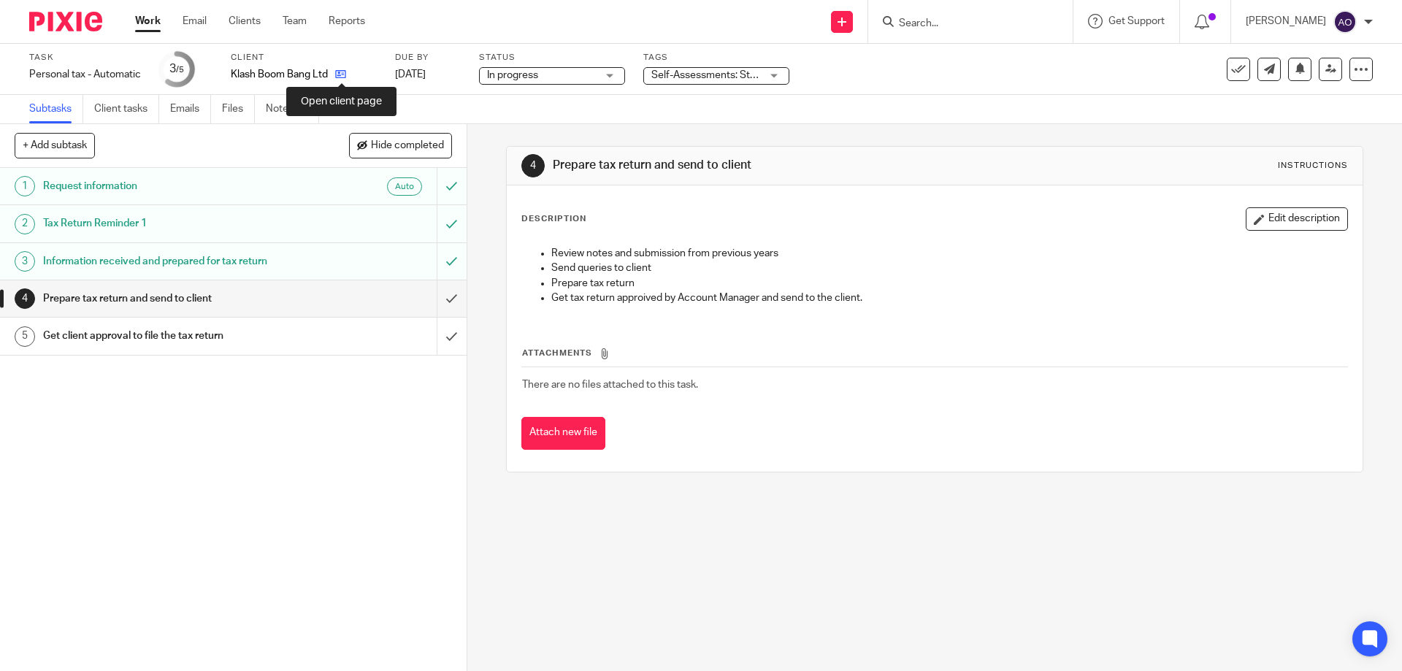
click at [342, 75] on icon at bounding box center [340, 74] width 11 height 11
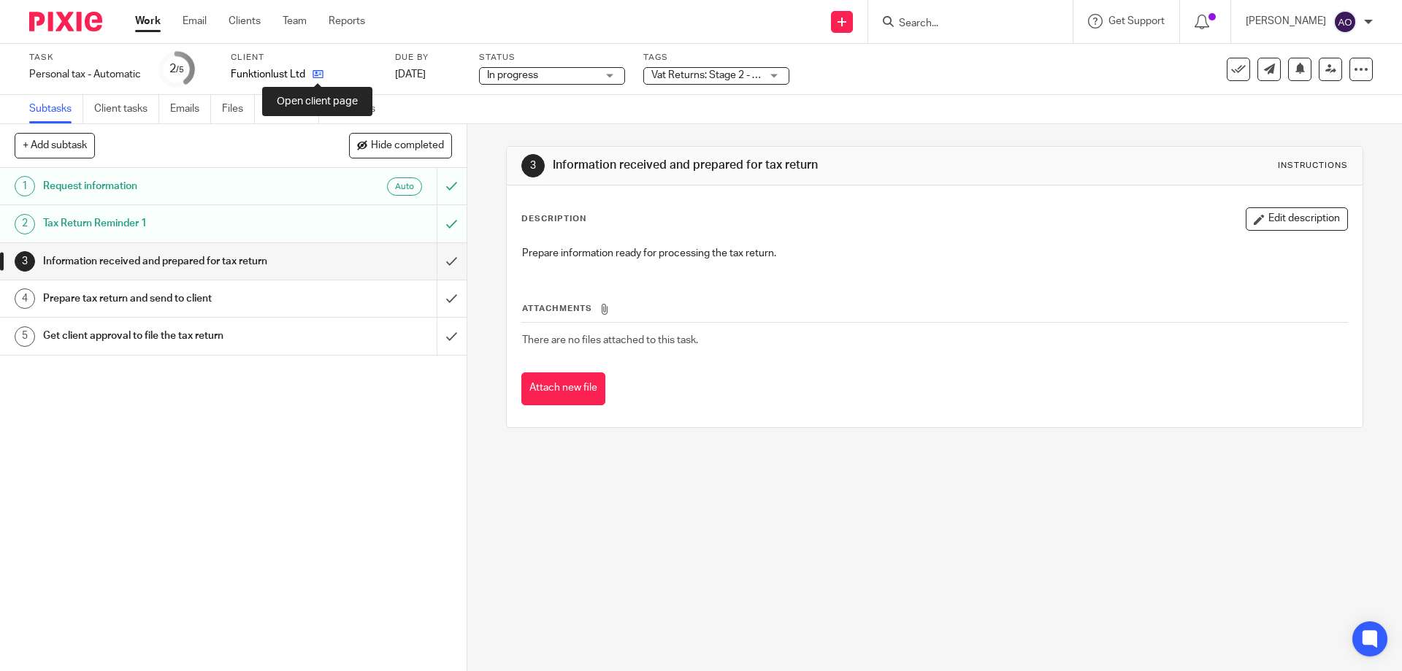
click at [313, 72] on icon at bounding box center [317, 74] width 11 height 11
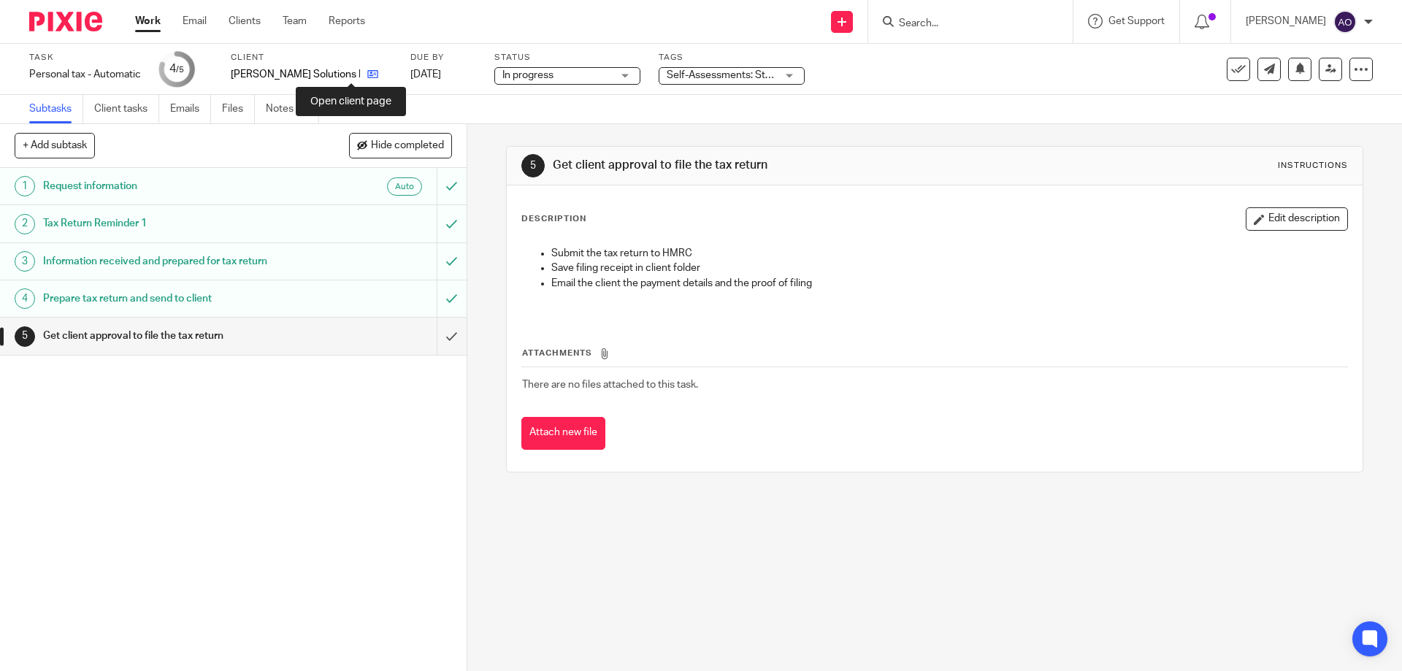
click at [367, 73] on icon at bounding box center [372, 74] width 11 height 11
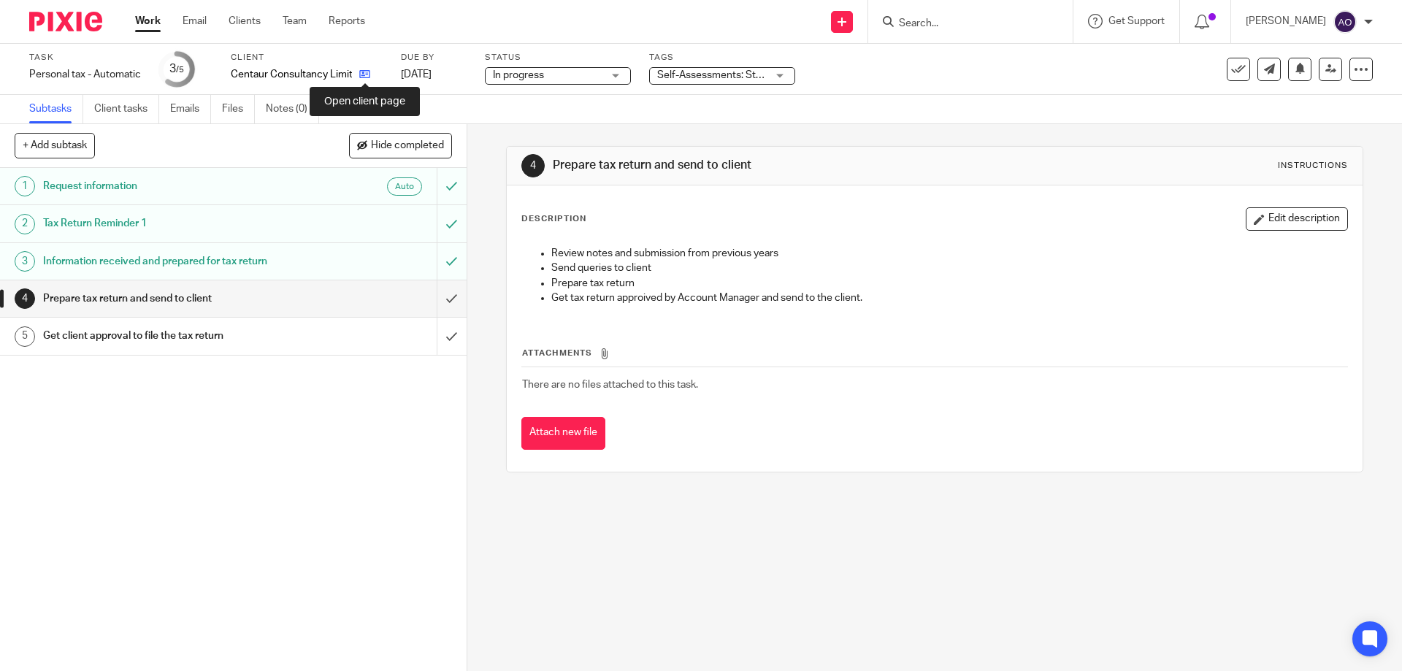
click at [366, 75] on icon at bounding box center [364, 74] width 11 height 11
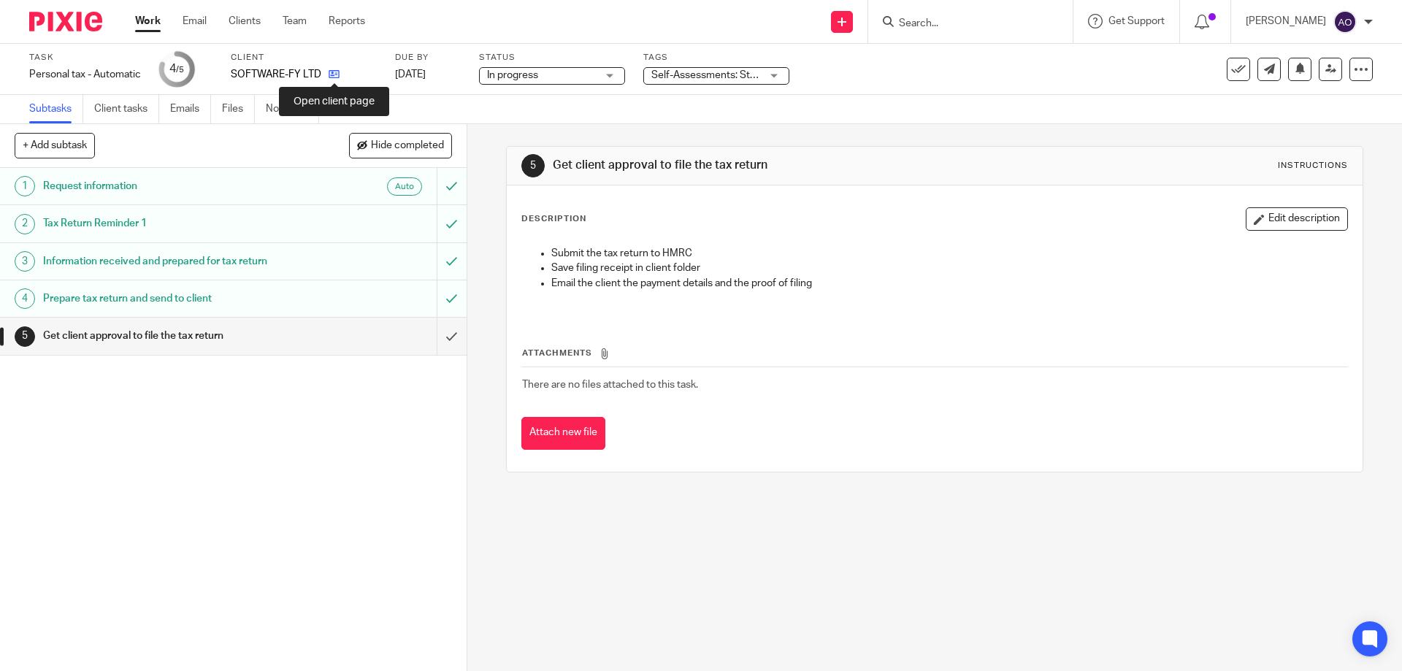
click at [335, 71] on icon at bounding box center [334, 74] width 11 height 11
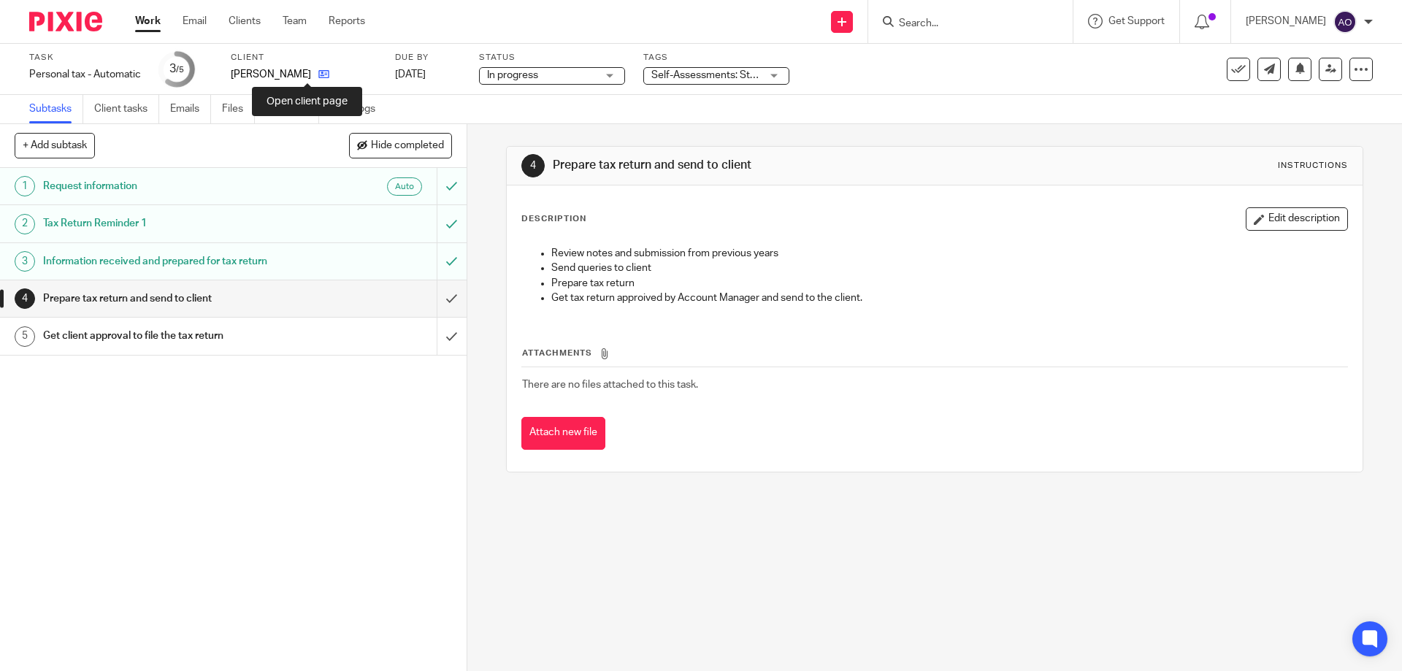
click at [318, 74] on icon at bounding box center [323, 74] width 11 height 11
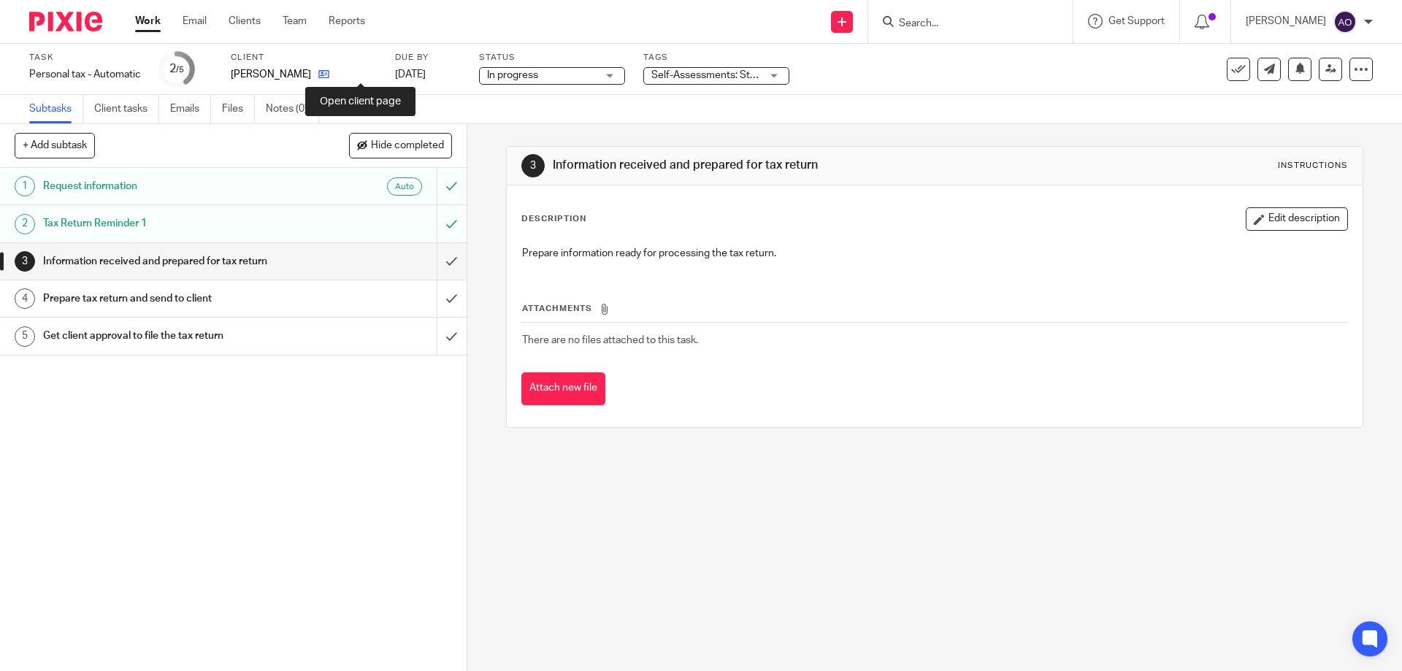
click at [329, 72] on icon at bounding box center [323, 74] width 11 height 11
click at [342, 72] on icon at bounding box center [346, 74] width 11 height 11
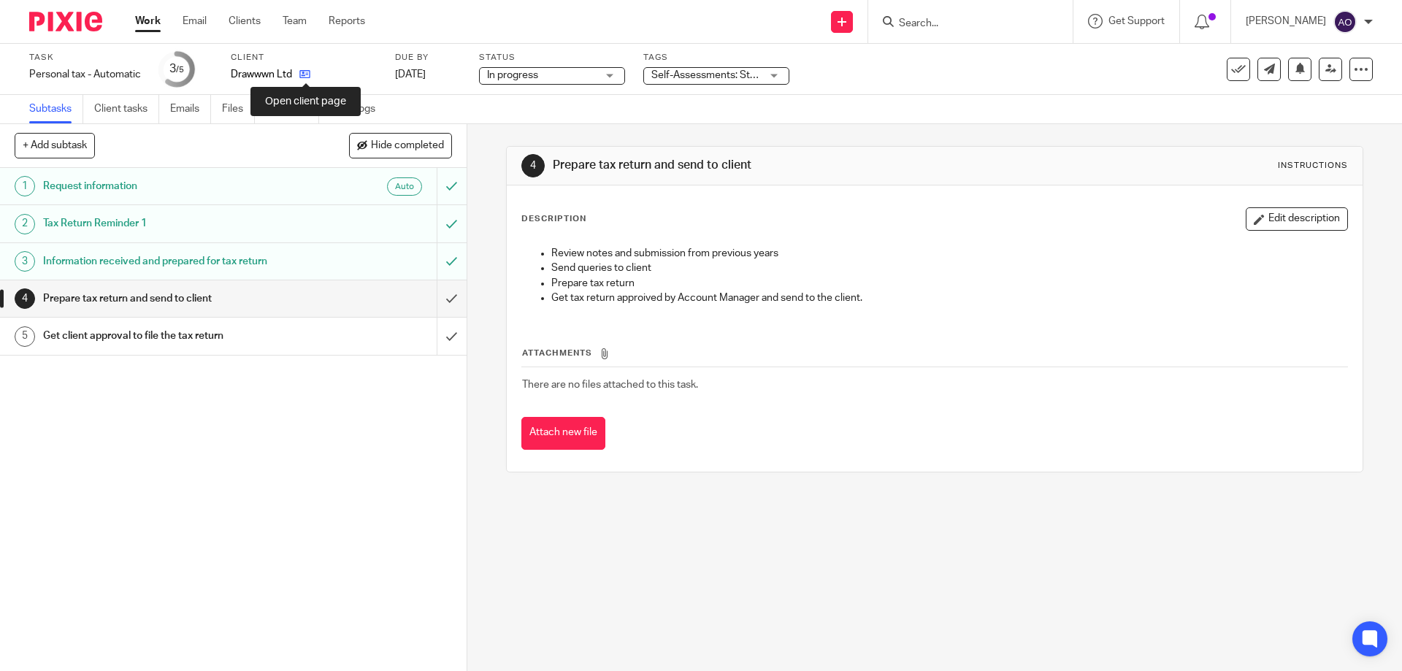
click at [300, 75] on icon at bounding box center [304, 74] width 11 height 11
click at [308, 66] on div "Client Lightbox Tv Ltd" at bounding box center [304, 69] width 146 height 35
click at [310, 74] on icon at bounding box center [313, 74] width 11 height 11
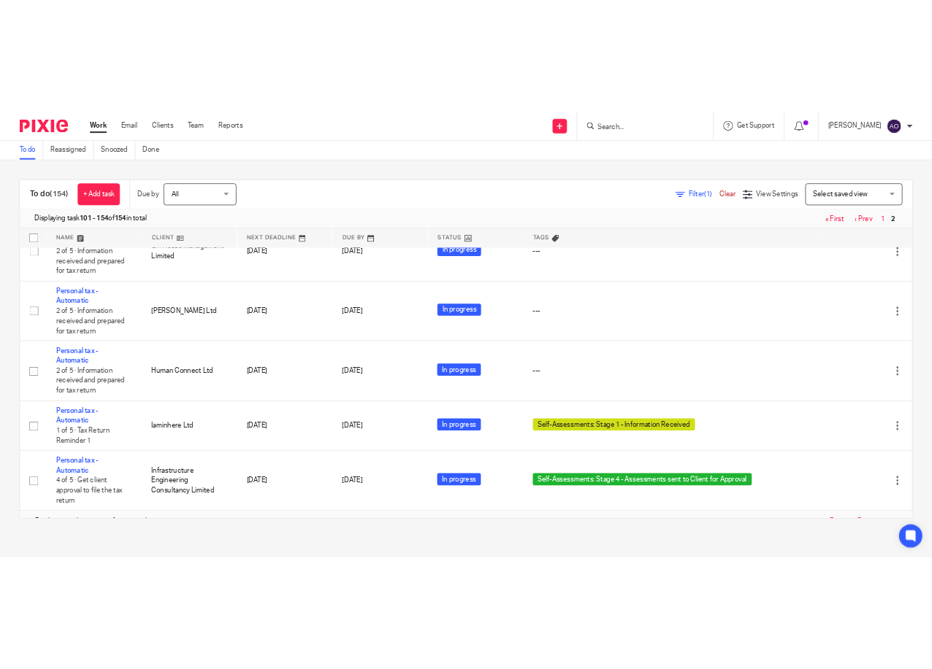
scroll to position [4254, 0]
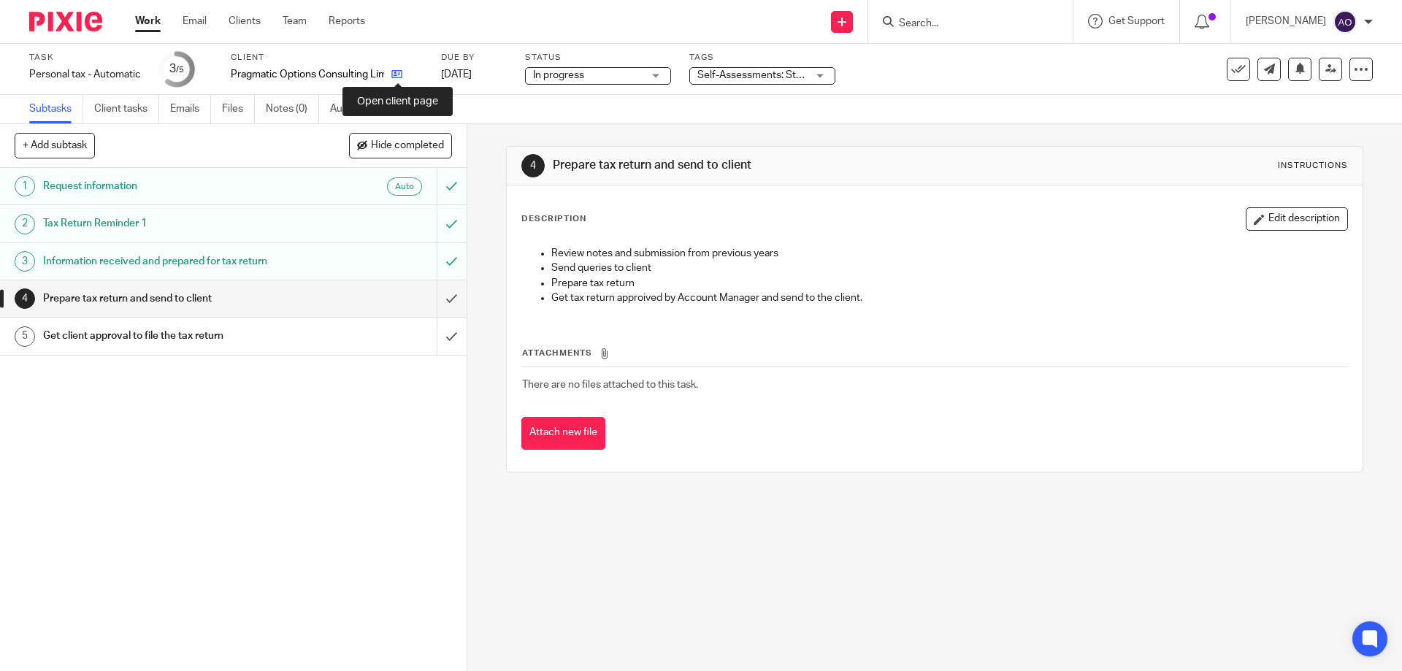
click at [393, 73] on icon at bounding box center [396, 74] width 11 height 11
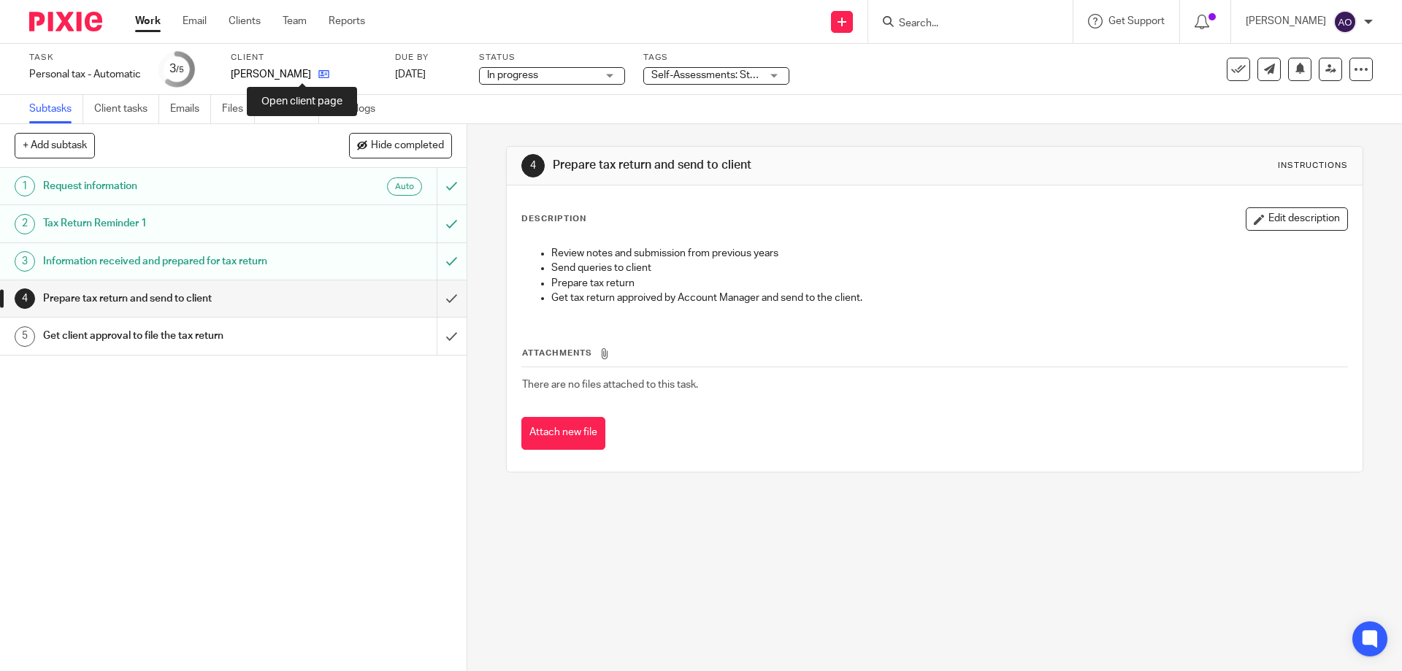
click at [318, 70] on icon at bounding box center [323, 74] width 11 height 11
click at [334, 69] on icon at bounding box center [333, 74] width 11 height 11
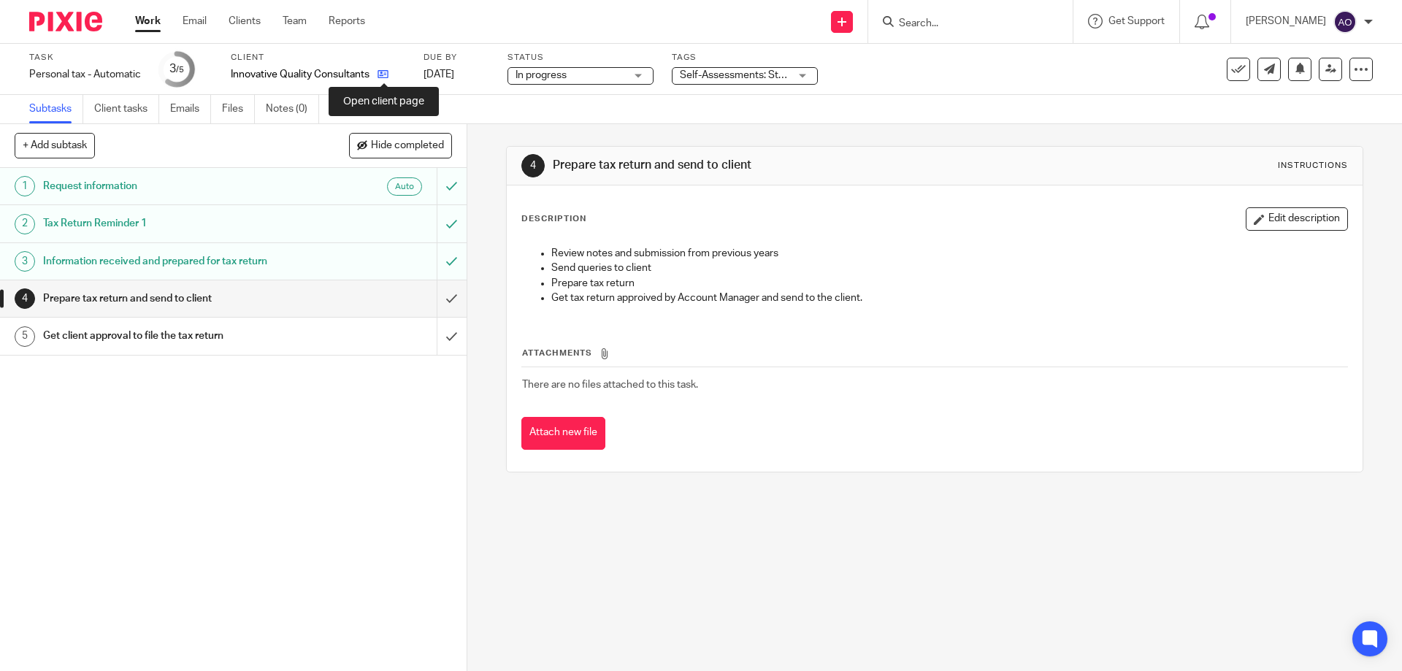
click at [379, 69] on icon at bounding box center [382, 74] width 11 height 11
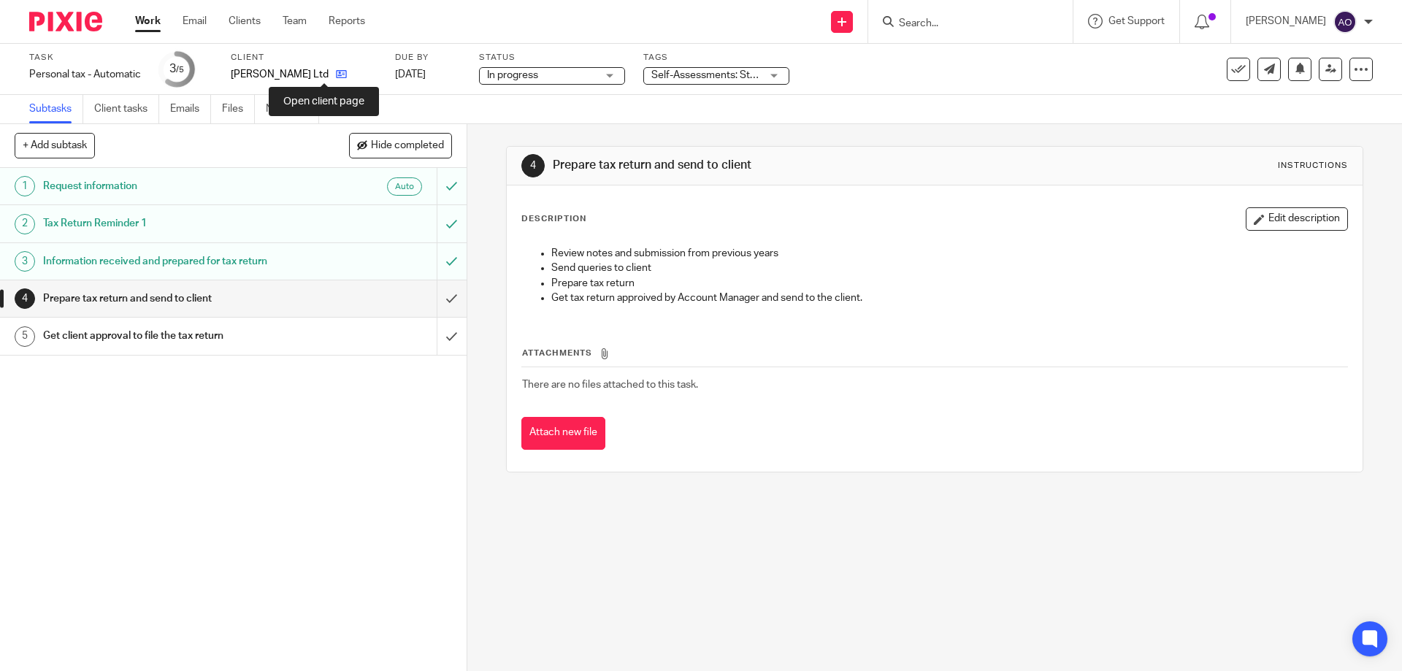
click at [336, 74] on icon at bounding box center [341, 74] width 11 height 11
click at [307, 74] on icon at bounding box center [308, 74] width 11 height 11
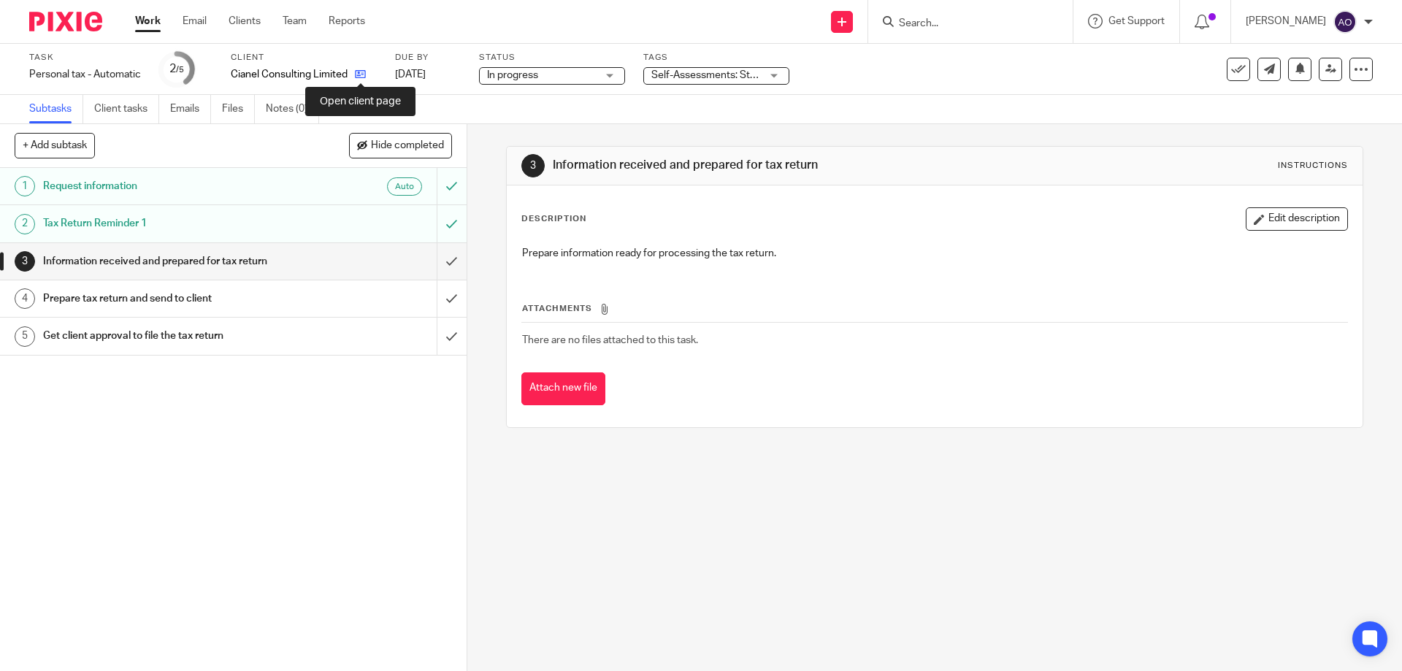
click at [361, 73] on icon at bounding box center [360, 74] width 11 height 11
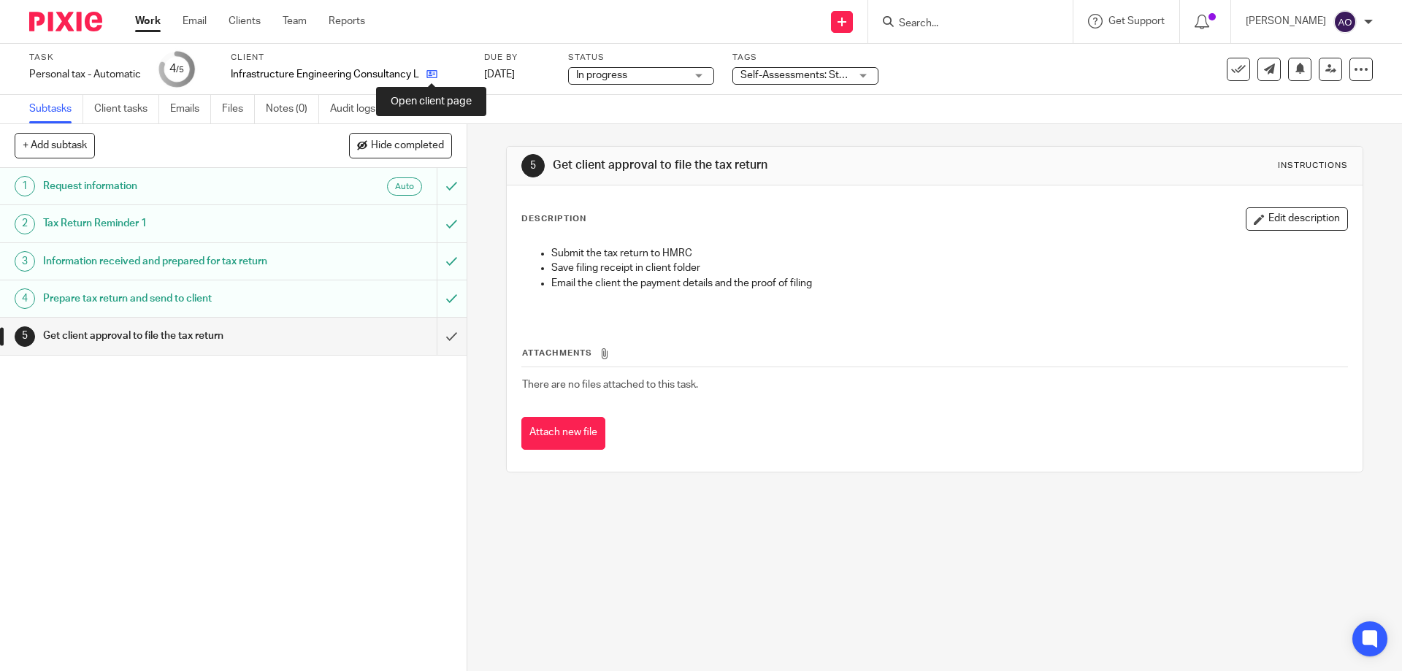
click at [433, 71] on icon at bounding box center [431, 74] width 11 height 11
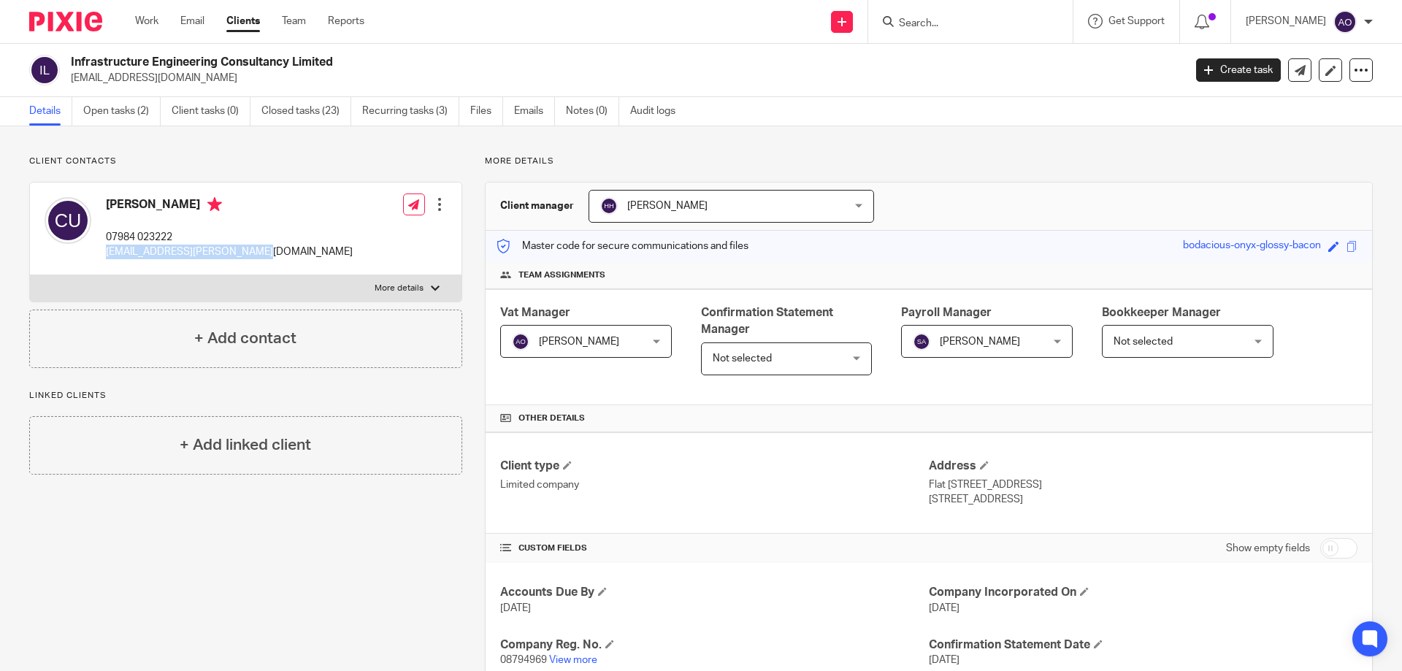
drag, startPoint x: 254, startPoint y: 247, endPoint x: 106, endPoint y: 254, distance: 148.3
click at [106, 254] on div "Chico Udeh 07984 023222 chico.udeh@networkrail.co.uk Edit contact Create client…" at bounding box center [245, 229] width 431 height 93
copy p "chico.udeh@networkrail.co.uk"
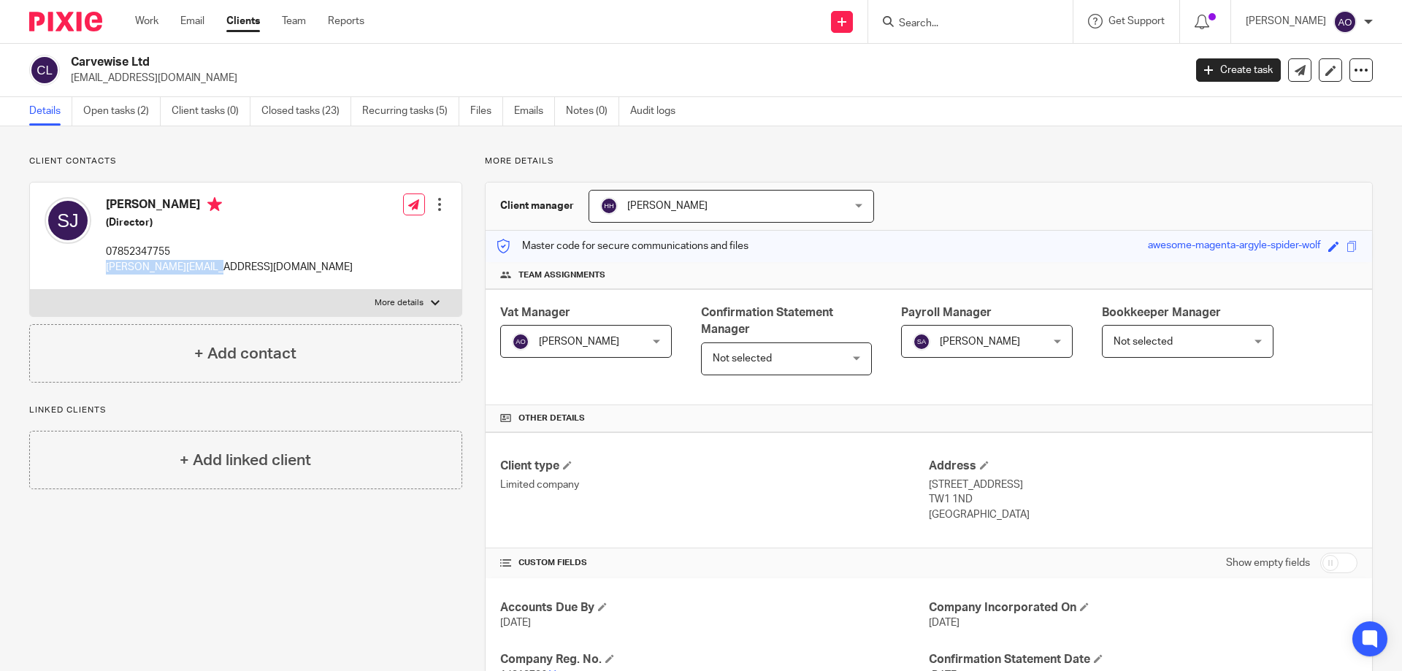
drag, startPoint x: 218, startPoint y: 269, endPoint x: 101, endPoint y: 267, distance: 116.1
click at [101, 267] on div "[PERSON_NAME] (Director) 07852347755 [PERSON_NAME][EMAIL_ADDRESS][DOMAIN_NAME] …" at bounding box center [245, 236] width 431 height 107
copy p "[PERSON_NAME][EMAIL_ADDRESS][DOMAIN_NAME]"
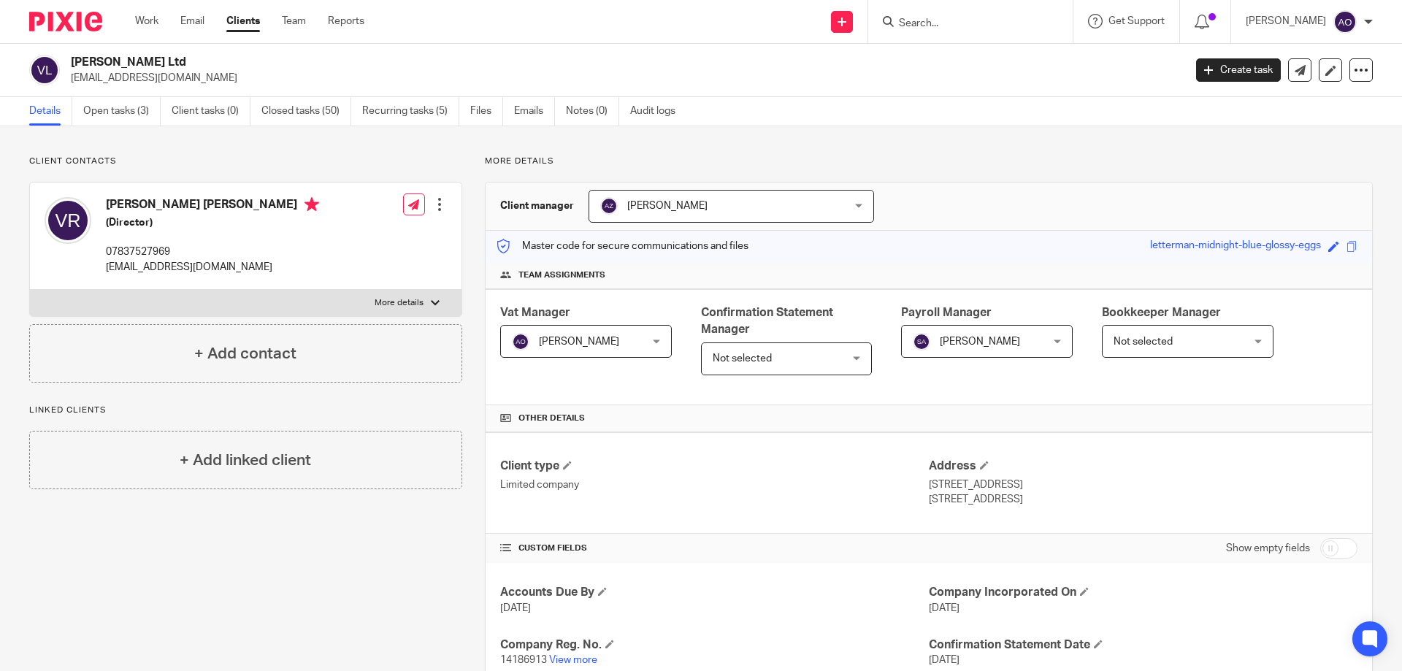
drag, startPoint x: 278, startPoint y: 266, endPoint x: 99, endPoint y: 273, distance: 179.0
click at [99, 273] on div "Victoria Emma Ralph (Director) 07837527969 victoriaralphweddinghair@gmail.com E…" at bounding box center [245, 236] width 431 height 107
copy p "victoriaralphweddinghair@gmail.com"
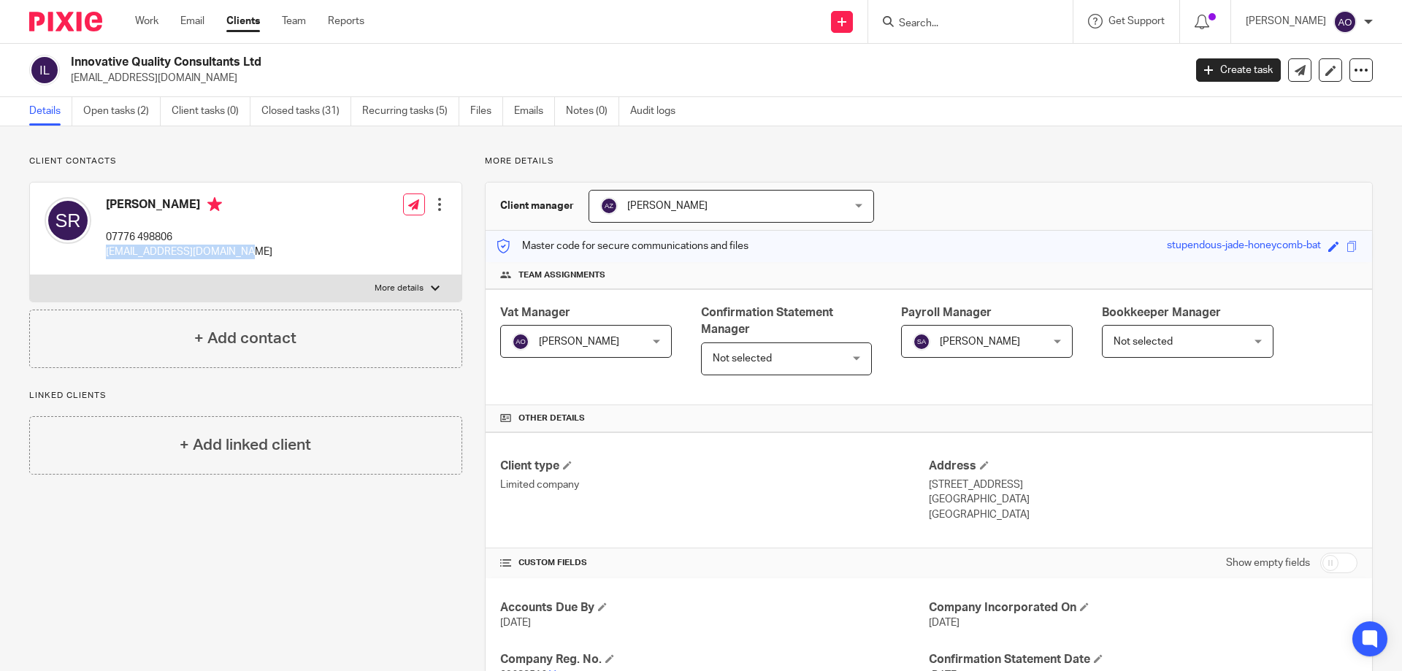
drag, startPoint x: 246, startPoint y: 253, endPoint x: 107, endPoint y: 248, distance: 139.5
click at [107, 248] on div "[PERSON_NAME] 07776 498806 [EMAIL_ADDRESS][DOMAIN_NAME] Edit contact Create cli…" at bounding box center [245, 229] width 431 height 93
copy p "[EMAIL_ADDRESS][DOMAIN_NAME]"
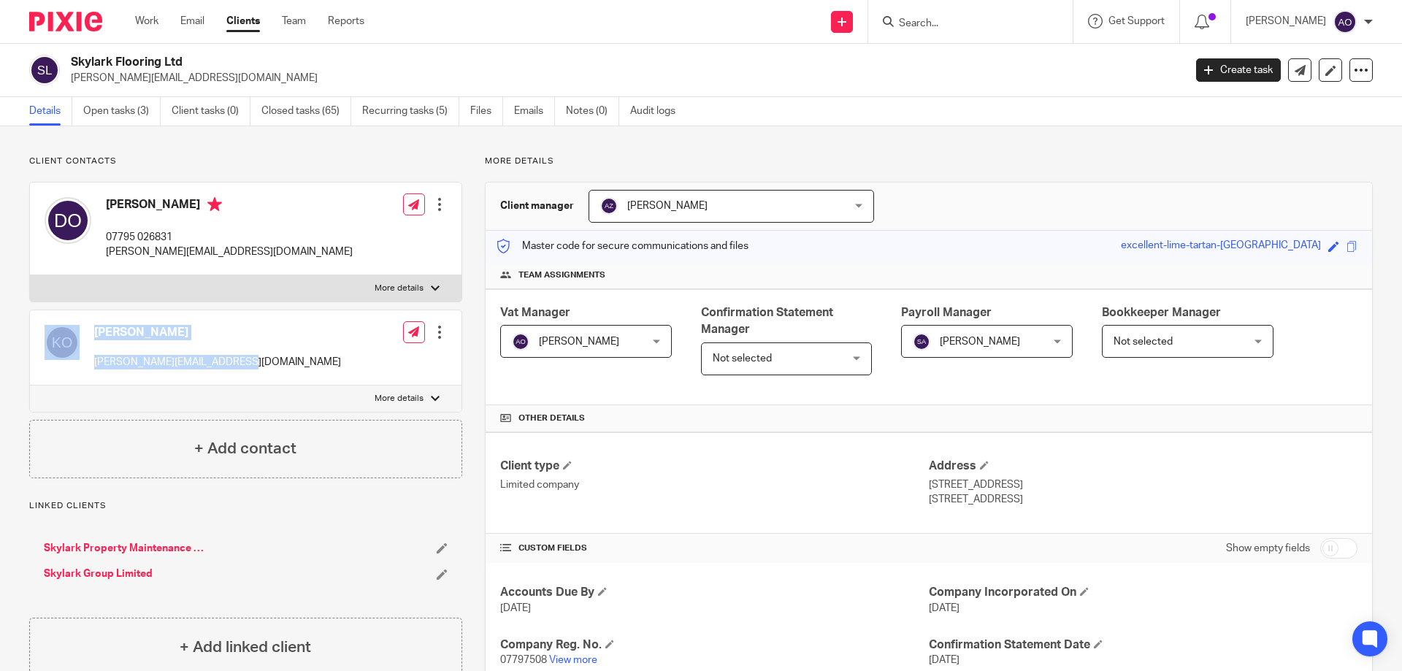
drag, startPoint x: 225, startPoint y: 361, endPoint x: 85, endPoint y: 366, distance: 139.6
click at [85, 366] on div "[PERSON_NAME] [PERSON_NAME][EMAIL_ADDRESS][DOMAIN_NAME] Edit contact Create cli…" at bounding box center [245, 347] width 431 height 75
click at [100, 365] on p "katie@skylarkflooring.co.uk" at bounding box center [217, 362] width 247 height 15
drag, startPoint x: 93, startPoint y: 365, endPoint x: 234, endPoint y: 366, distance: 140.9
click at [234, 367] on div "Katie Ormondroyd katie@skylarkflooring.co.uk Edit contact Create client from co…" at bounding box center [245, 347] width 431 height 75
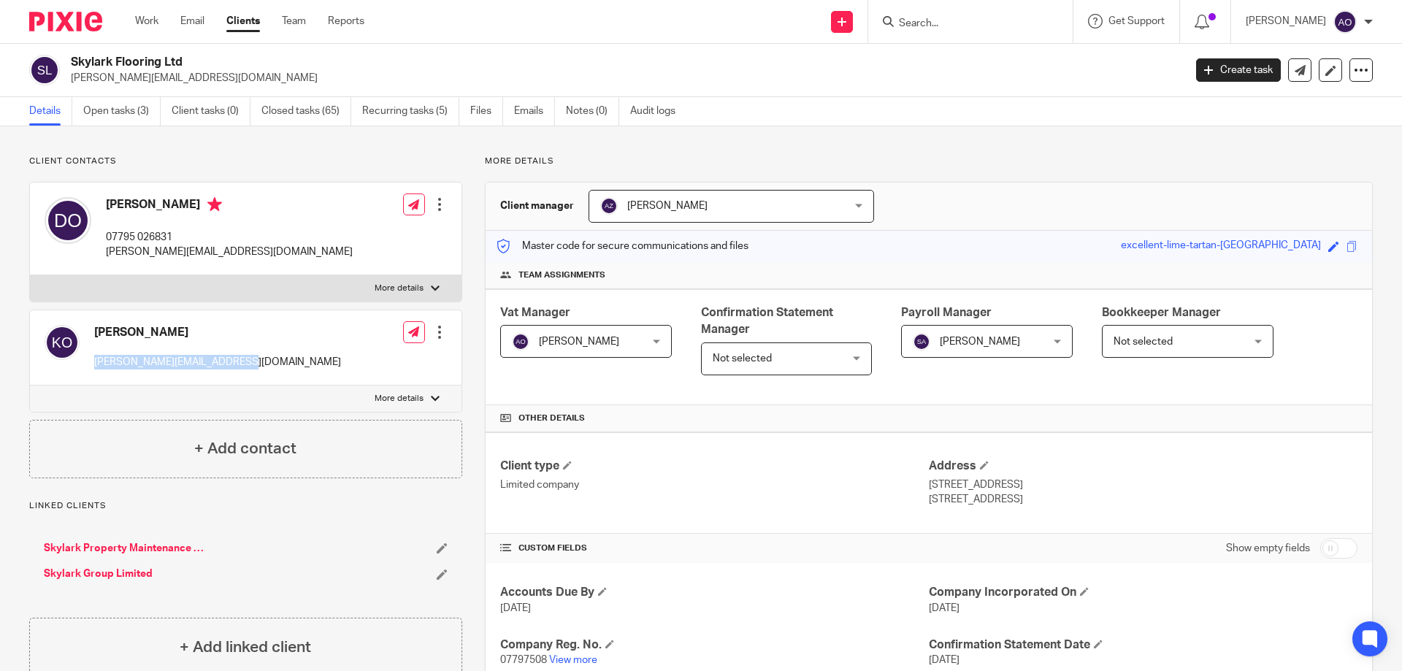
copy p "katie@skylarkflooring.co.uk"
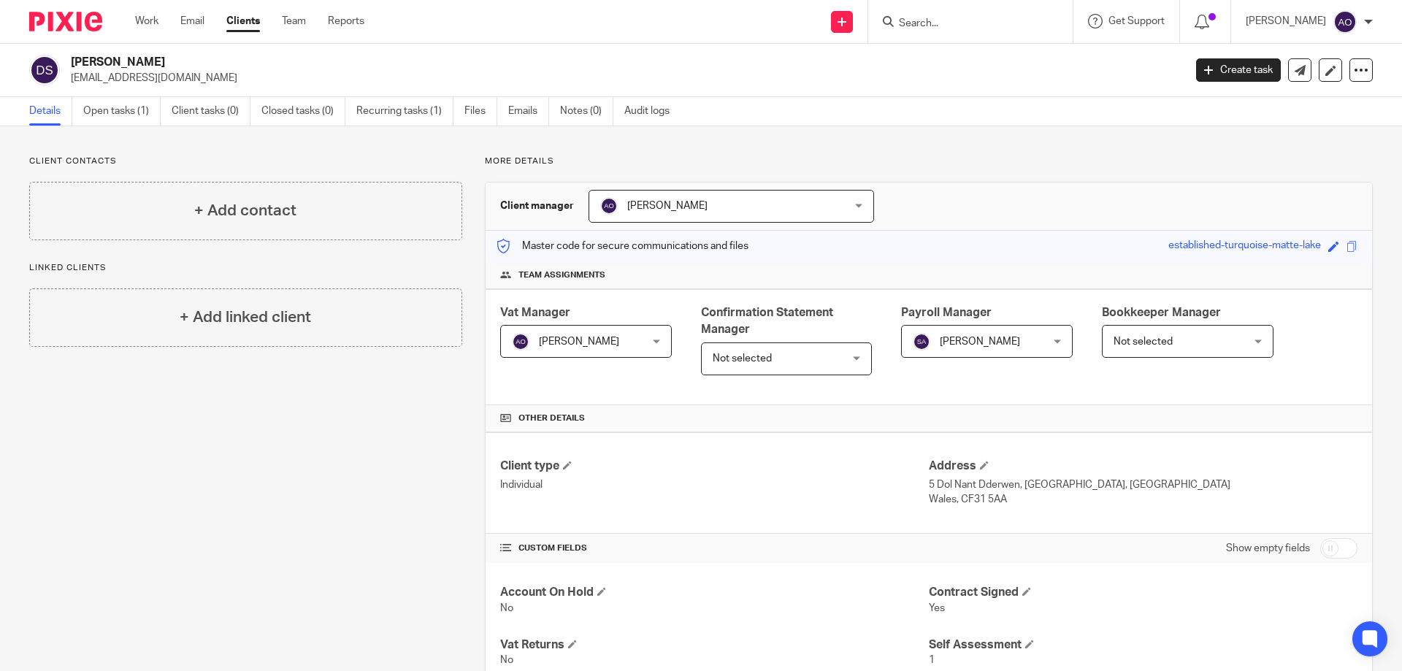
drag, startPoint x: 166, startPoint y: 79, endPoint x: 69, endPoint y: 80, distance: 97.8
click at [69, 80] on div "[PERSON_NAME] [EMAIL_ADDRESS][DOMAIN_NAME]" at bounding box center [601, 70] width 1145 height 31
copy p "[EMAIL_ADDRESS][DOMAIN_NAME]"
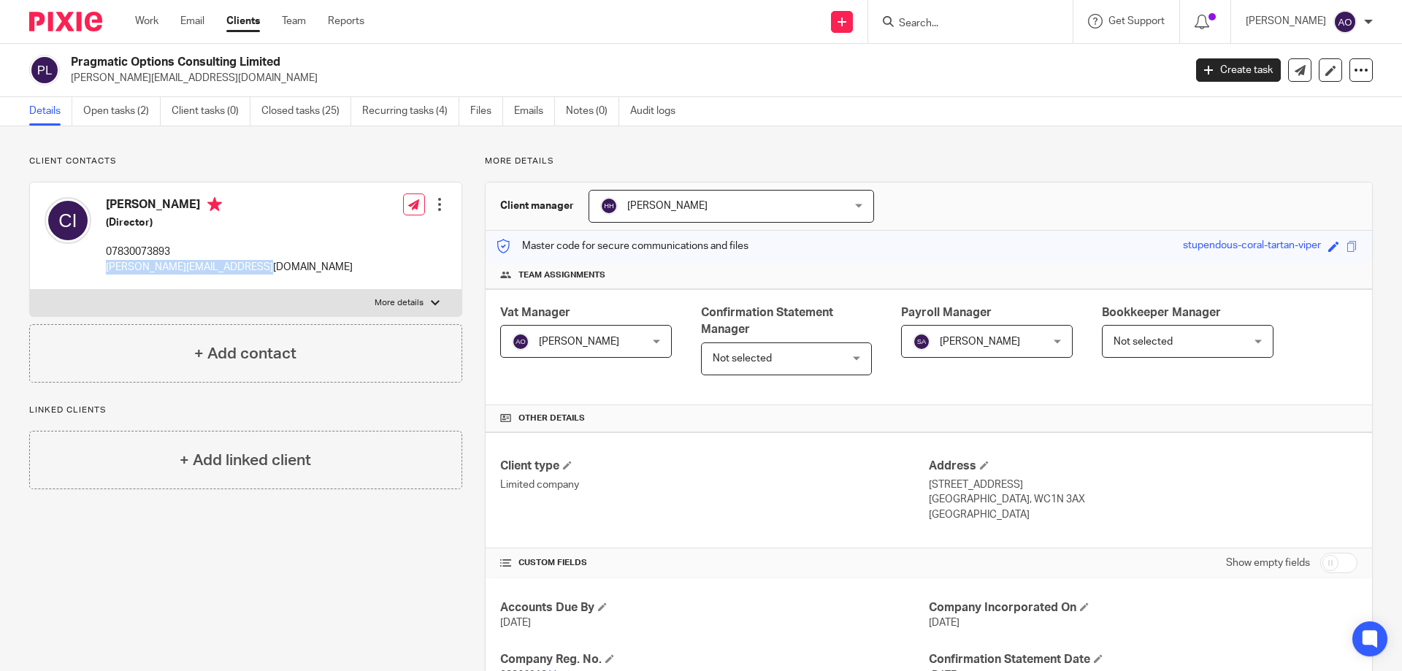
drag, startPoint x: 258, startPoint y: 268, endPoint x: 107, endPoint y: 266, distance: 151.1
click at [107, 266] on div "Chris Inegbedion (Director) 07830073893 chris@pragmaticoptions.co.uk Edit conta…" at bounding box center [245, 236] width 431 height 107
copy p "chris@pragmaticoptions.co.uk"
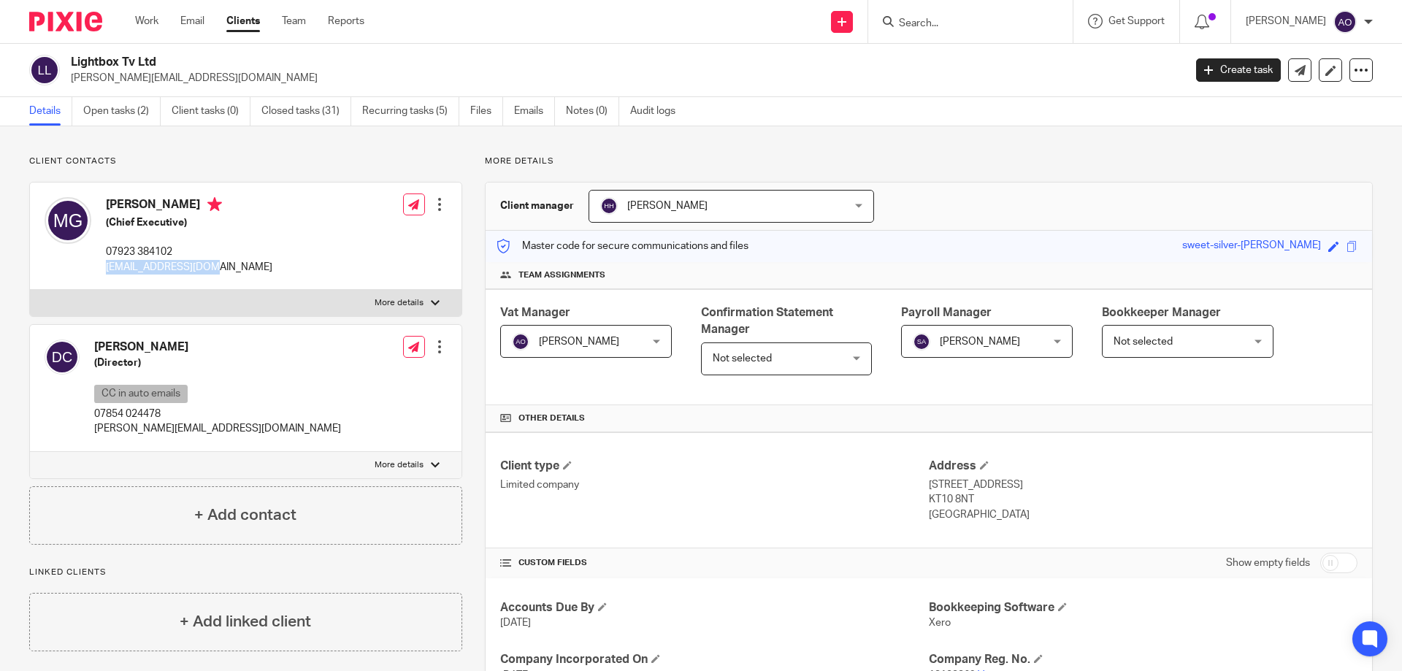
drag, startPoint x: 208, startPoint y: 263, endPoint x: 105, endPoint y: 266, distance: 103.0
click at [105, 266] on div "[PERSON_NAME] (Chief Executive) 07923 384102 [EMAIL_ADDRESS][DOMAIN_NAME]" at bounding box center [159, 236] width 228 height 92
copy p "[EMAIL_ADDRESS][DOMAIN_NAME]"
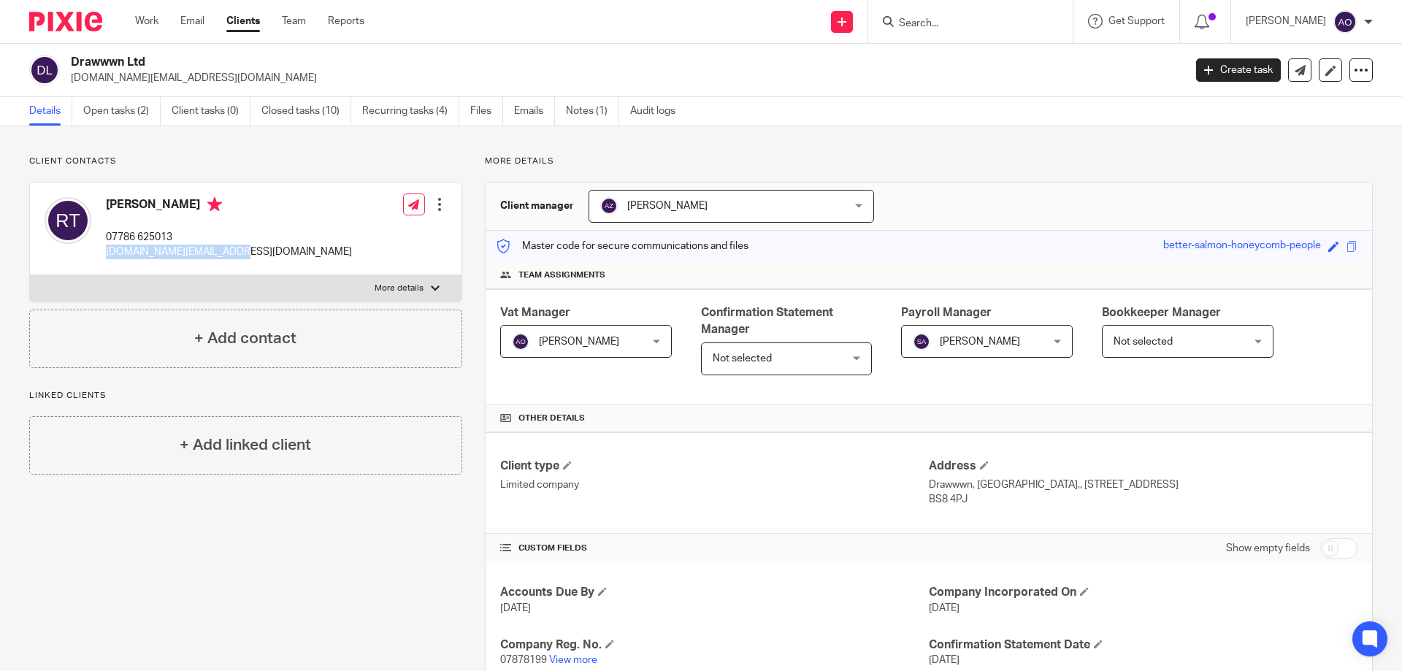
drag, startPoint x: 245, startPoint y: 255, endPoint x: 118, endPoint y: 250, distance: 127.1
click at [101, 247] on div "Ryan Thomas 07786 625013 ryanthomas.art@gmail.com Edit contact Create client fr…" at bounding box center [245, 229] width 431 height 93
copy p "ryanthomas.art@gmail.com"
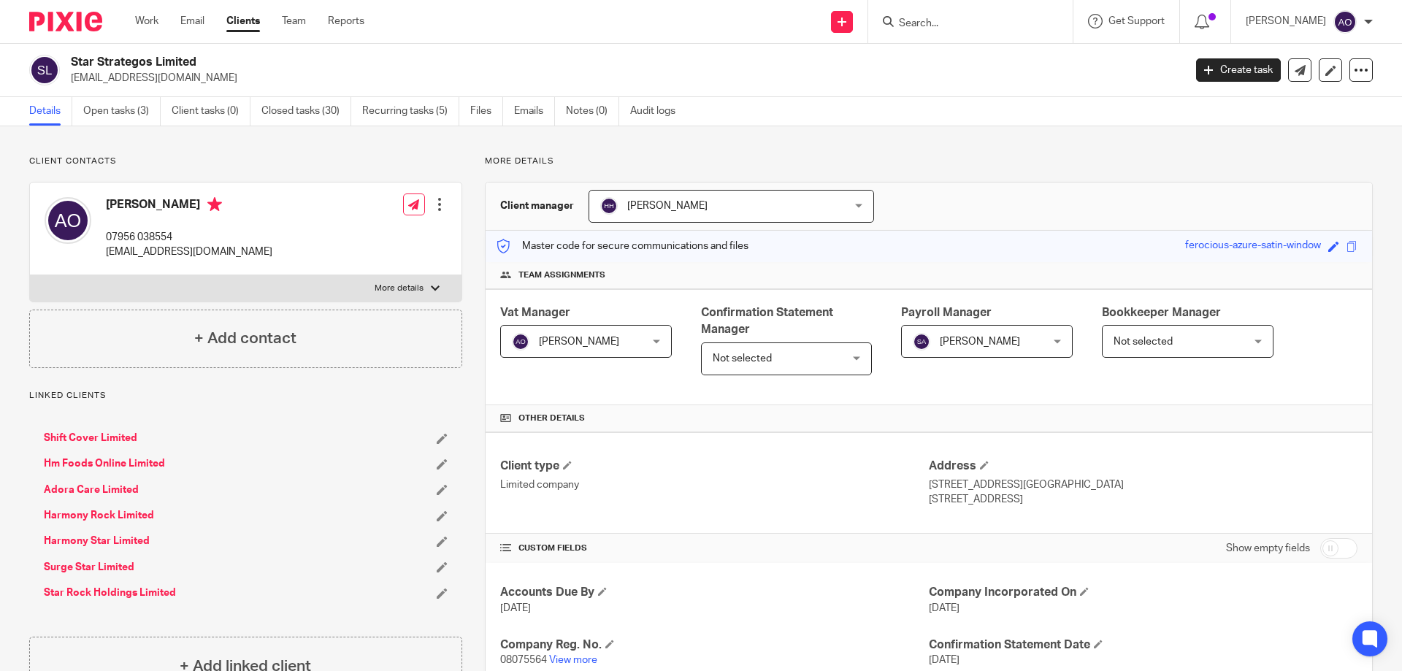
drag, startPoint x: 272, startPoint y: 256, endPoint x: 101, endPoint y: 255, distance: 171.6
click at [101, 255] on div "Ayoola Ojikutu 07956 038554 ayoola.ojikutu@star-strategos.com Edit contact Crea…" at bounding box center [245, 229] width 431 height 93
copy p "ayoola.ojikutu@star-strategos.com"
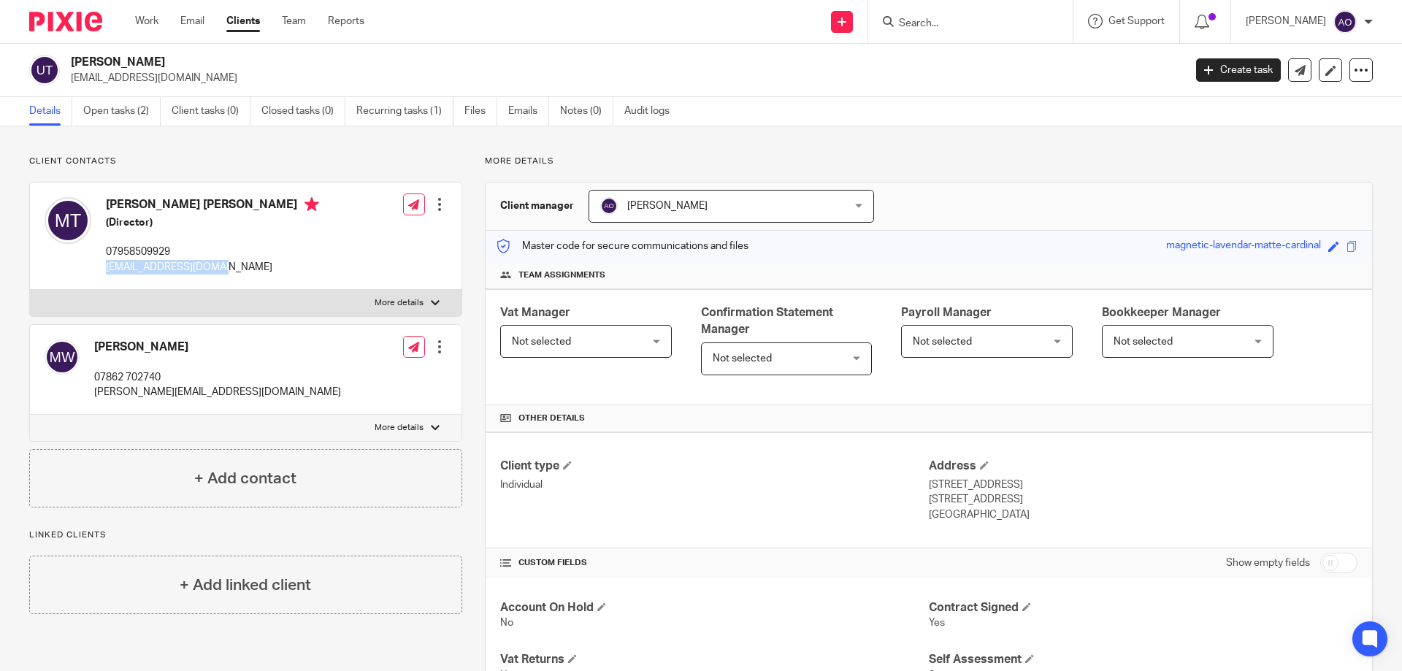
drag, startPoint x: 0, startPoint y: 0, endPoint x: 106, endPoint y: 265, distance: 285.4
click at [106, 265] on p "[EMAIL_ADDRESS][DOMAIN_NAME]" at bounding box center [212, 267] width 213 height 15
copy p "[EMAIL_ADDRESS][DOMAIN_NAME]"
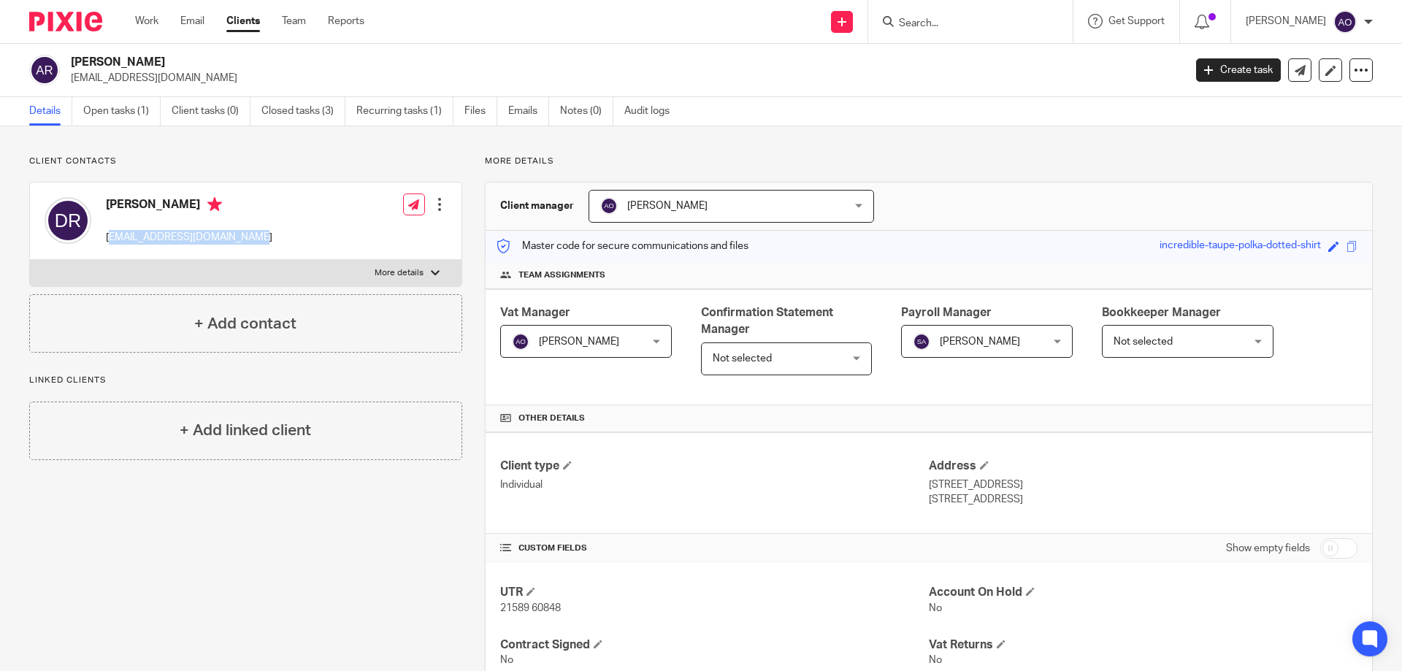
drag, startPoint x: 239, startPoint y: 237, endPoint x: 111, endPoint y: 243, distance: 128.6
click at [111, 243] on div "Dr Alice Rothwell alicerothwell@hotmail.co.uk Edit contact Create client from c…" at bounding box center [245, 221] width 431 height 77
click at [101, 243] on div at bounding box center [101, 243] width 0 height 0
drag, startPoint x: 104, startPoint y: 235, endPoint x: 222, endPoint y: 241, distance: 118.4
click at [242, 241] on div "Dr Alice Rothwell alicerothwell@hotmail.co.uk Edit contact Create client from c…" at bounding box center [245, 221] width 431 height 77
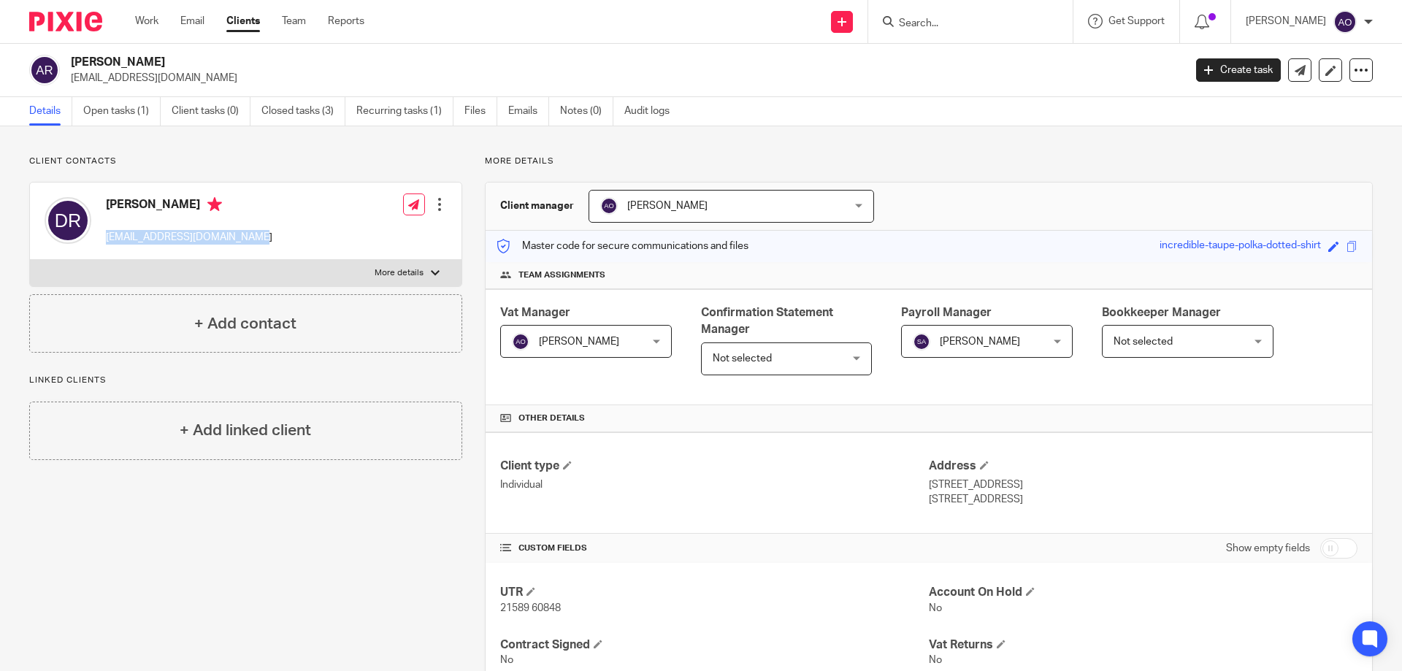
copy p "alicerothwell@hotmail.co.uk"
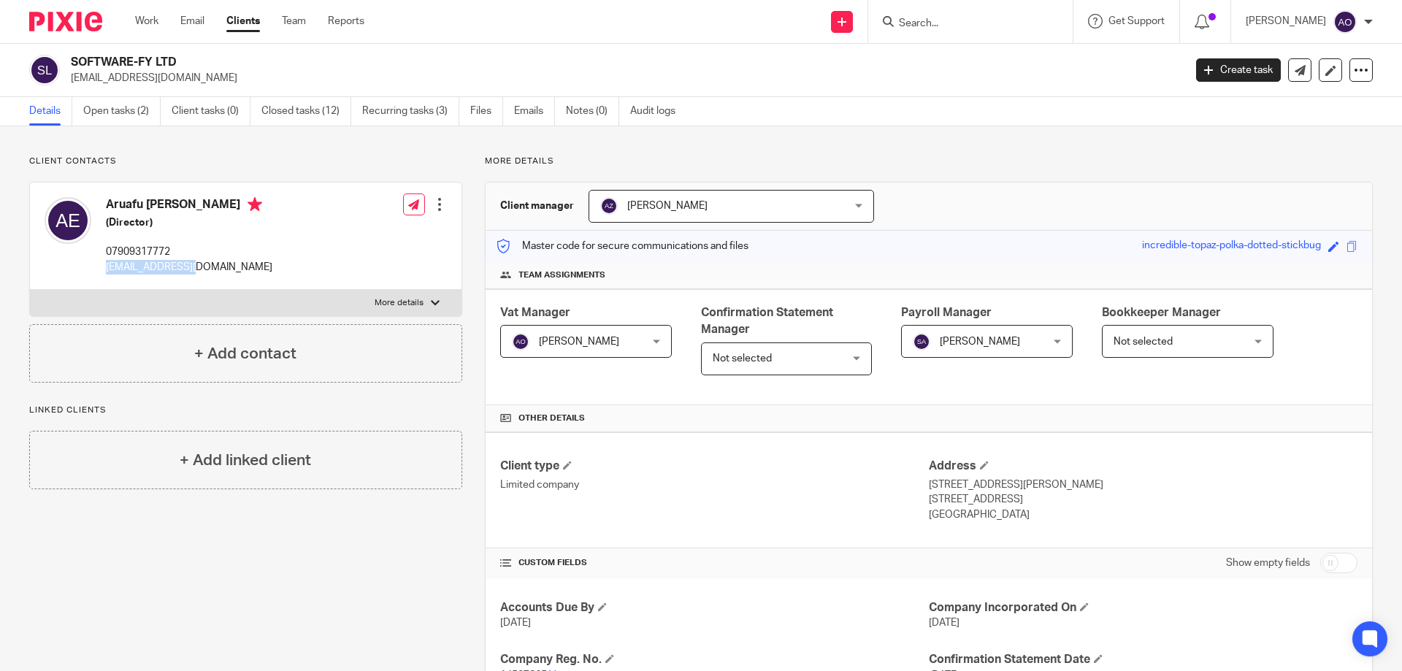
drag, startPoint x: 201, startPoint y: 268, endPoint x: 102, endPoint y: 266, distance: 98.6
click at [102, 266] on div "Aruafu William Ekundayo (Director) 07909317772 aruafu@yahoo.com" at bounding box center [159, 236] width 228 height 92
copy p "aruafu@yahoo.com"
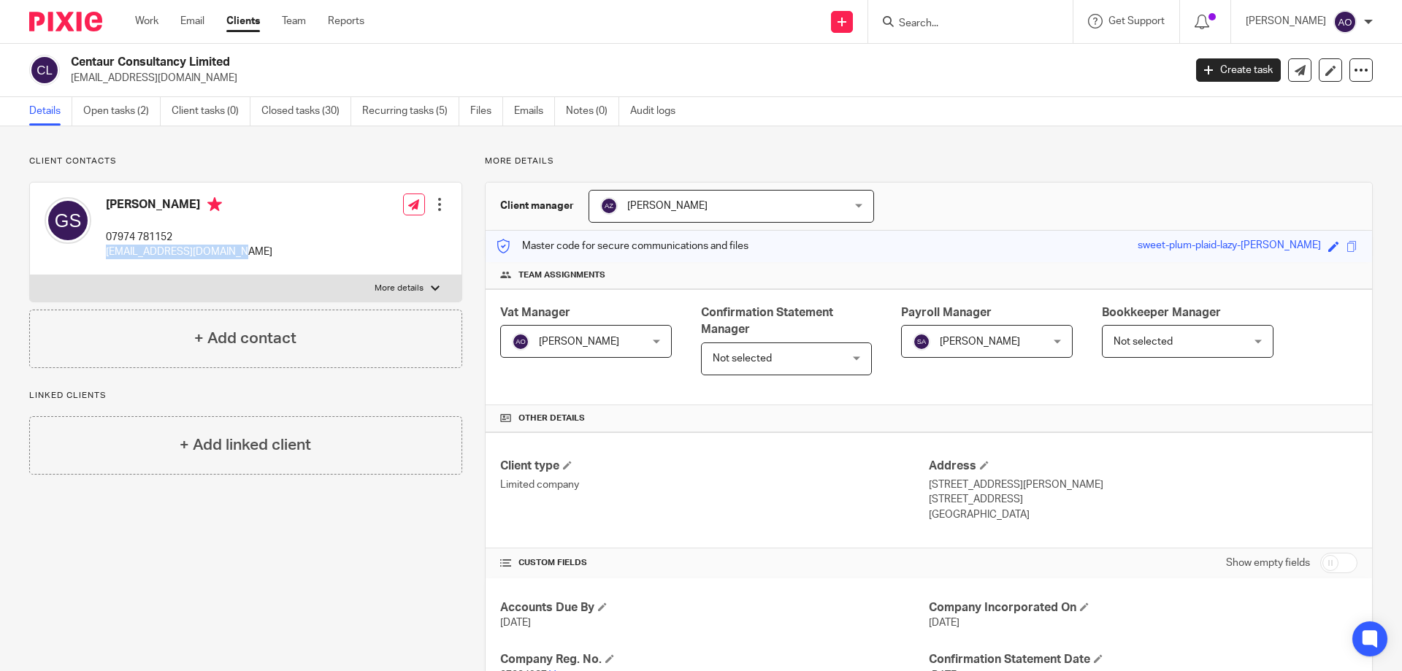
drag, startPoint x: 232, startPoint y: 252, endPoint x: 106, endPoint y: 254, distance: 126.3
click at [106, 254] on div "[PERSON_NAME] 07974 781152 [EMAIL_ADDRESS][DOMAIN_NAME] Edit contact Create cli…" at bounding box center [245, 229] width 431 height 93
copy p "[EMAIL_ADDRESS][DOMAIN_NAME]"
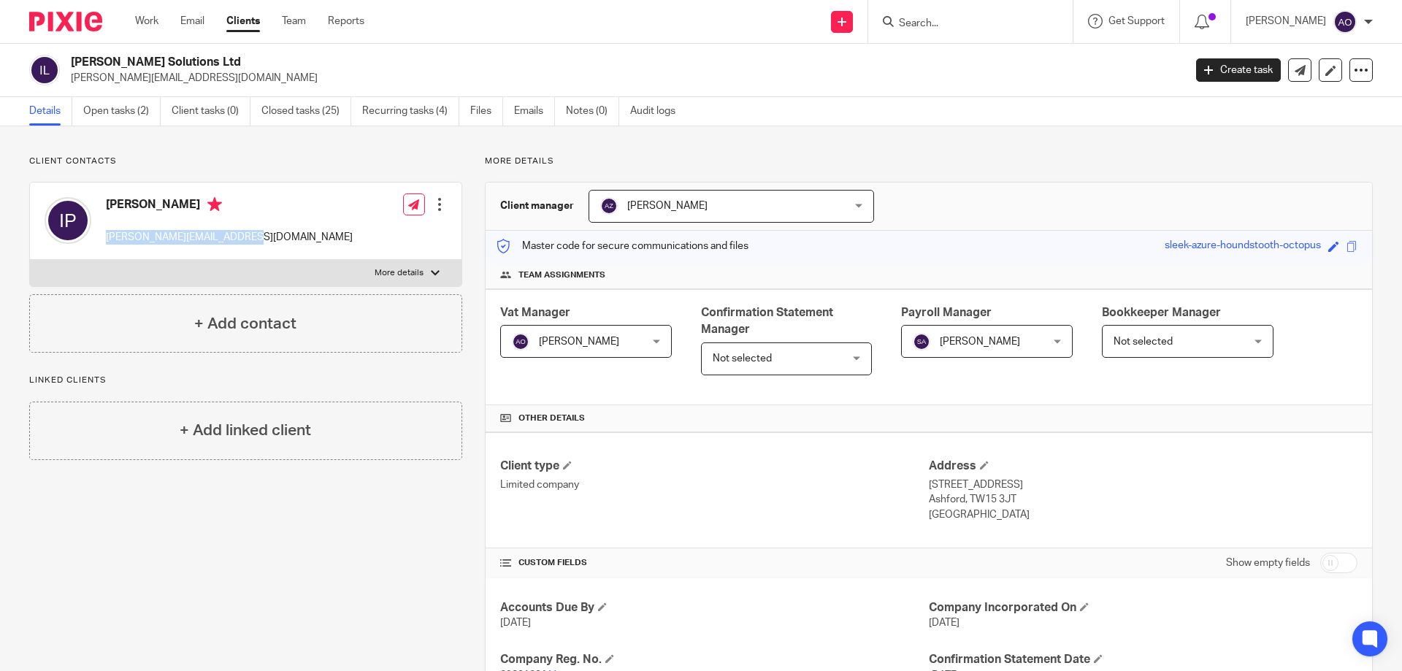
drag, startPoint x: 252, startPoint y: 237, endPoint x: 104, endPoint y: 233, distance: 148.2
click at [104, 233] on div "[PERSON_NAME] [PERSON_NAME][EMAIL_ADDRESS][DOMAIN_NAME] Edit contact Create cli…" at bounding box center [245, 221] width 431 height 77
copy p "[PERSON_NAME][EMAIL_ADDRESS][DOMAIN_NAME]"
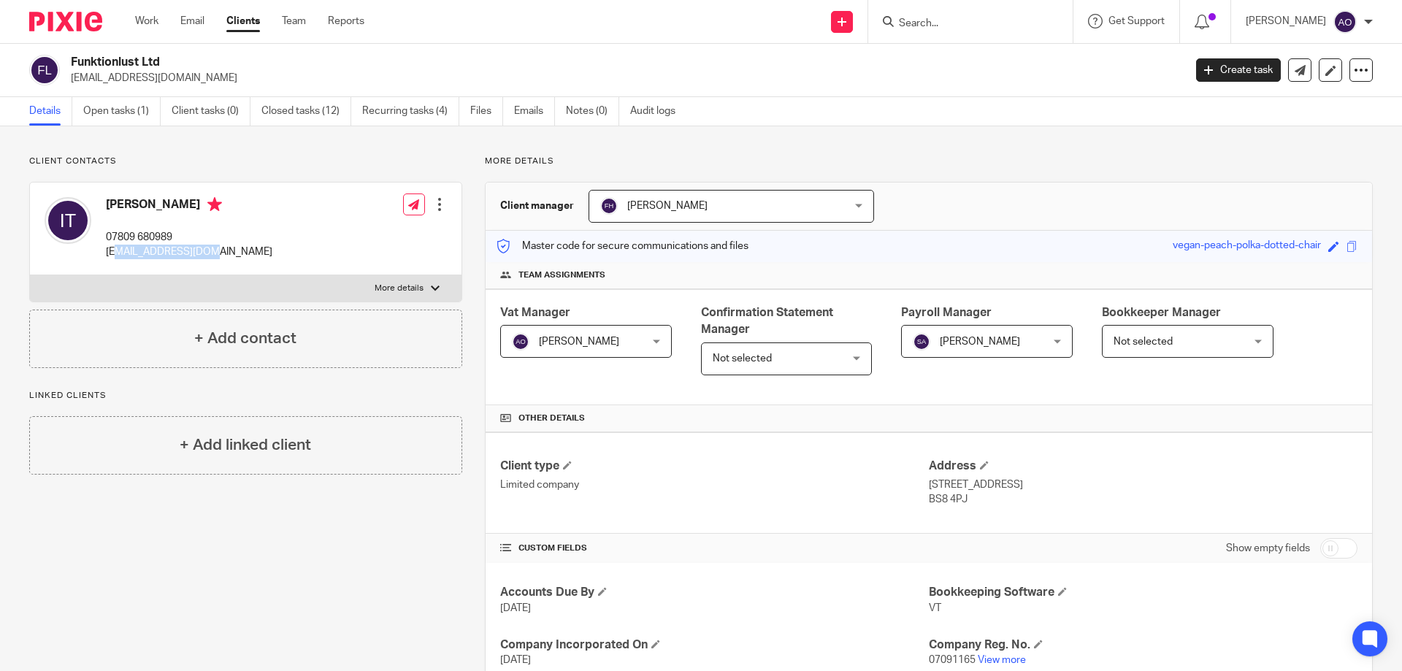
drag, startPoint x: 207, startPoint y: 253, endPoint x: 111, endPoint y: 257, distance: 95.7
click at [111, 257] on p "iristhors@gmail.com" at bounding box center [189, 252] width 166 height 15
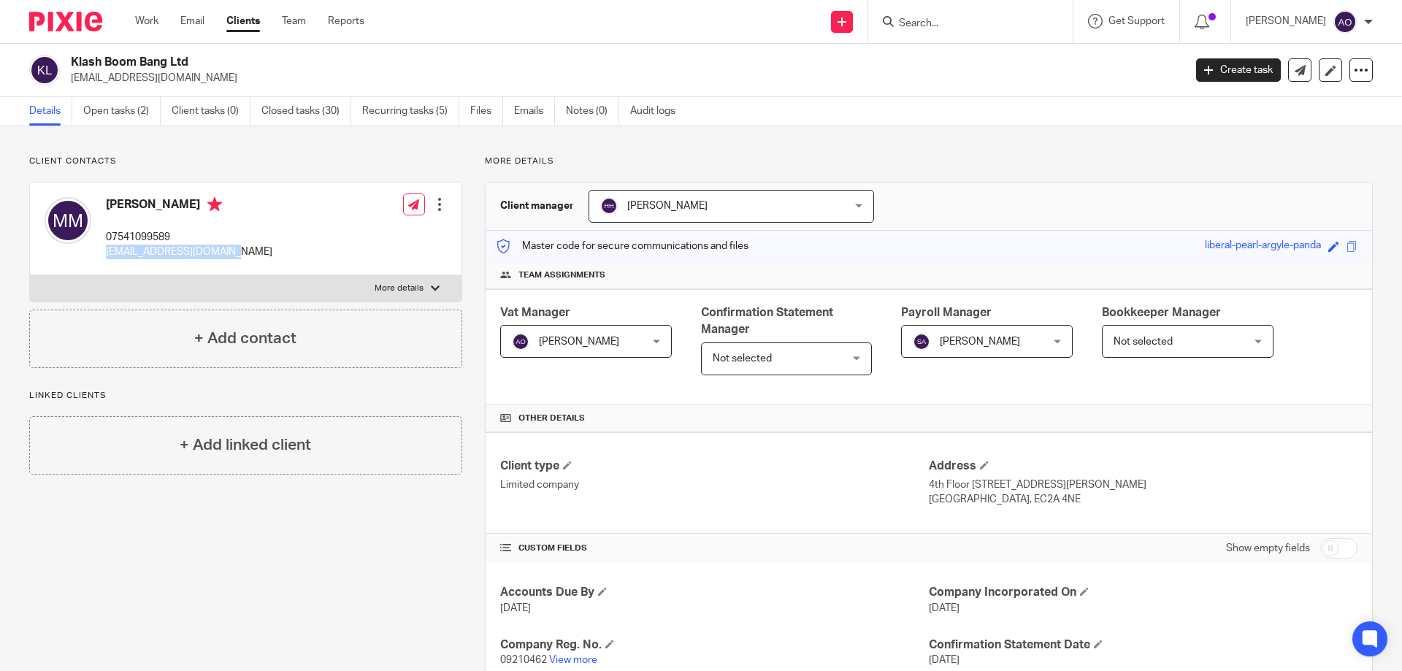
drag, startPoint x: 237, startPoint y: 250, endPoint x: 108, endPoint y: 251, distance: 128.5
click at [108, 251] on div "[PERSON_NAME] 07541099589 [EMAIL_ADDRESS][DOMAIN_NAME] Edit contact Create clie…" at bounding box center [245, 229] width 431 height 93
copy p "hello@klashboombang.com"
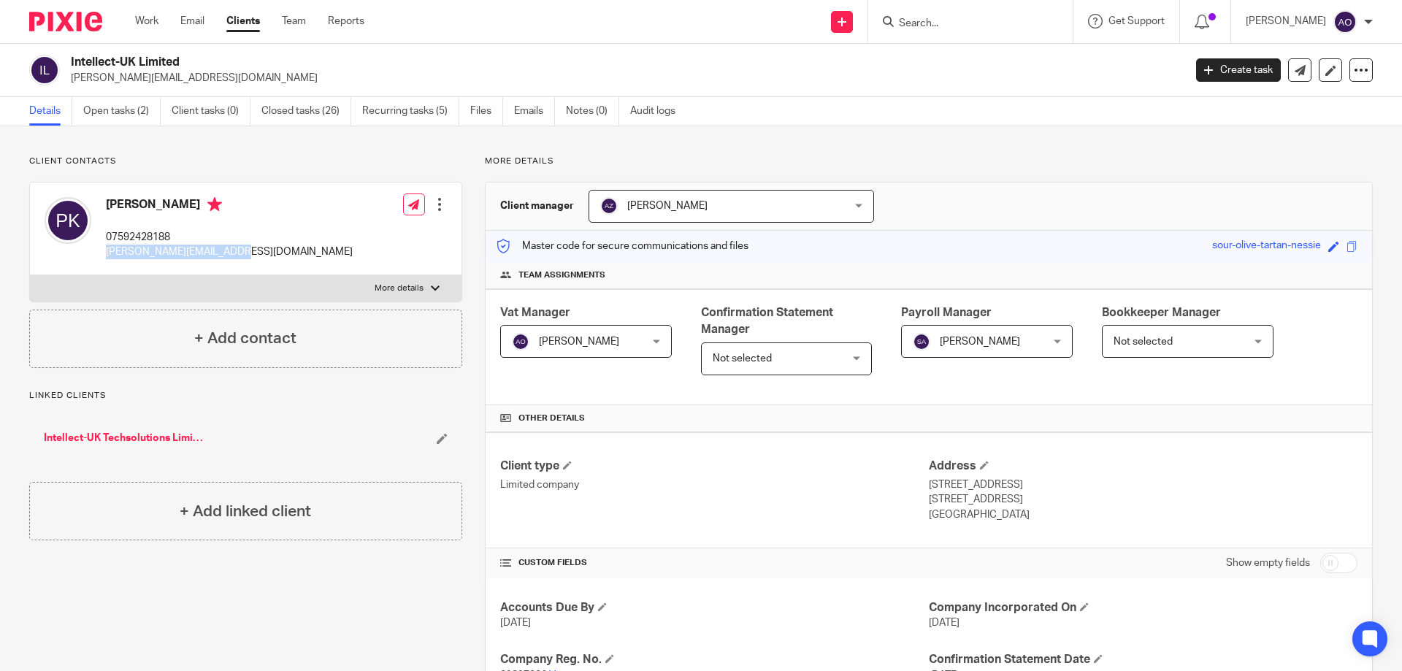
drag, startPoint x: 238, startPoint y: 247, endPoint x: 104, endPoint y: 256, distance: 134.6
click at [104, 256] on div "[PERSON_NAME] 07592428188 [PERSON_NAME][EMAIL_ADDRESS][DOMAIN_NAME] Edit contac…" at bounding box center [245, 229] width 431 height 93
copy p "[PERSON_NAME][EMAIL_ADDRESS][DOMAIN_NAME]"
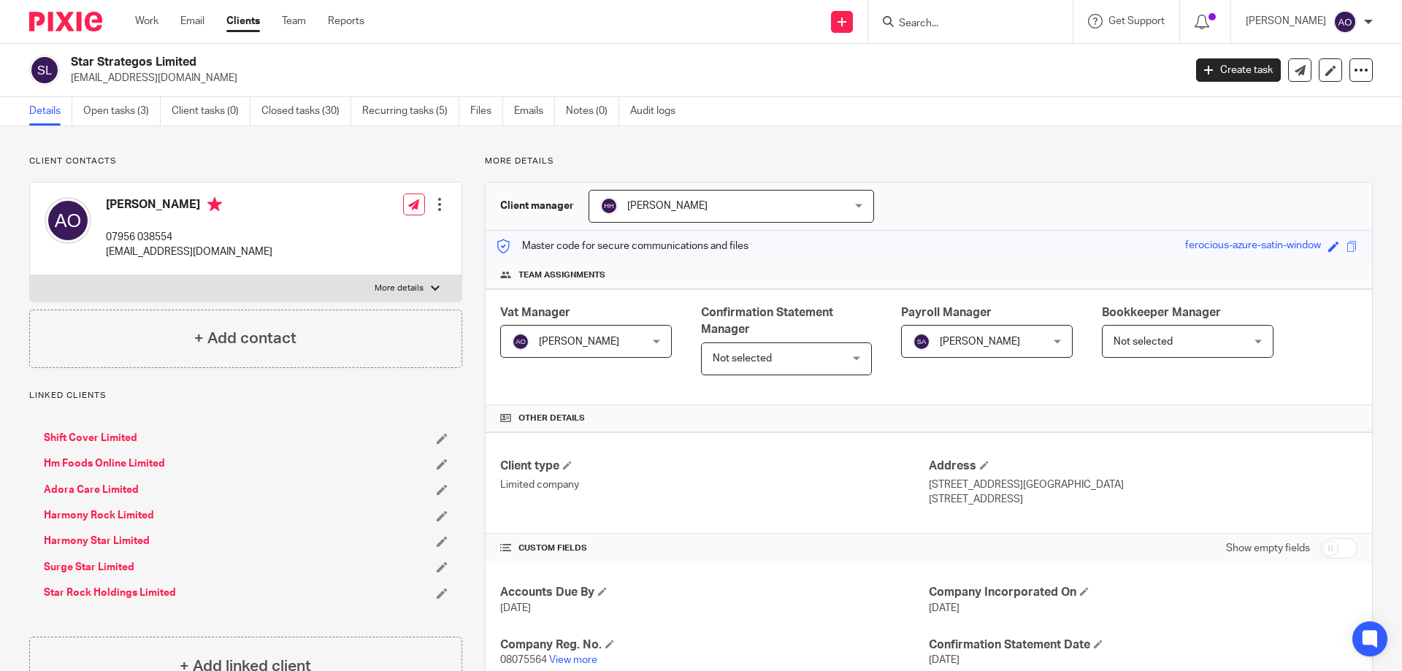
drag, startPoint x: 275, startPoint y: 253, endPoint x: 118, endPoint y: 250, distance: 157.0
click at [102, 250] on div "[PERSON_NAME] 07956 038554 [EMAIL_ADDRESS][DOMAIN_NAME] Edit contact Create cli…" at bounding box center [245, 229] width 431 height 93
copy p "[EMAIL_ADDRESS][DOMAIN_NAME]"
